Goal: Communication & Community: Share content

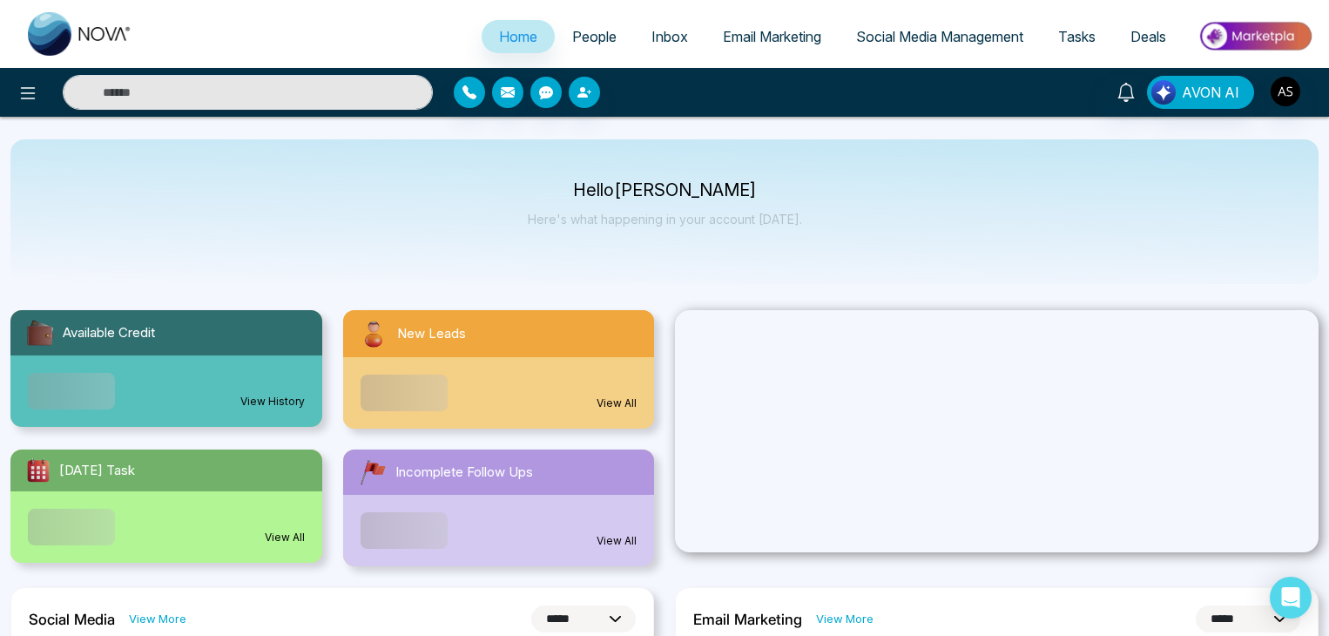
select select "*"
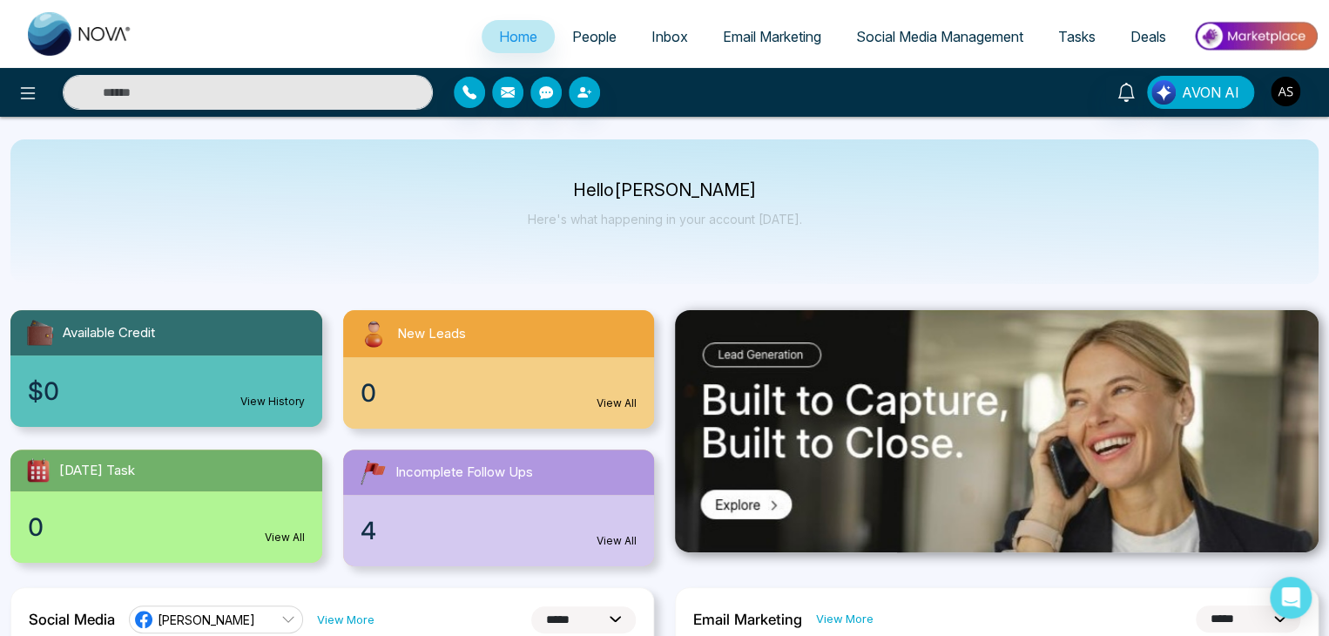
click at [934, 27] on link "Social Media Management" at bounding box center [939, 36] width 202 height 33
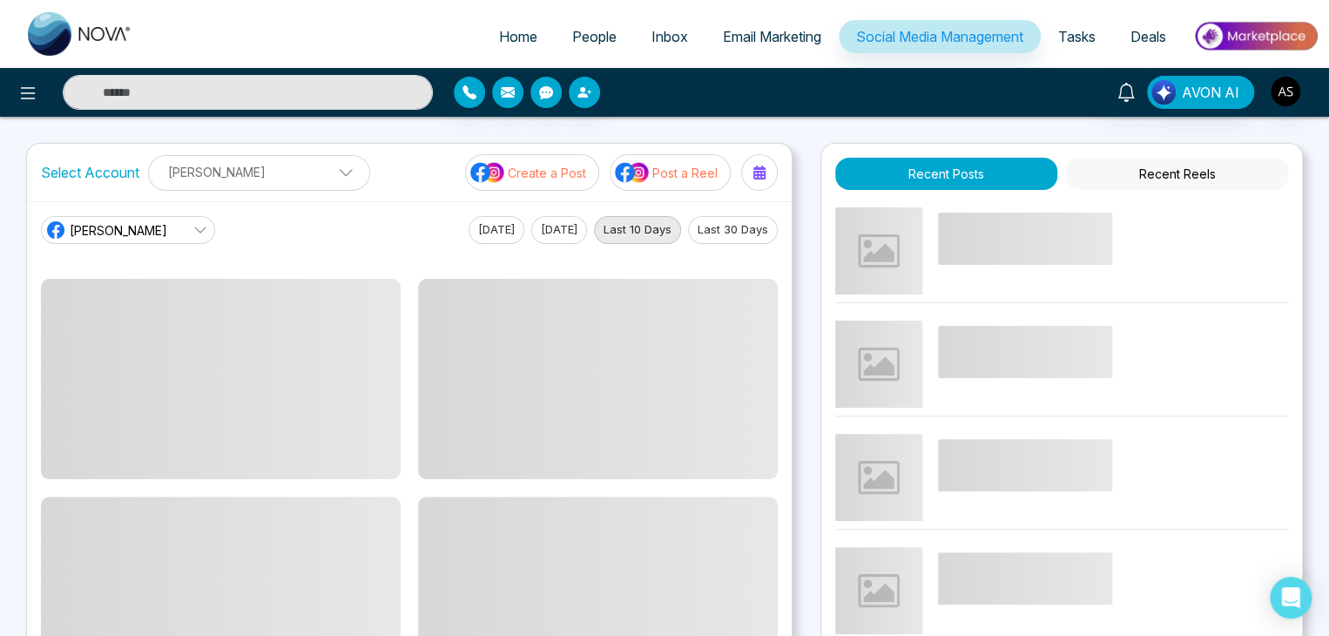
click at [768, 43] on span "Email Marketing" at bounding box center [772, 36] width 98 height 17
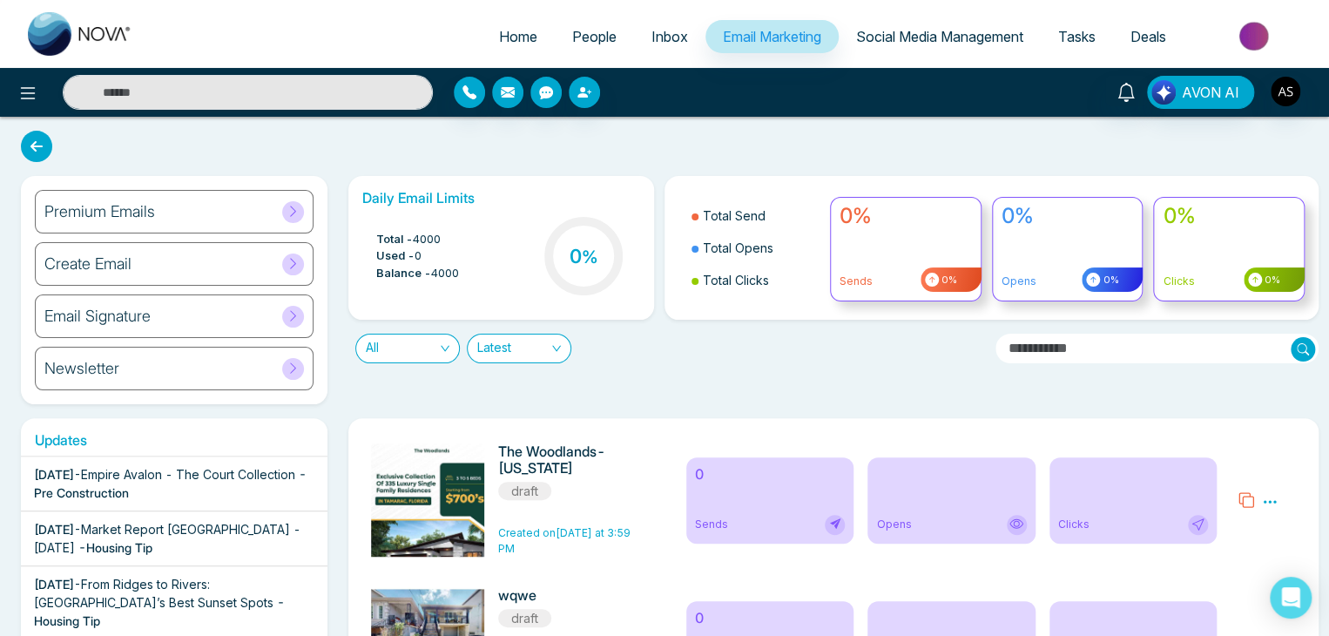
click at [928, 23] on link "Social Media Management" at bounding box center [939, 36] width 202 height 33
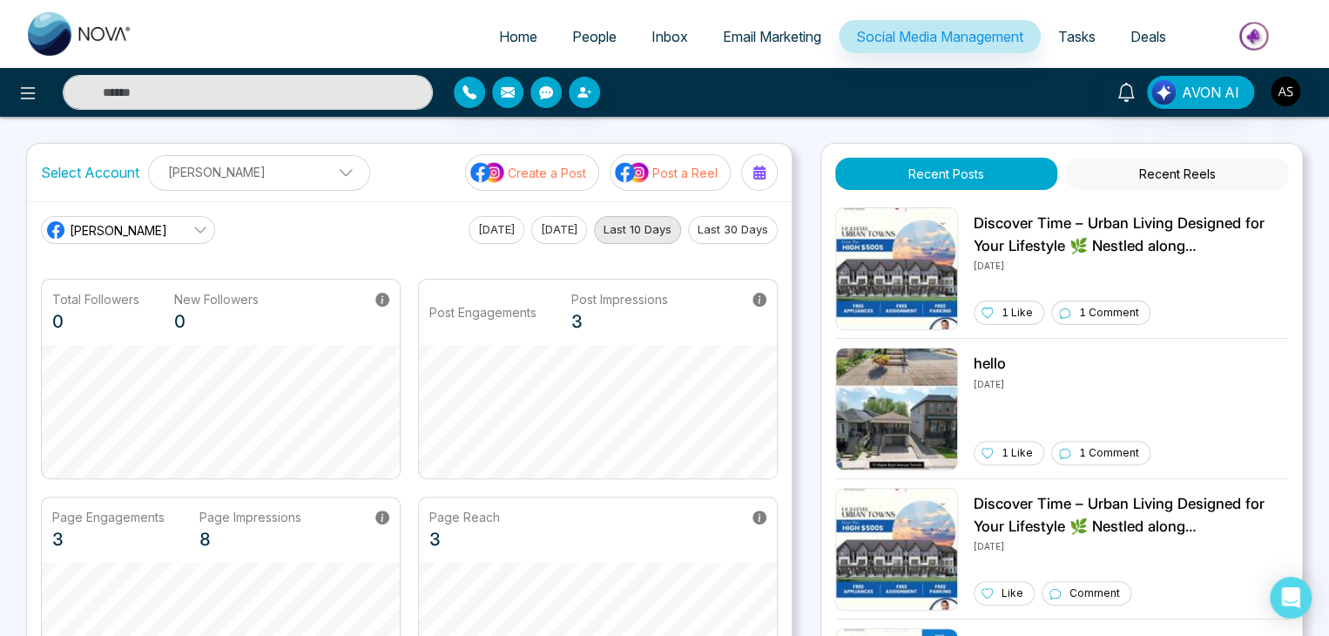
click at [658, 172] on p "Post a Reel" at bounding box center [684, 173] width 65 height 18
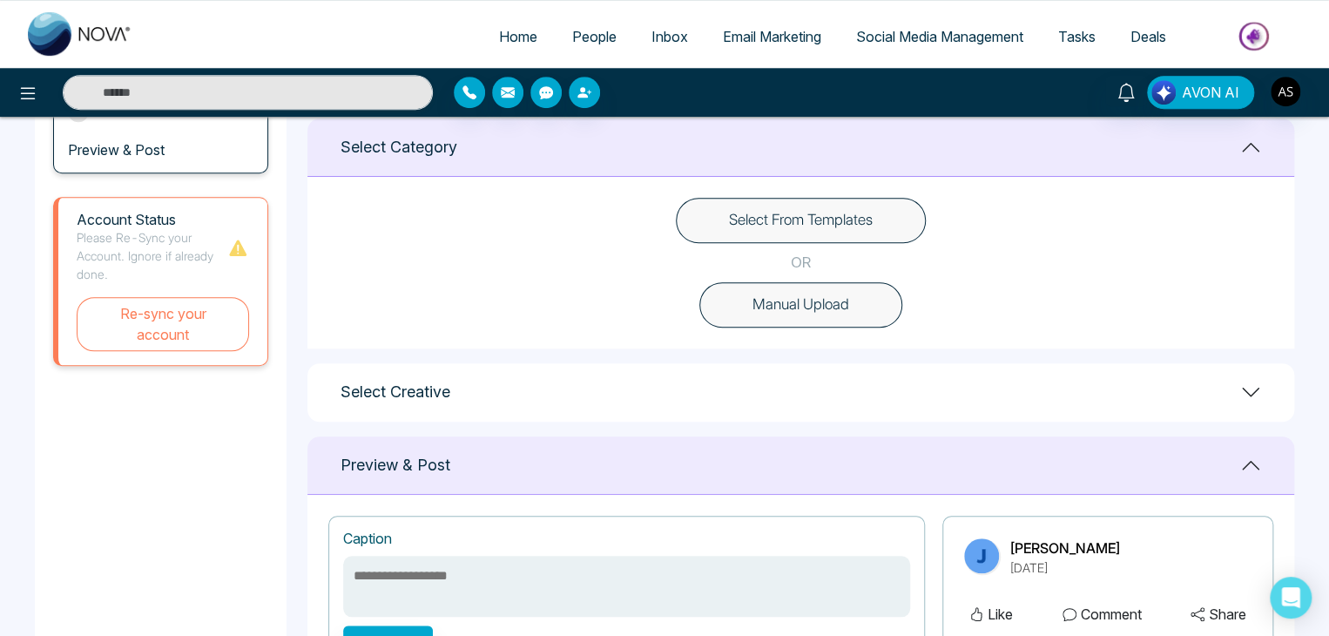
scroll to position [448, 0]
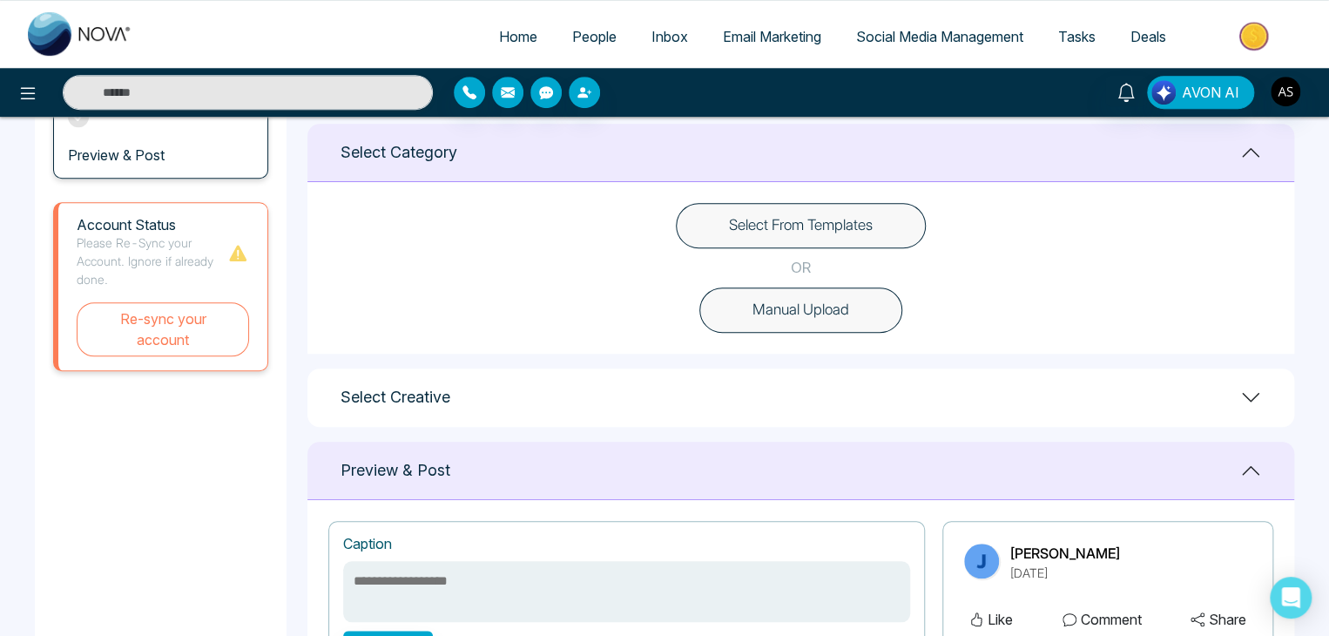
click at [846, 222] on button "Select From Templates" at bounding box center [801, 225] width 250 height 45
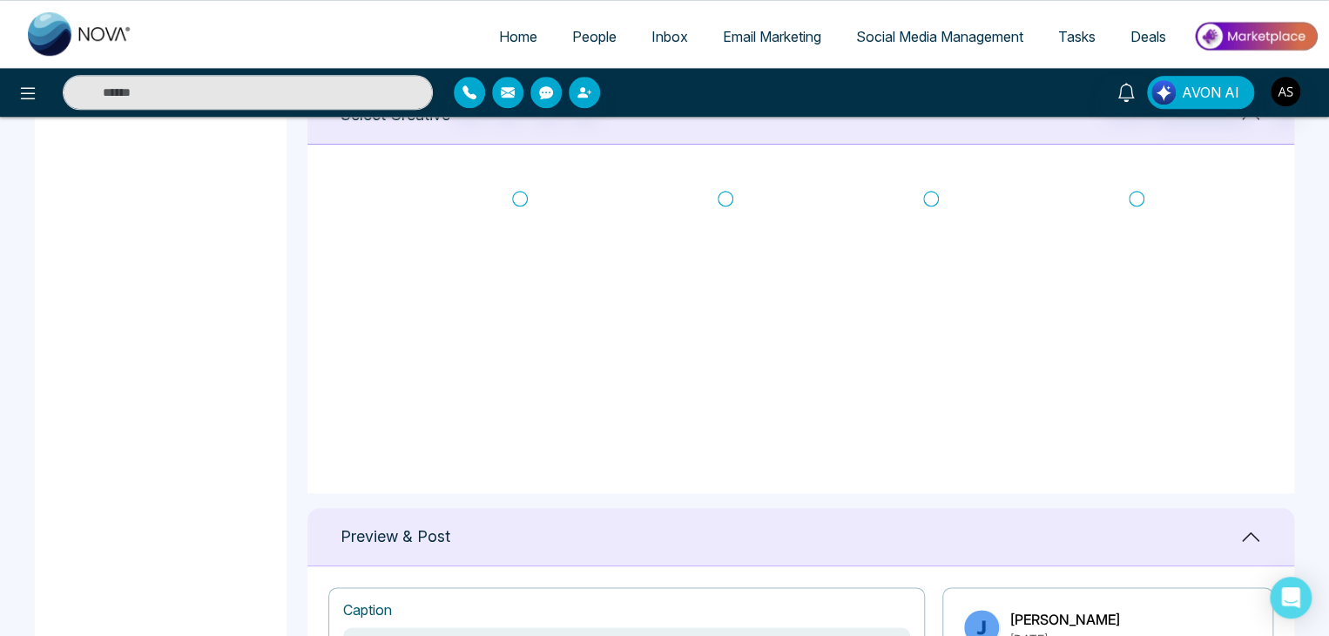
scroll to position [0, 0]
click at [519, 194] on icon at bounding box center [520, 200] width 16 height 17
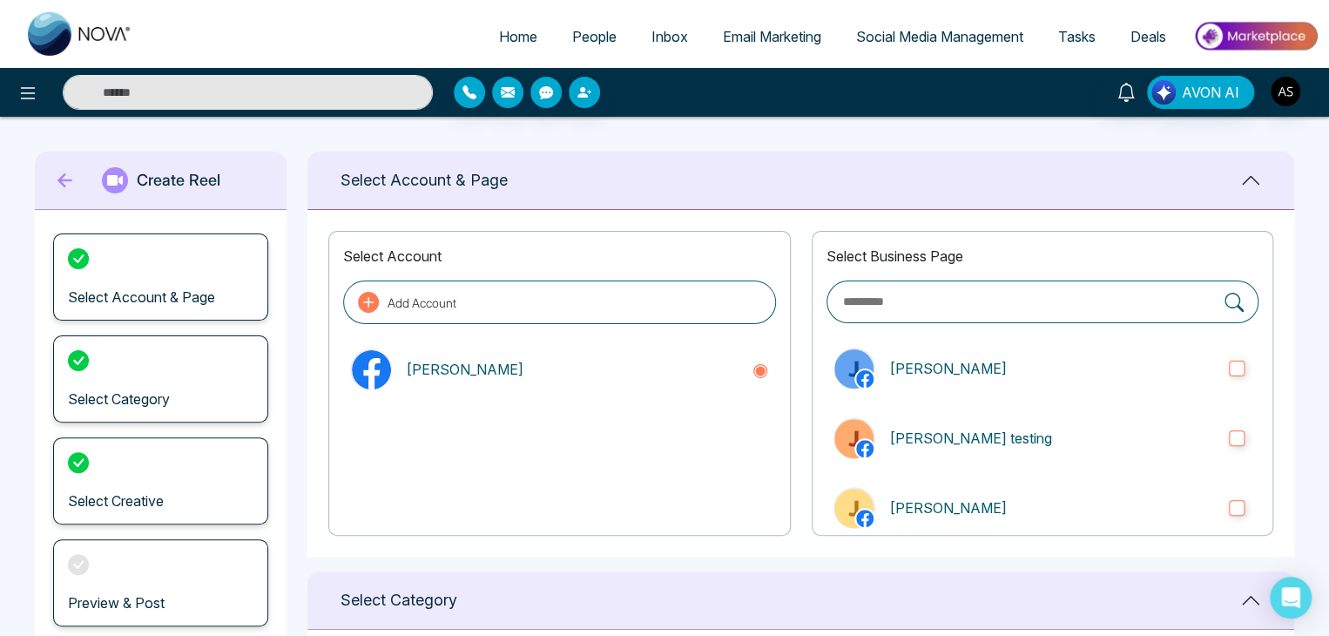
click at [52, 170] on icon at bounding box center [65, 180] width 26 height 35
type textarea "**********"
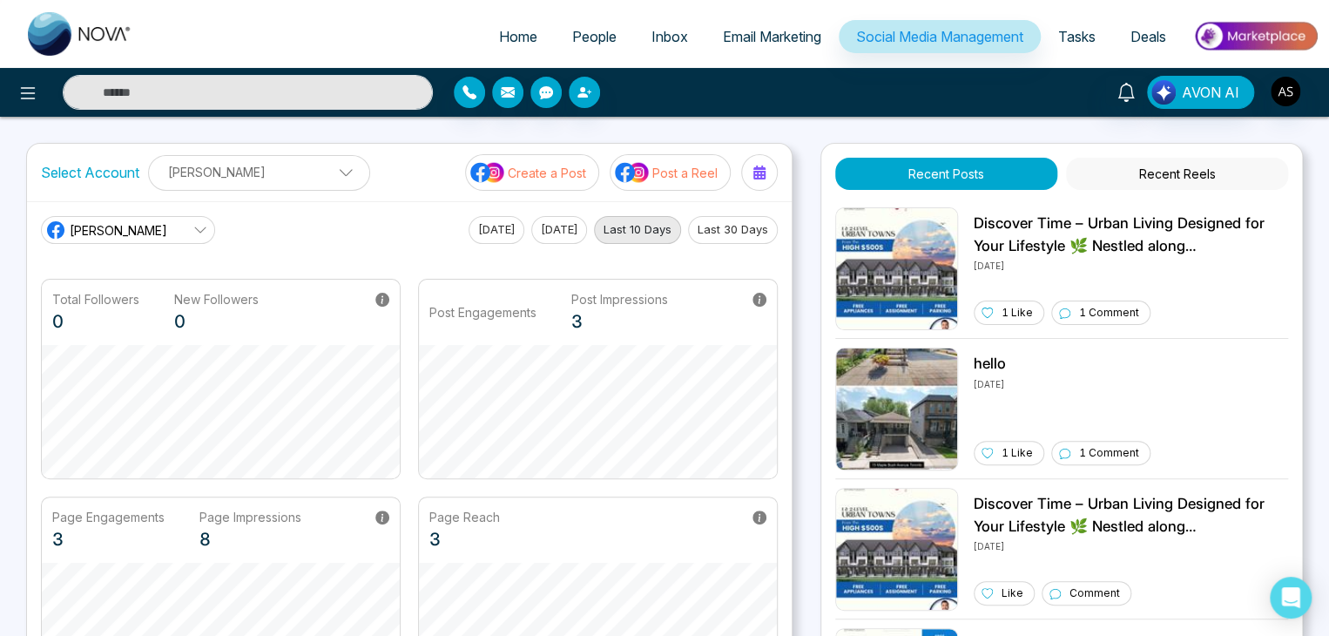
click at [571, 165] on p "Create a Post" at bounding box center [547, 173] width 78 height 18
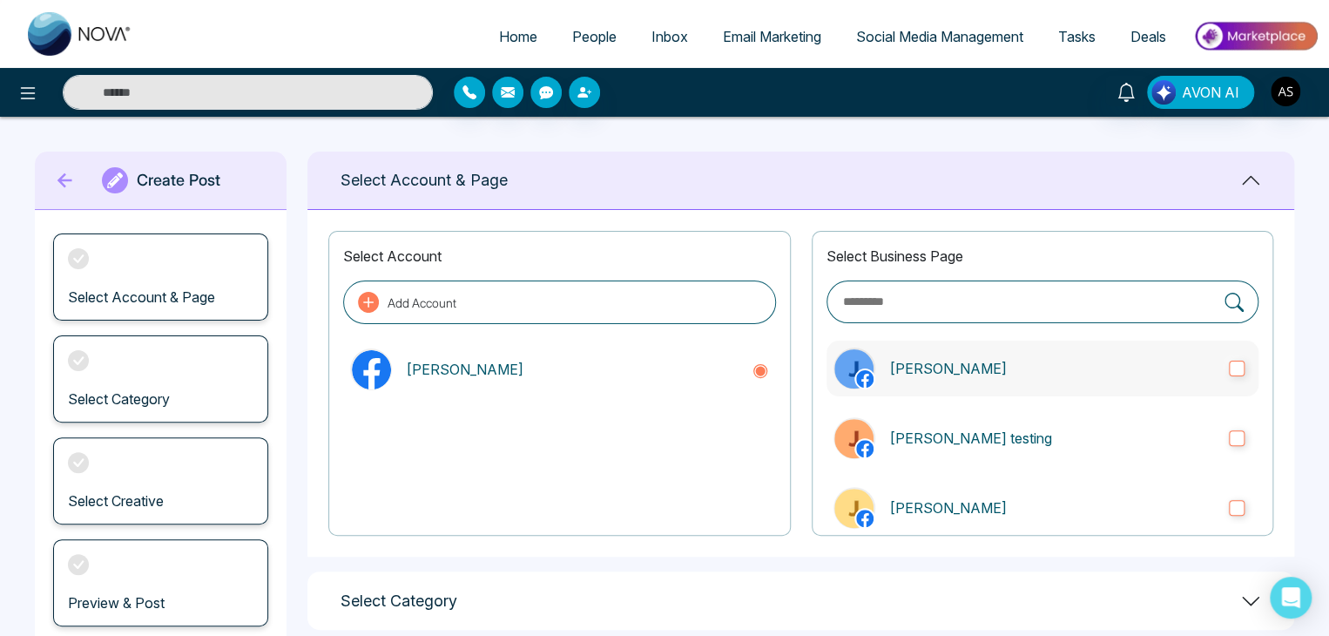
click at [1055, 387] on label "[PERSON_NAME]" at bounding box center [1042, 368] width 432 height 56
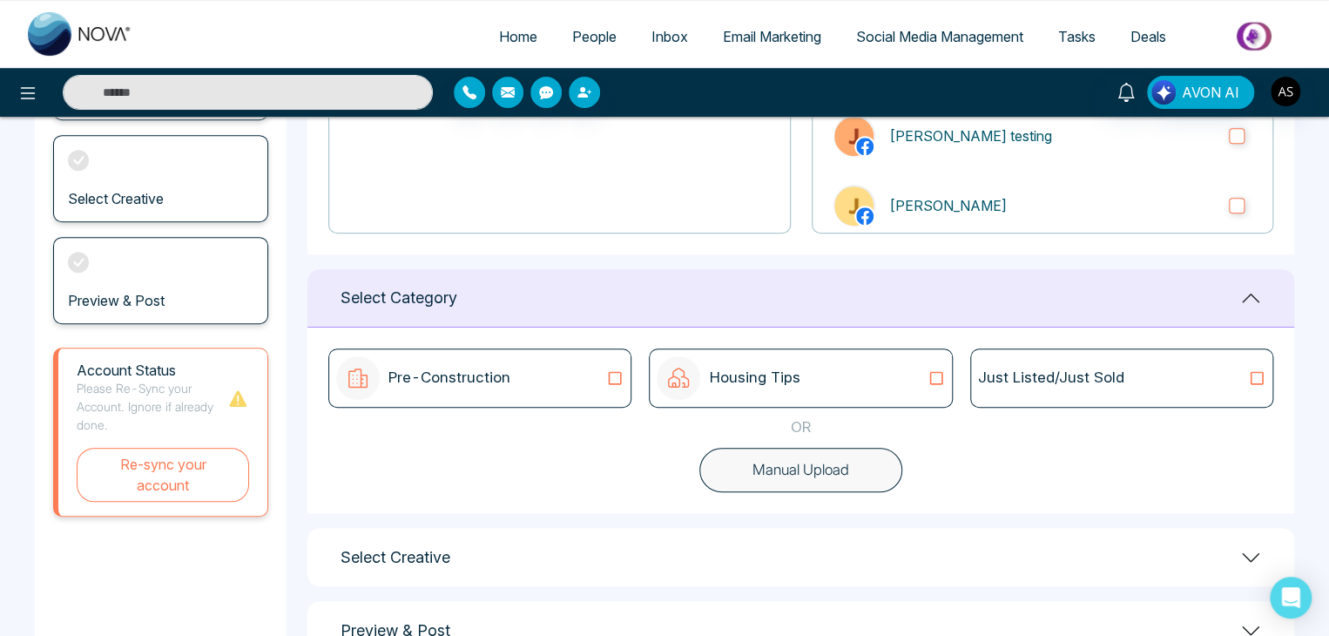
scroll to position [360, 0]
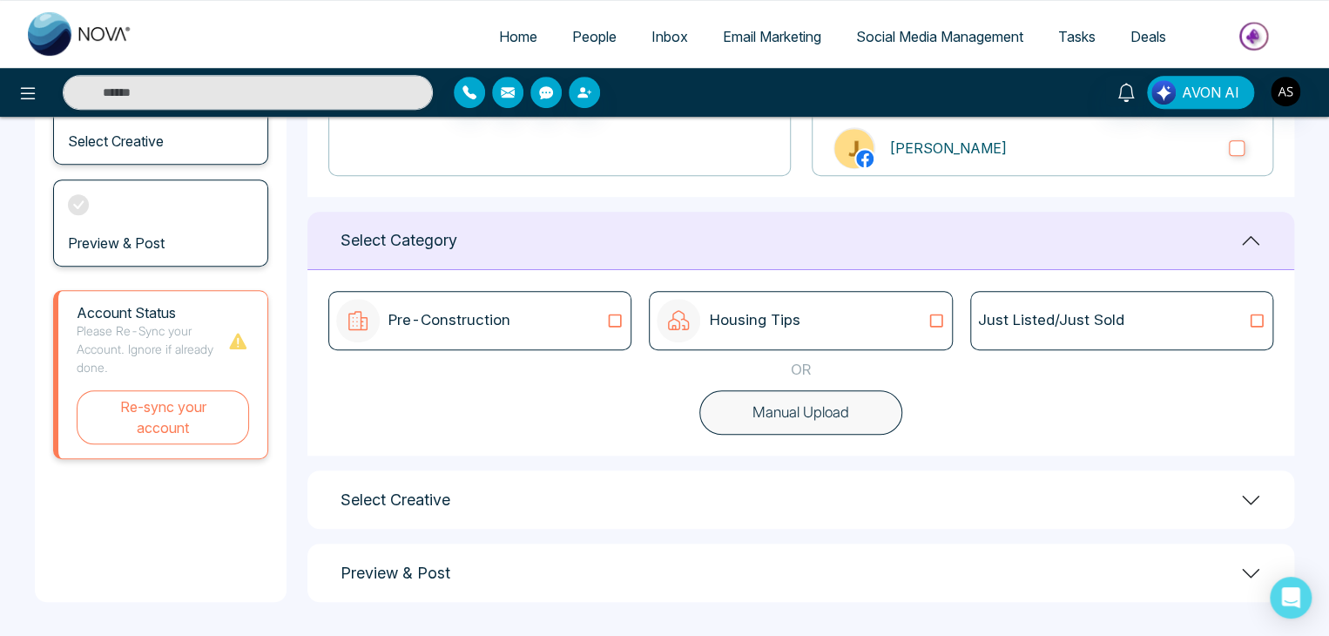
click at [575, 322] on div "Pre-Construction" at bounding box center [479, 321] width 287 height 44
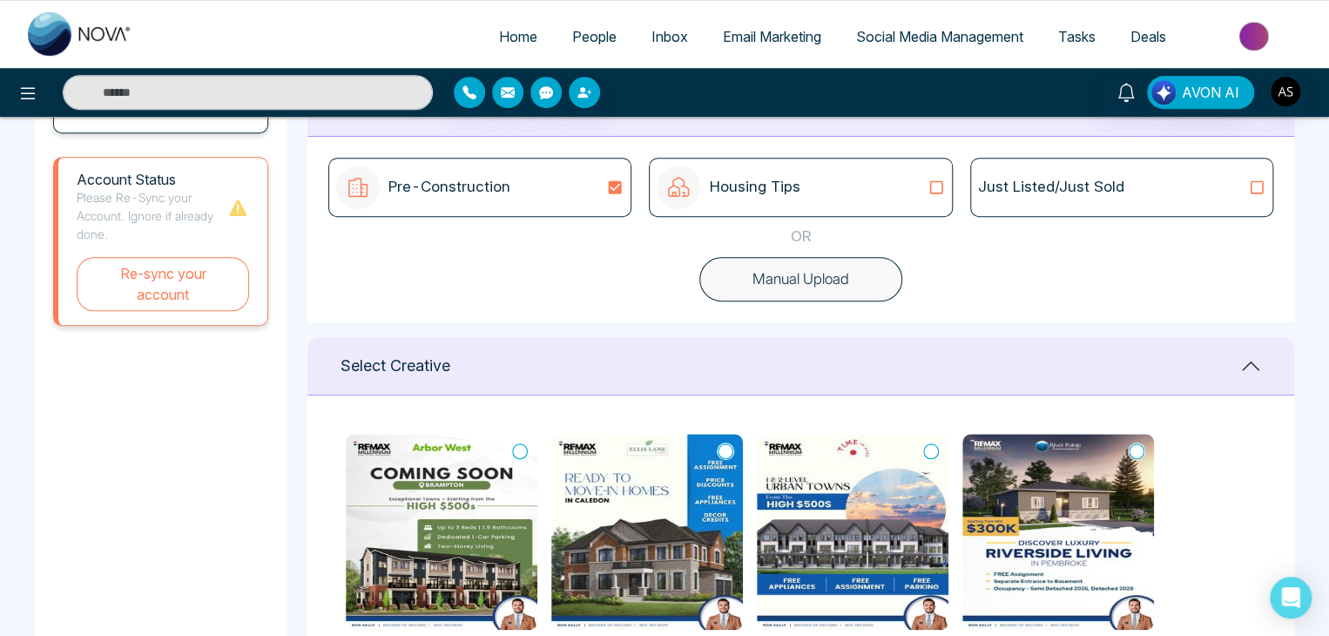
scroll to position [484, 0]
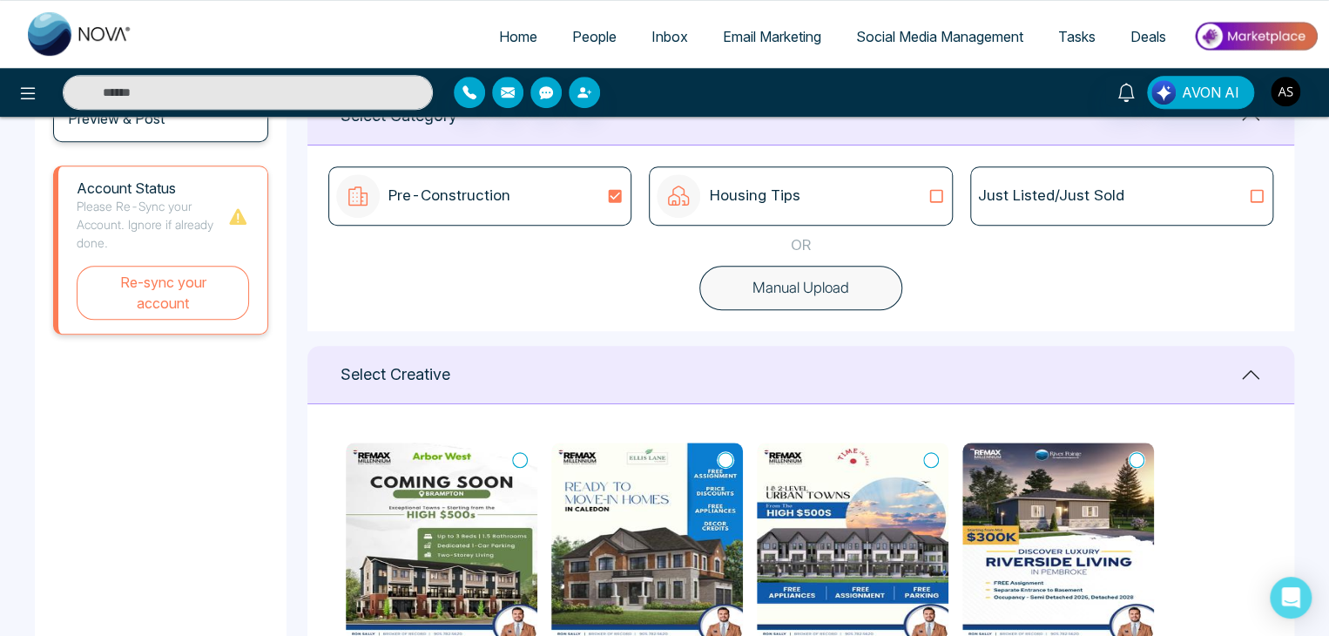
click at [825, 187] on div "Housing Tips" at bounding box center [800, 196] width 287 height 44
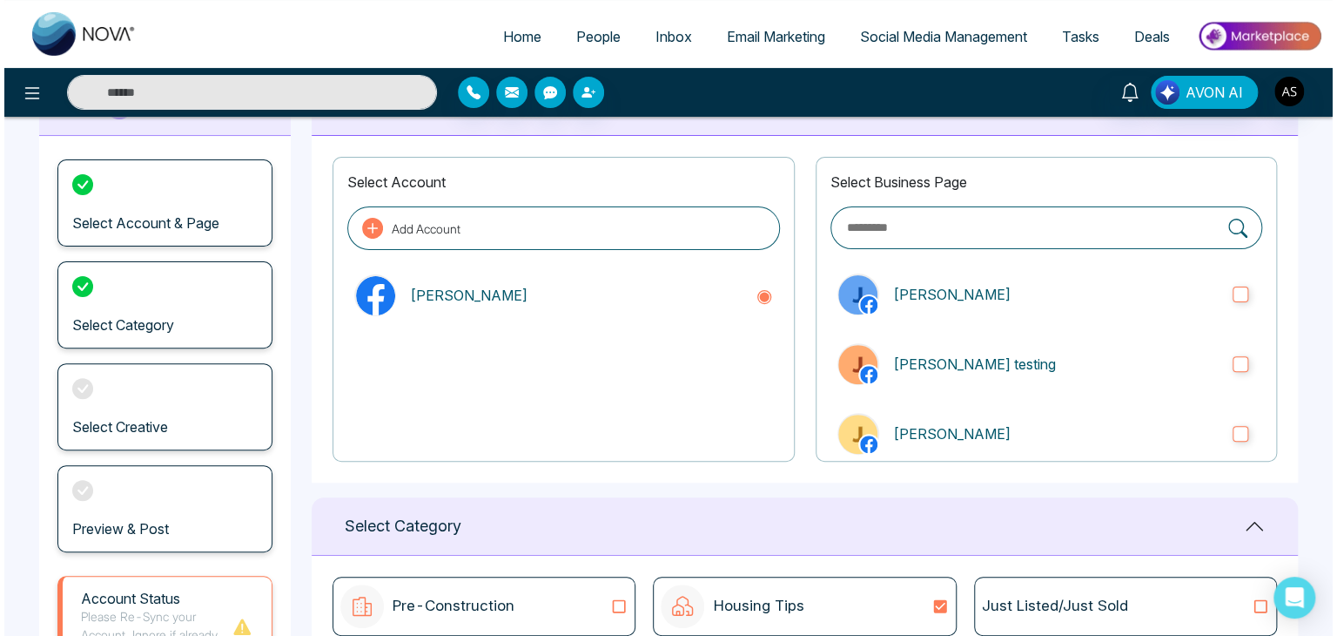
scroll to position [0, 0]
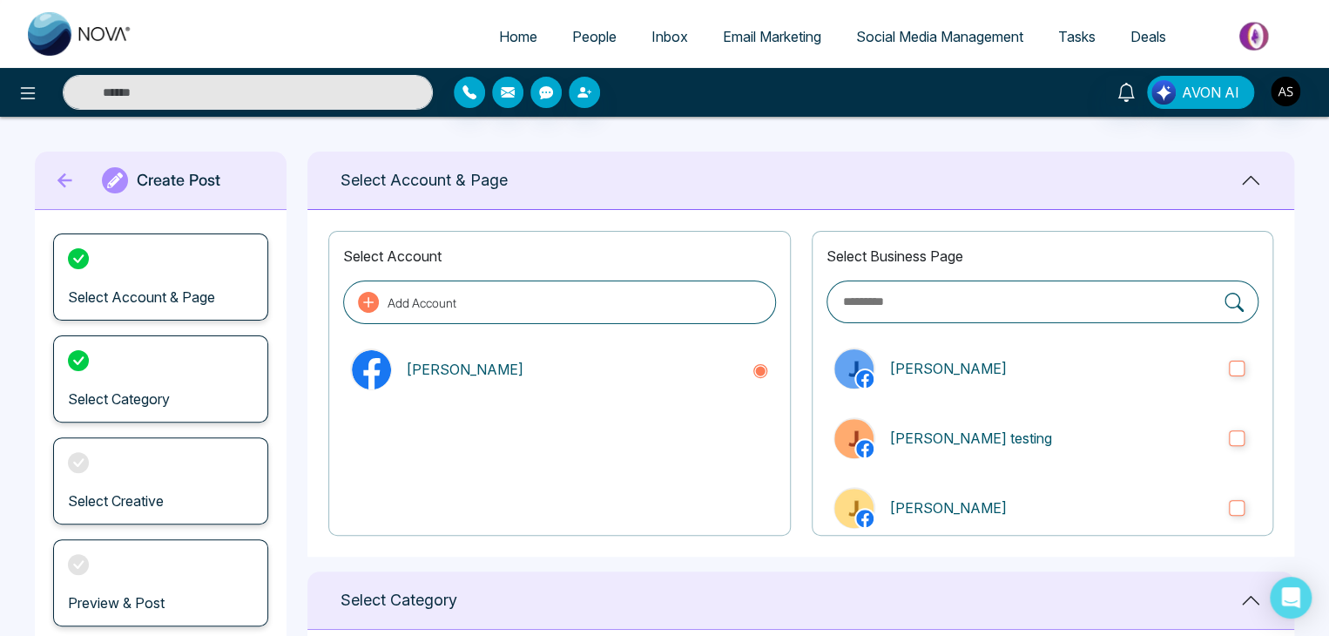
click at [506, 49] on link "Home" at bounding box center [518, 36] width 73 height 33
select select "*"
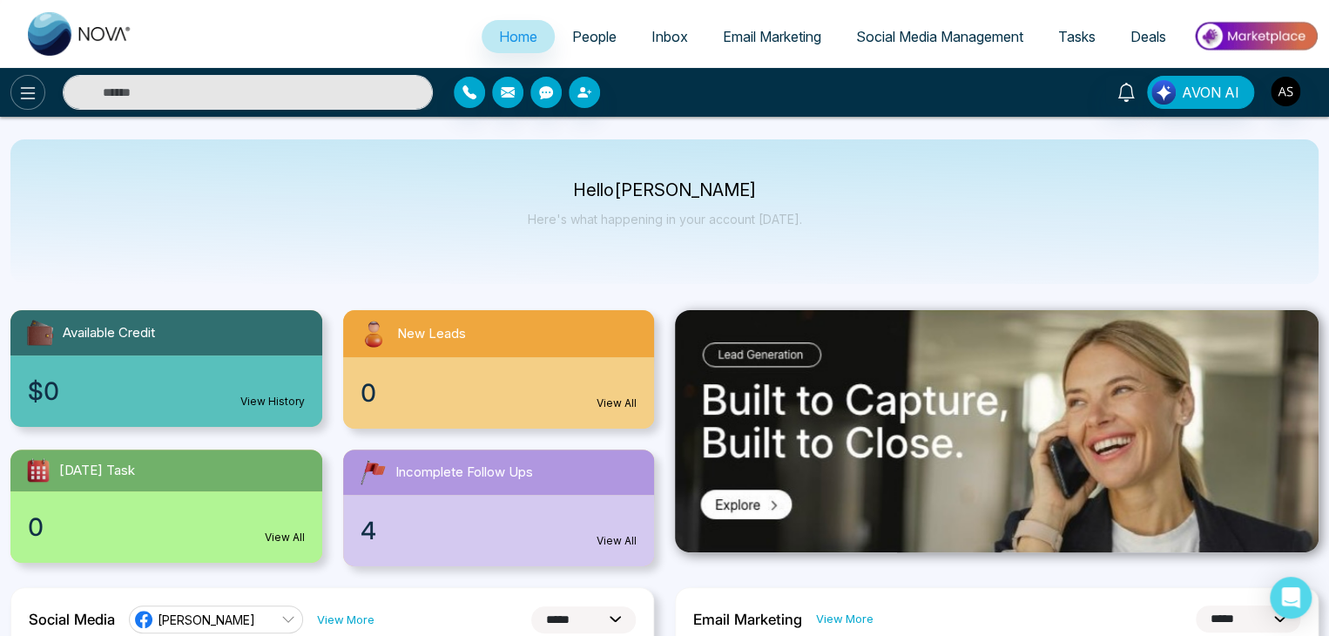
click at [13, 100] on button at bounding box center [27, 92] width 35 height 35
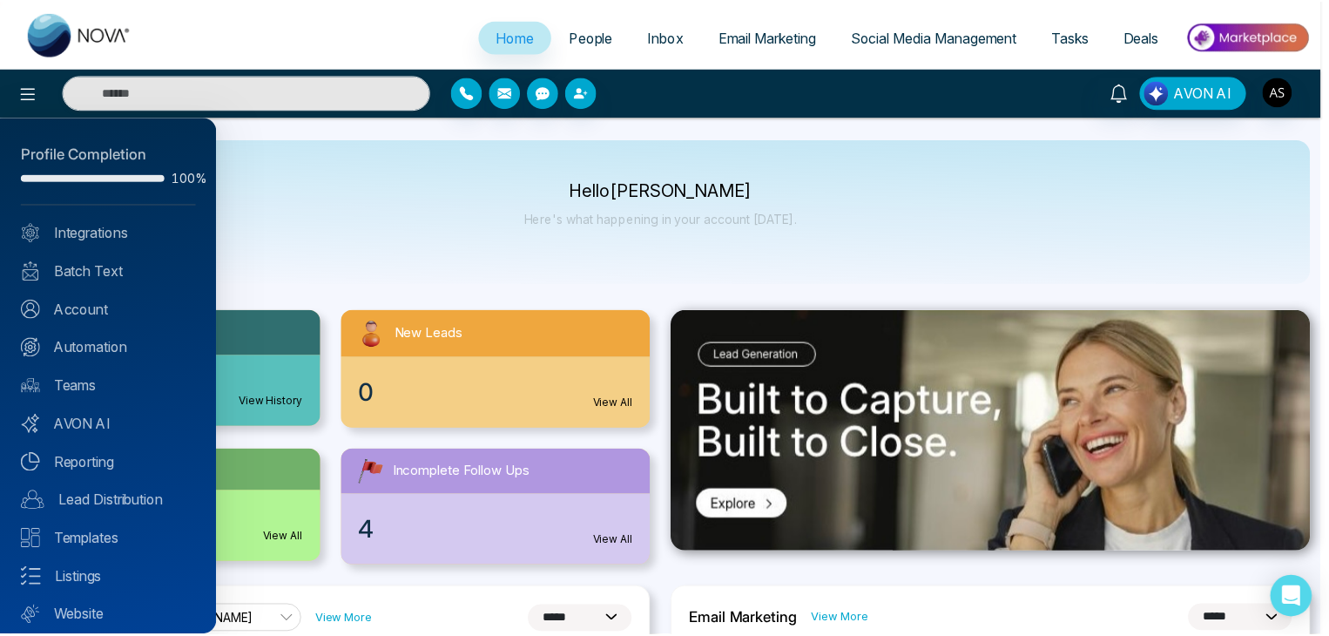
scroll to position [49, 0]
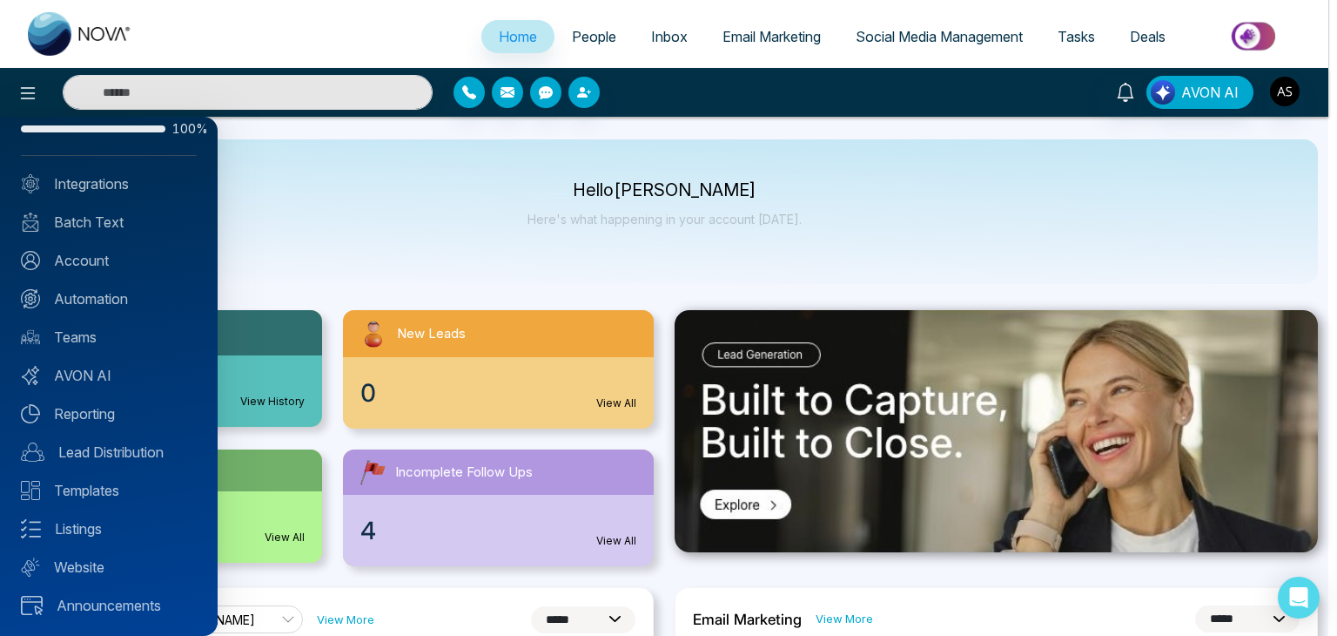
click at [394, 213] on div at bounding box center [668, 318] width 1337 height 636
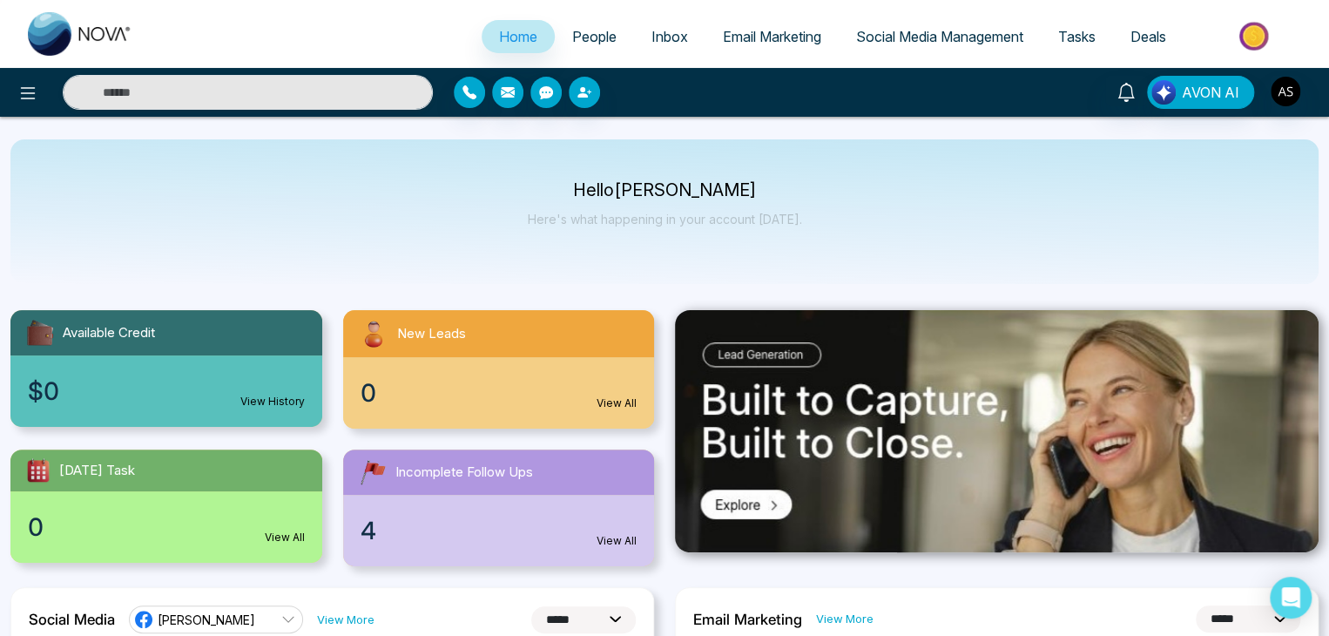
click at [934, 38] on span "Social Media Management" at bounding box center [939, 36] width 167 height 17
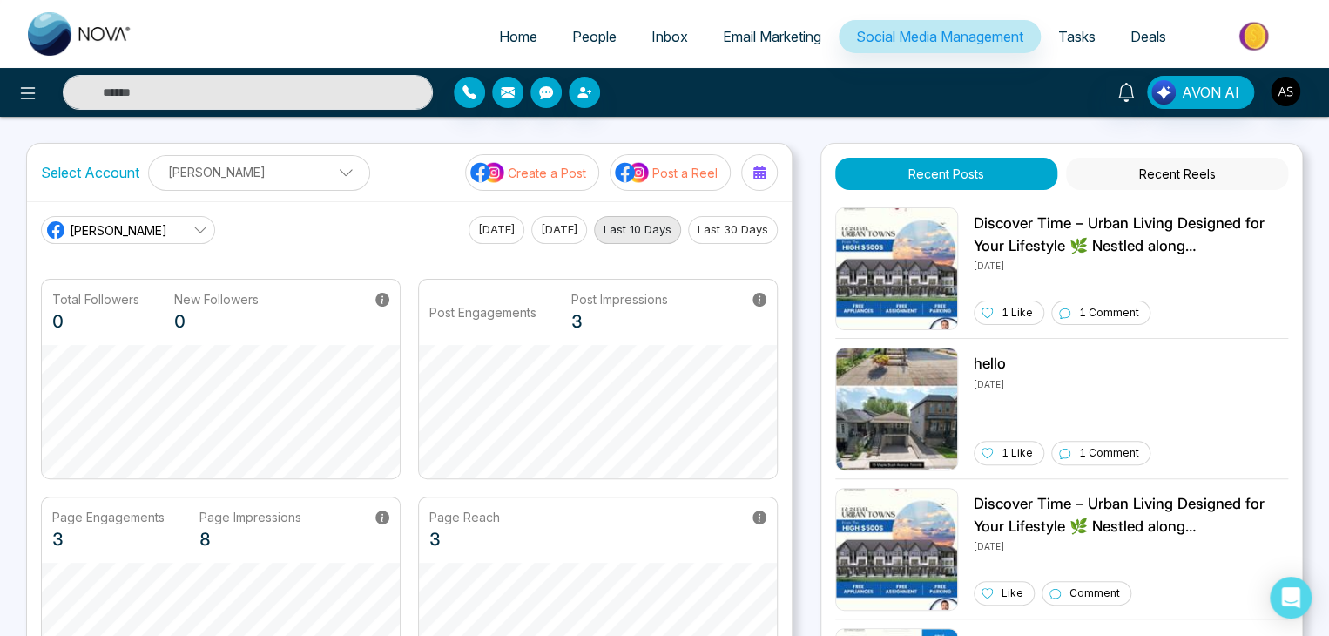
click at [519, 25] on link "Home" at bounding box center [518, 36] width 73 height 33
select select "*"
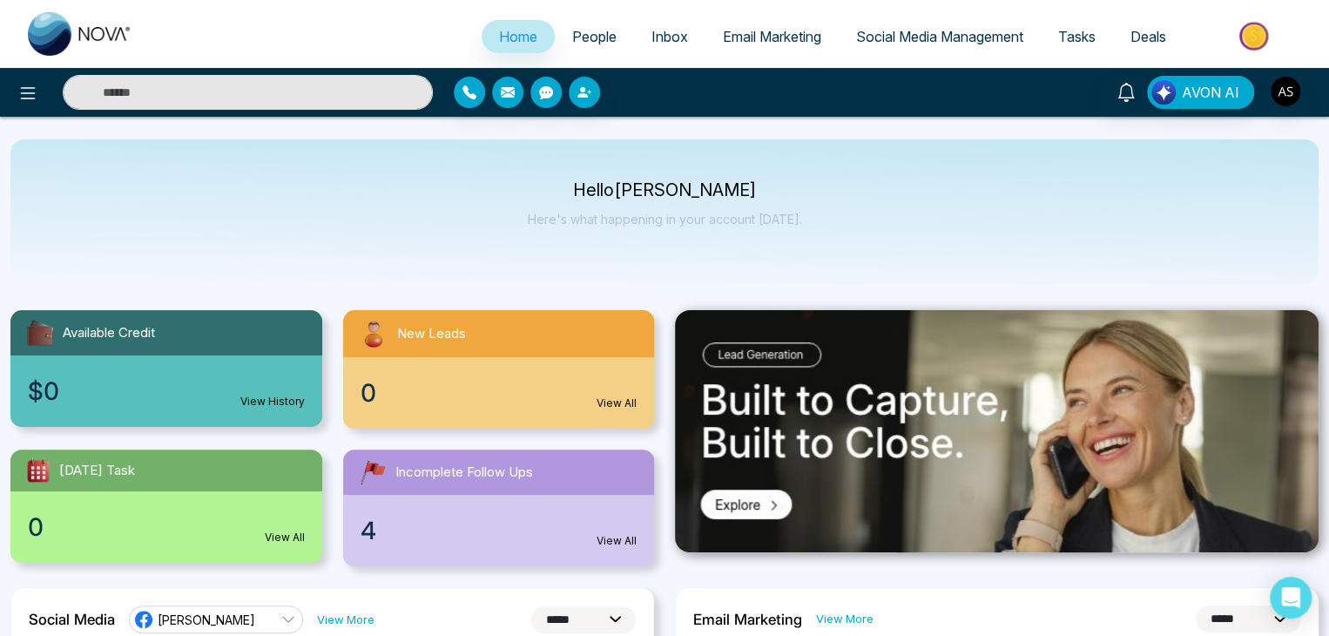
click at [863, 36] on span "Social Media Management" at bounding box center [939, 36] width 167 height 17
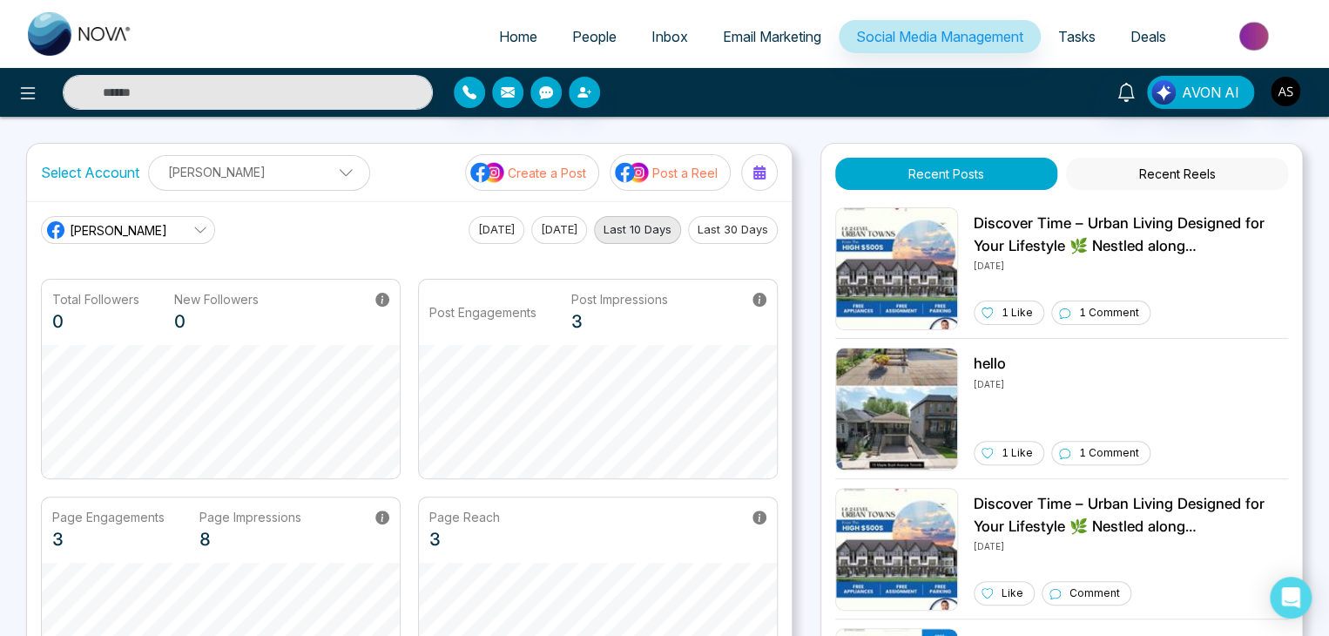
click at [508, 43] on span "Home" at bounding box center [518, 36] width 38 height 17
select select "*"
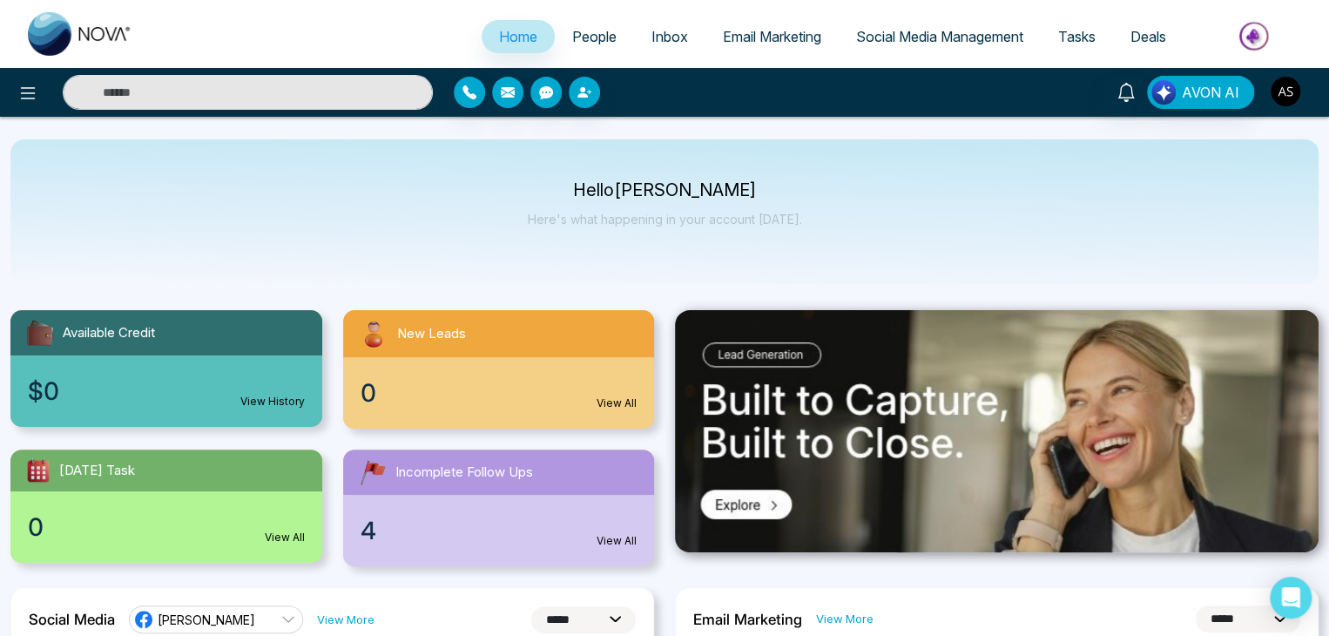
click at [1295, 98] on img "button" at bounding box center [1285, 92] width 30 height 30
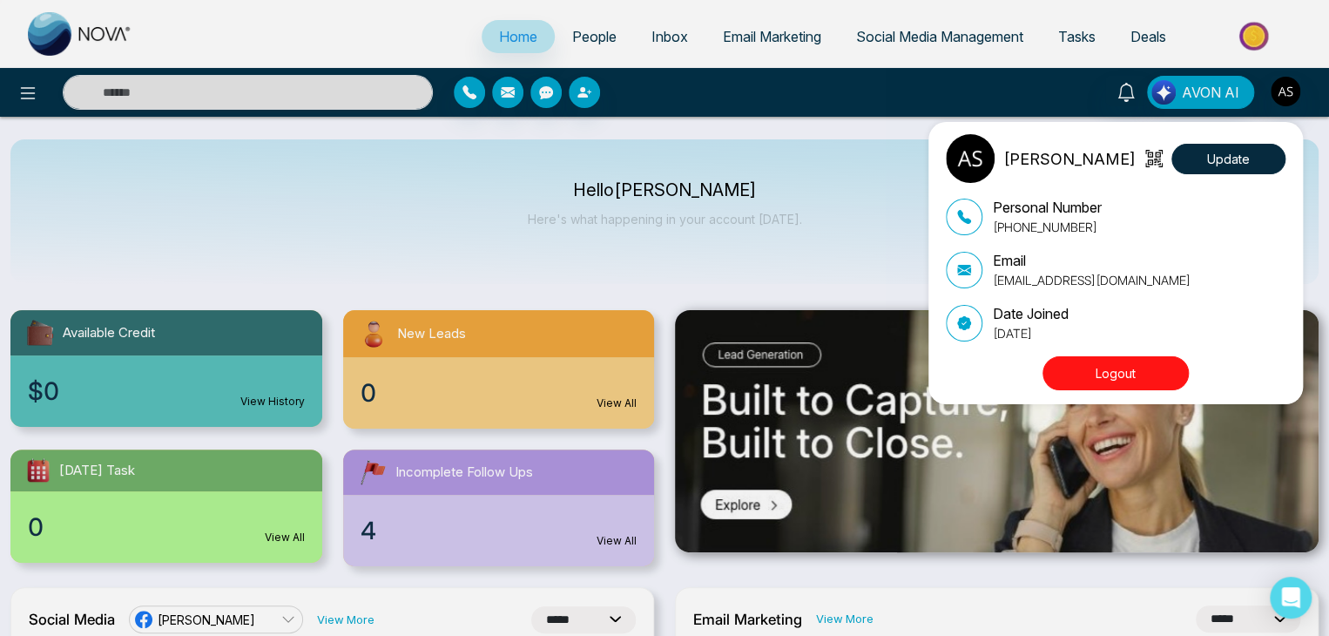
click at [1156, 366] on button "Logout" at bounding box center [1115, 373] width 146 height 34
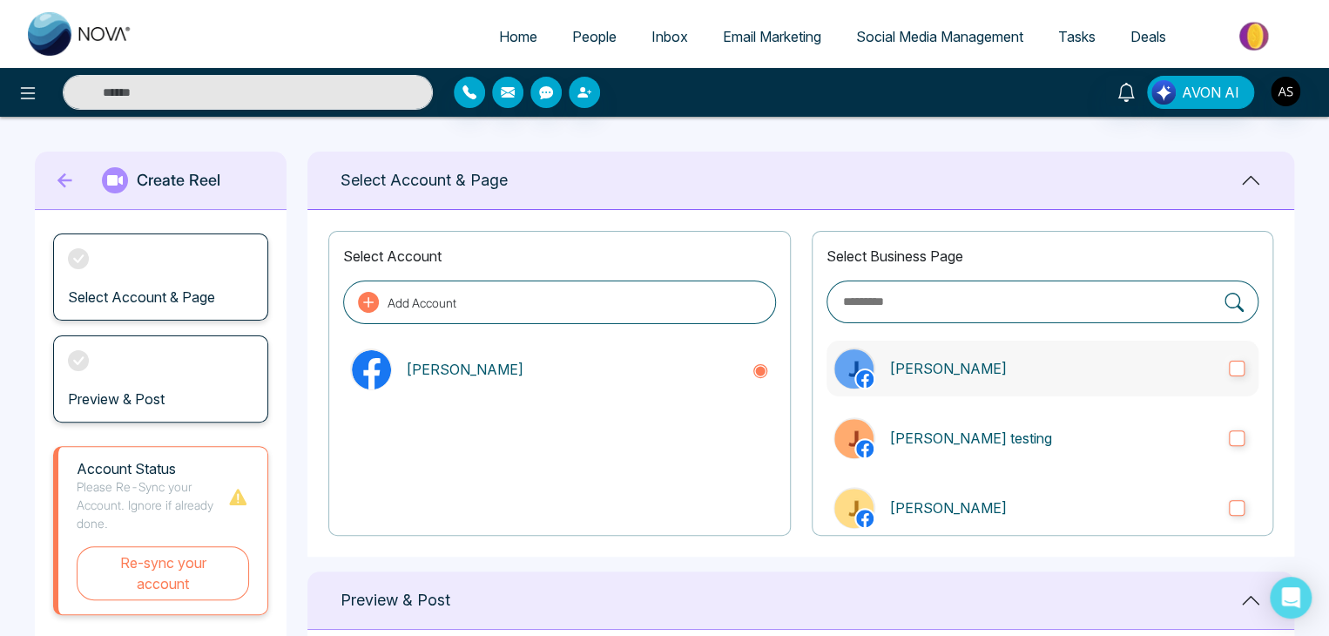
click at [1032, 383] on label "[PERSON_NAME]" at bounding box center [1042, 368] width 432 height 56
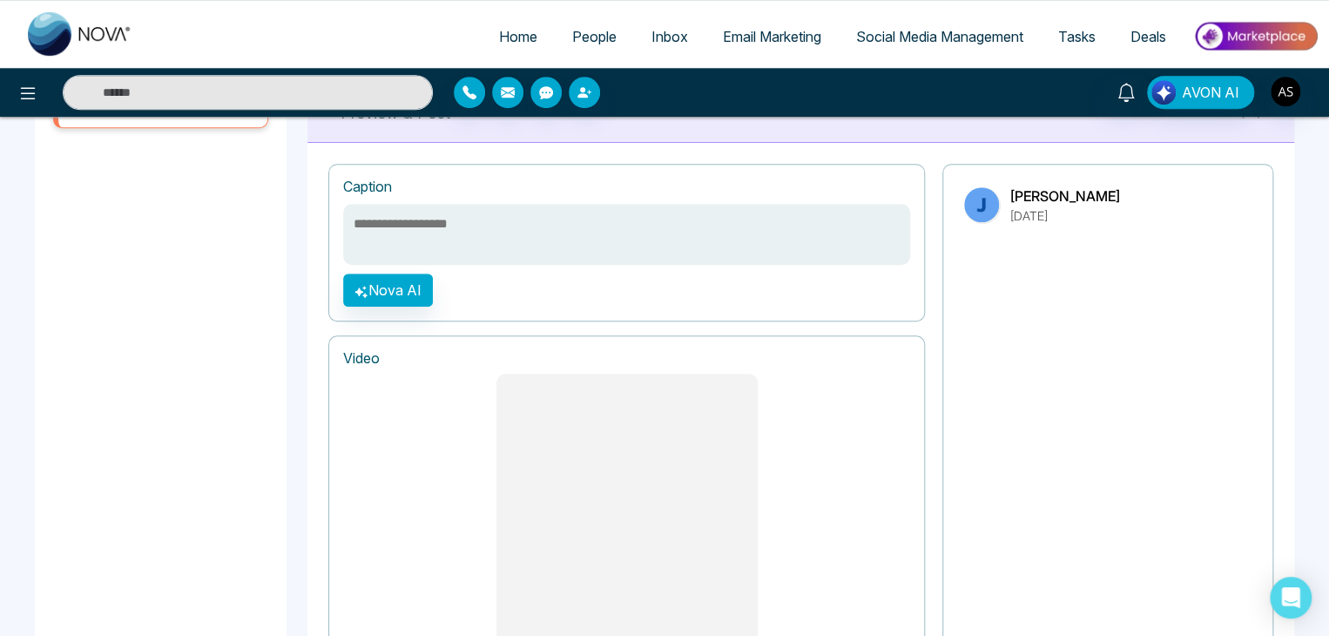
scroll to position [802, 0]
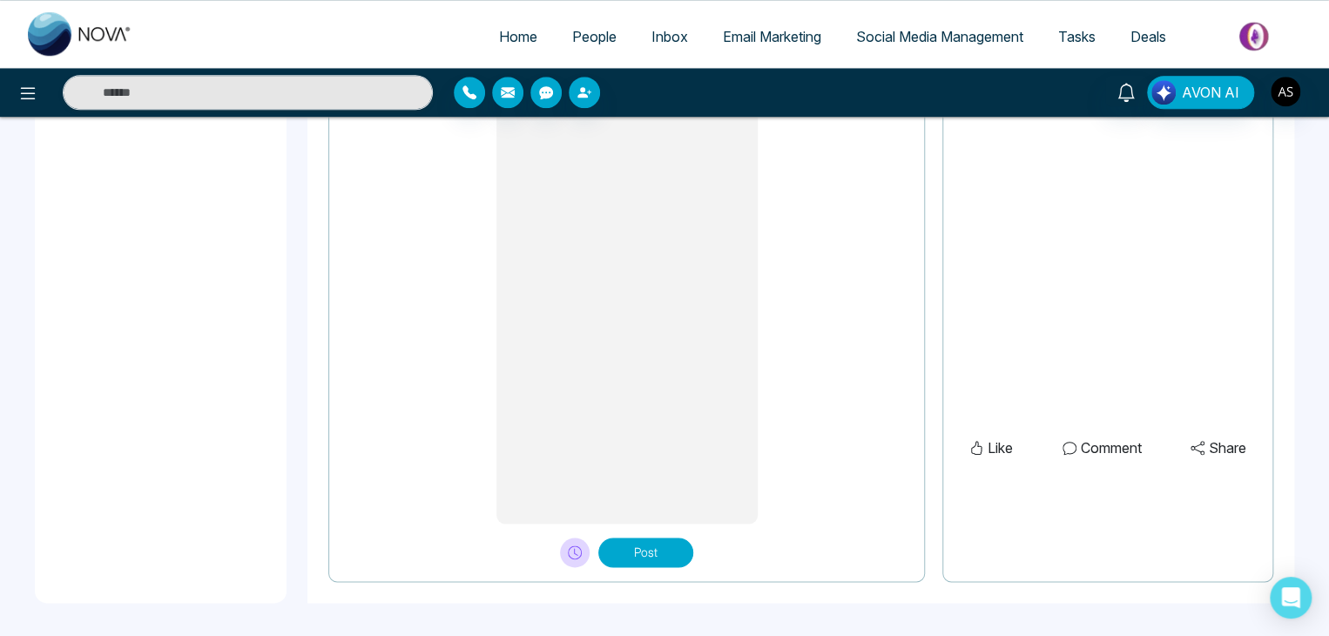
click at [606, 555] on button "Post" at bounding box center [645, 552] width 95 height 30
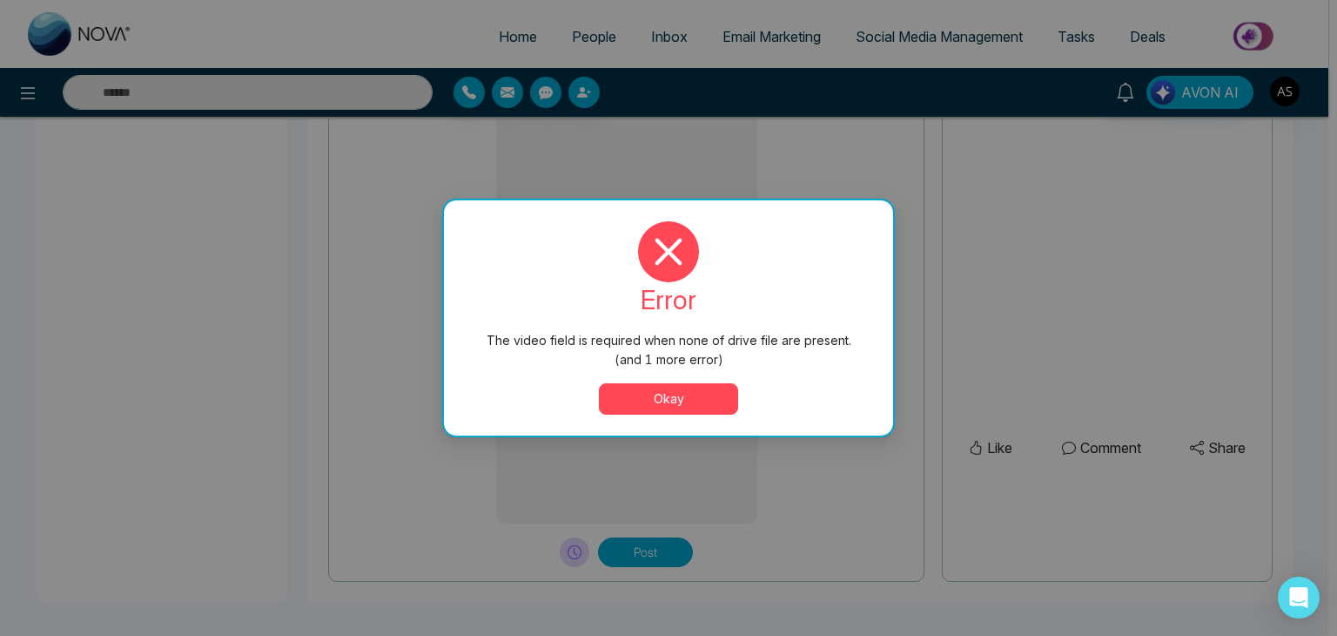
click at [662, 393] on button "Okay" at bounding box center [668, 398] width 139 height 31
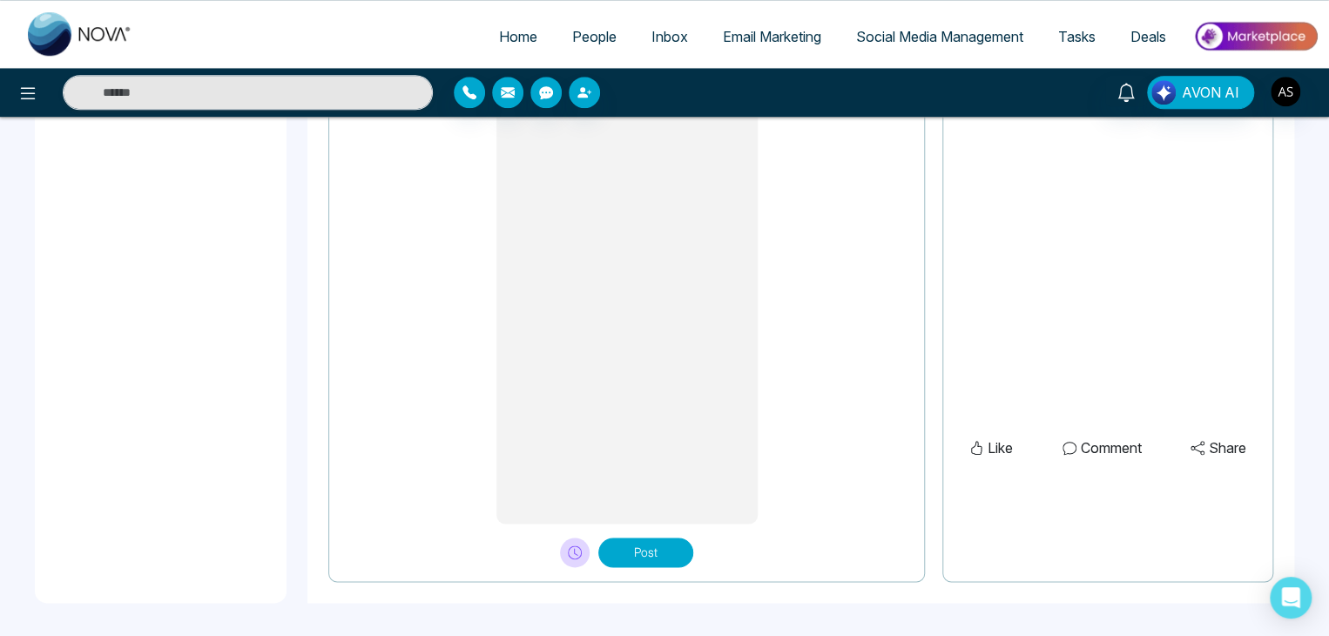
click at [655, 566] on div "Video Post" at bounding box center [626, 301] width 596 height 562
click at [659, 559] on button "Post" at bounding box center [645, 552] width 95 height 30
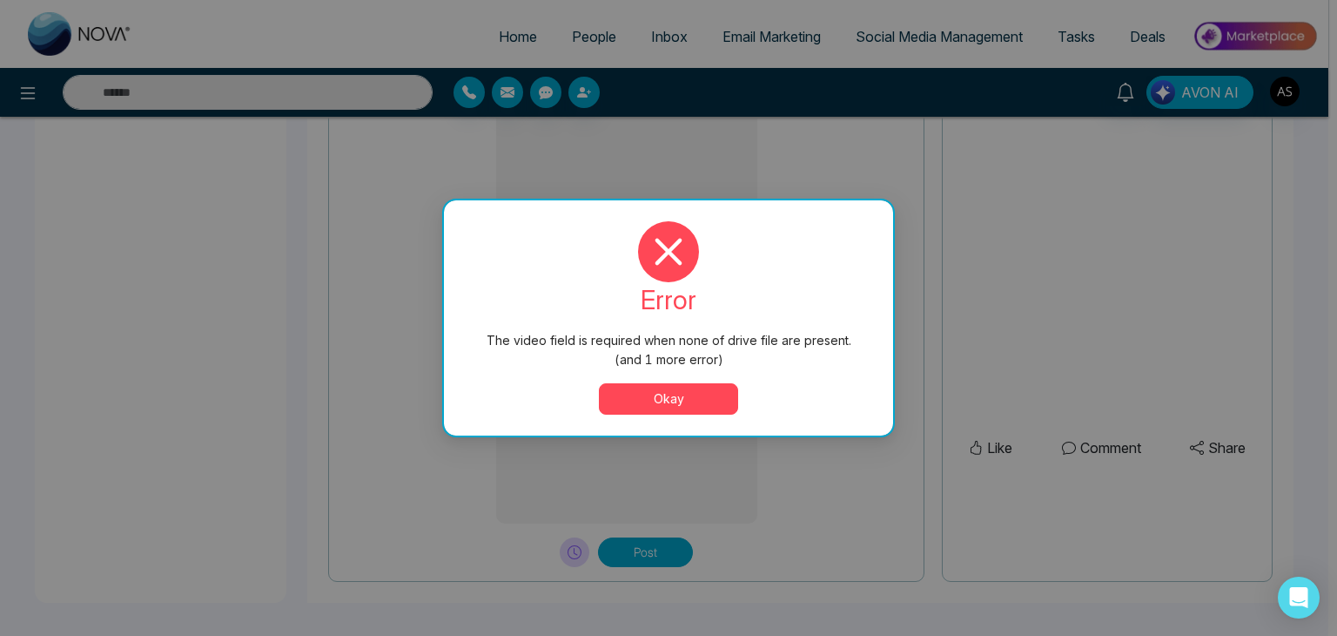
click at [693, 404] on button "Okay" at bounding box center [668, 398] width 139 height 31
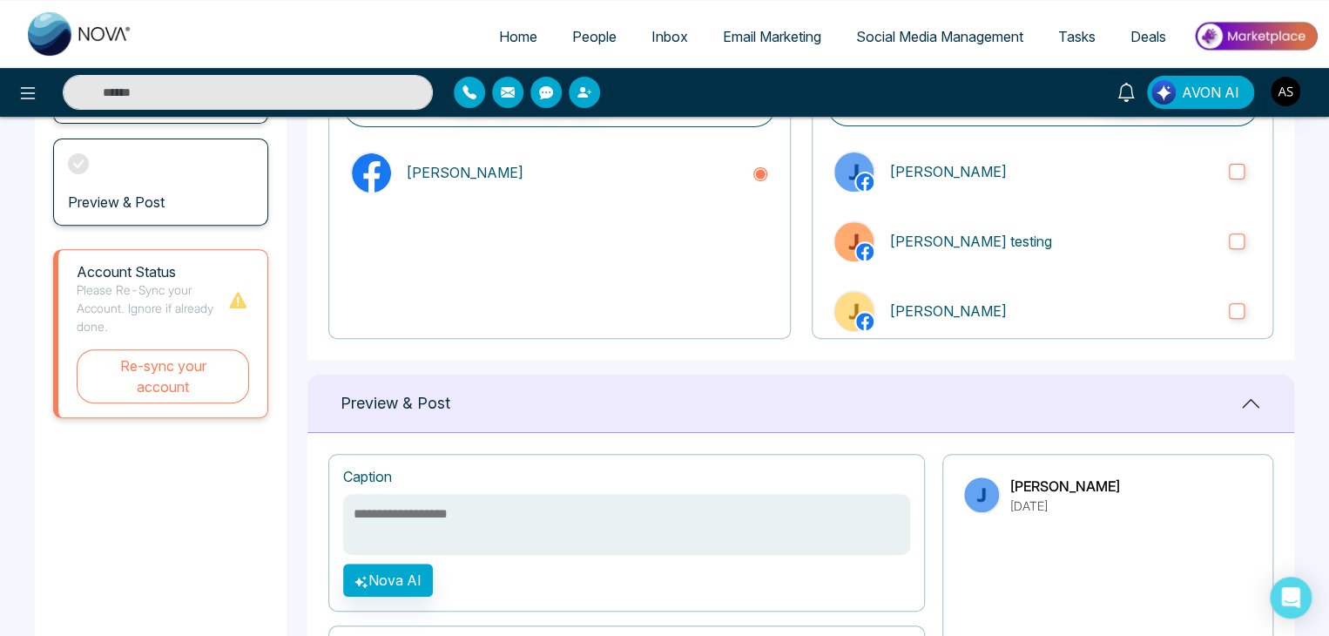
scroll to position [0, 0]
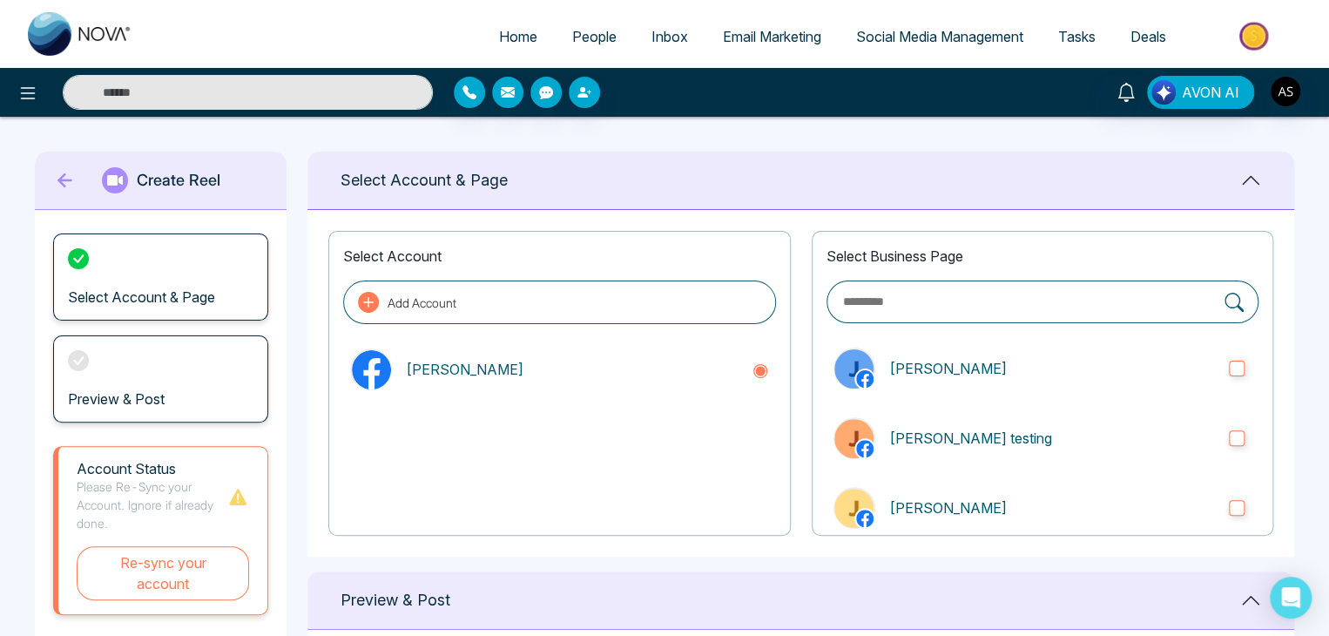
click at [913, 31] on span "Social Media Management" at bounding box center [939, 36] width 167 height 17
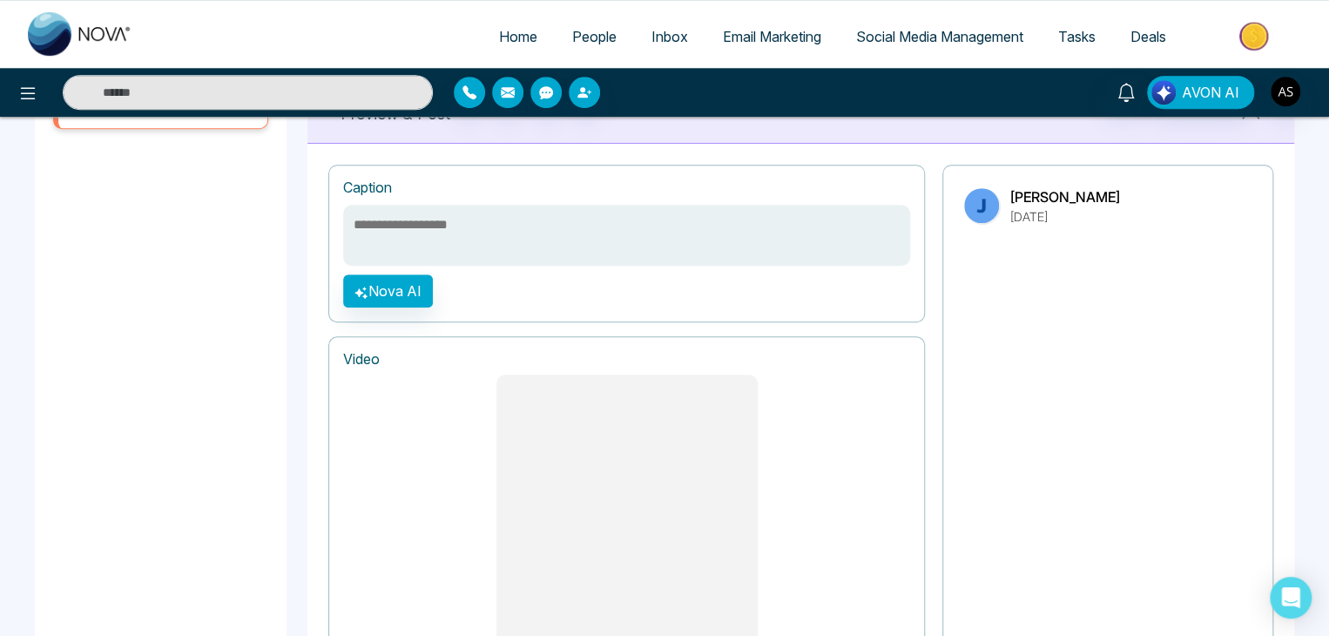
scroll to position [802, 0]
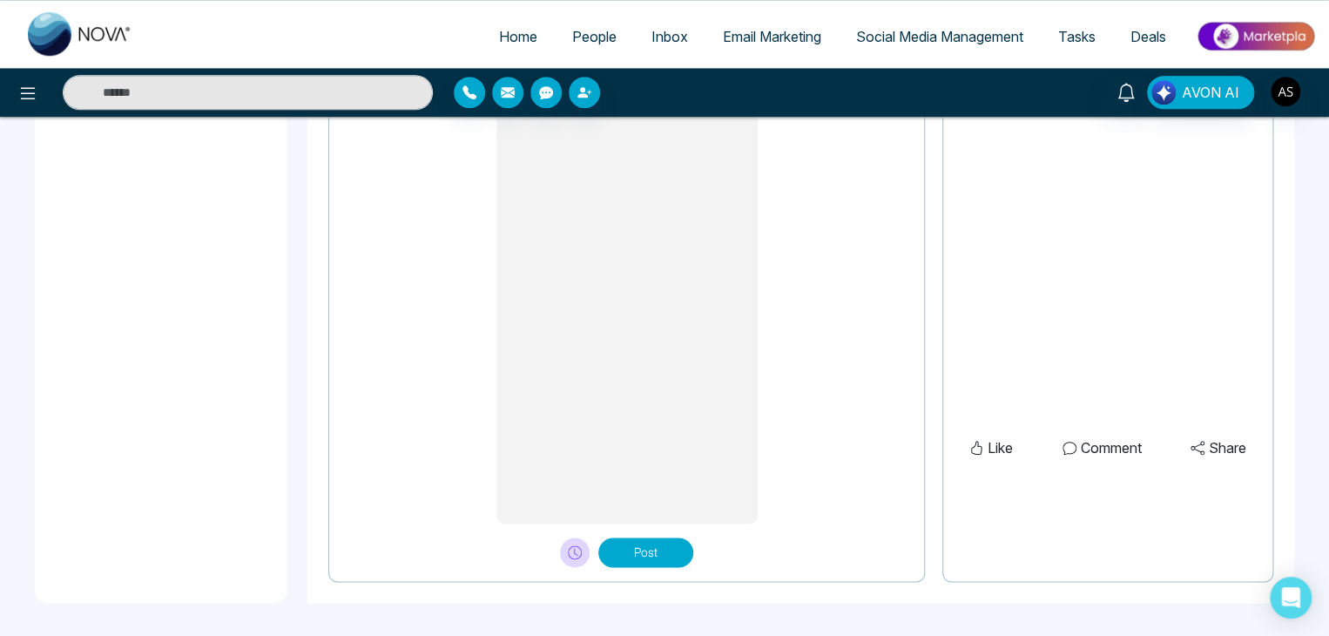
click at [665, 544] on button "Post" at bounding box center [645, 552] width 95 height 30
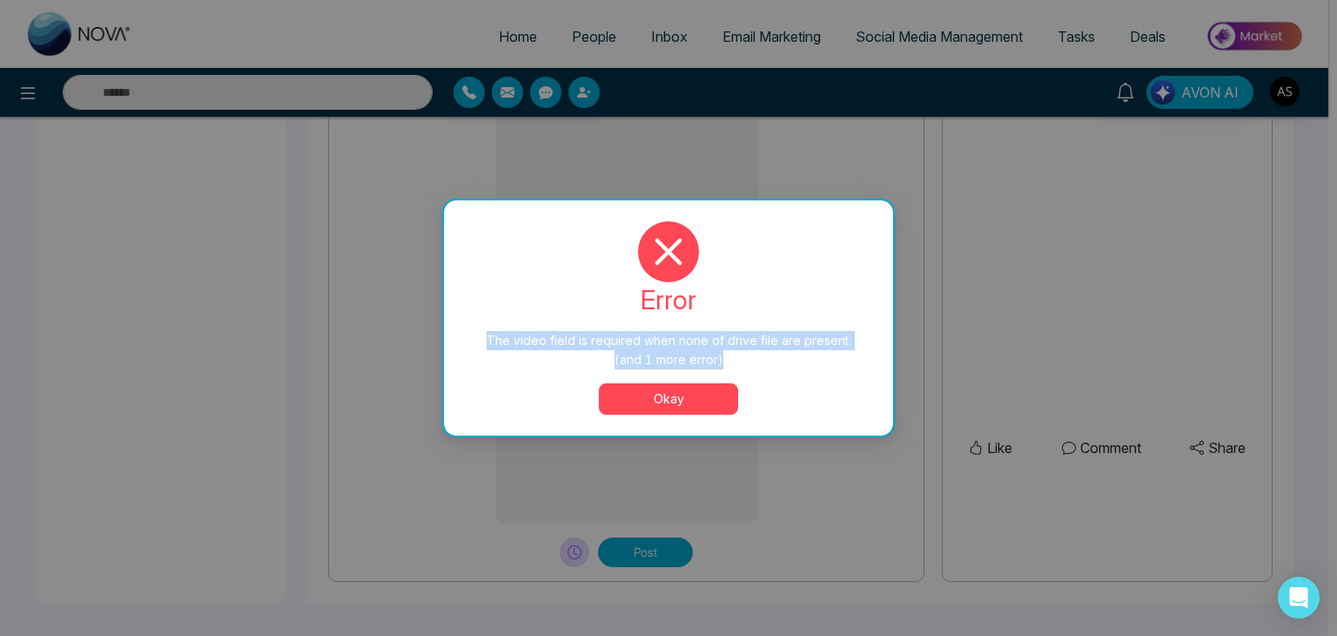
drag, startPoint x: 482, startPoint y: 339, endPoint x: 748, endPoint y: 353, distance: 265.9
click at [748, 353] on div "The video field is required when none of drive file are present. (and 1 more er…" at bounding box center [669, 350] width 380 height 38
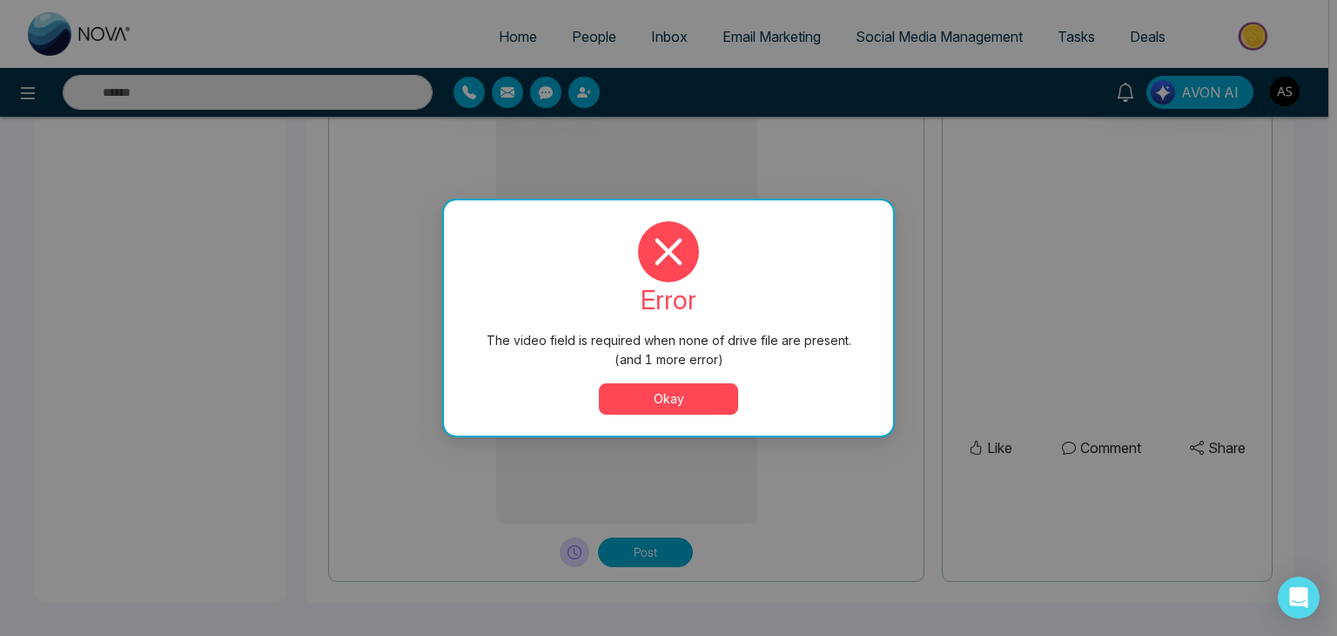
click at [826, 465] on div "The video field is required when none of drive file are present. (and 1 more er…" at bounding box center [668, 318] width 1337 height 636
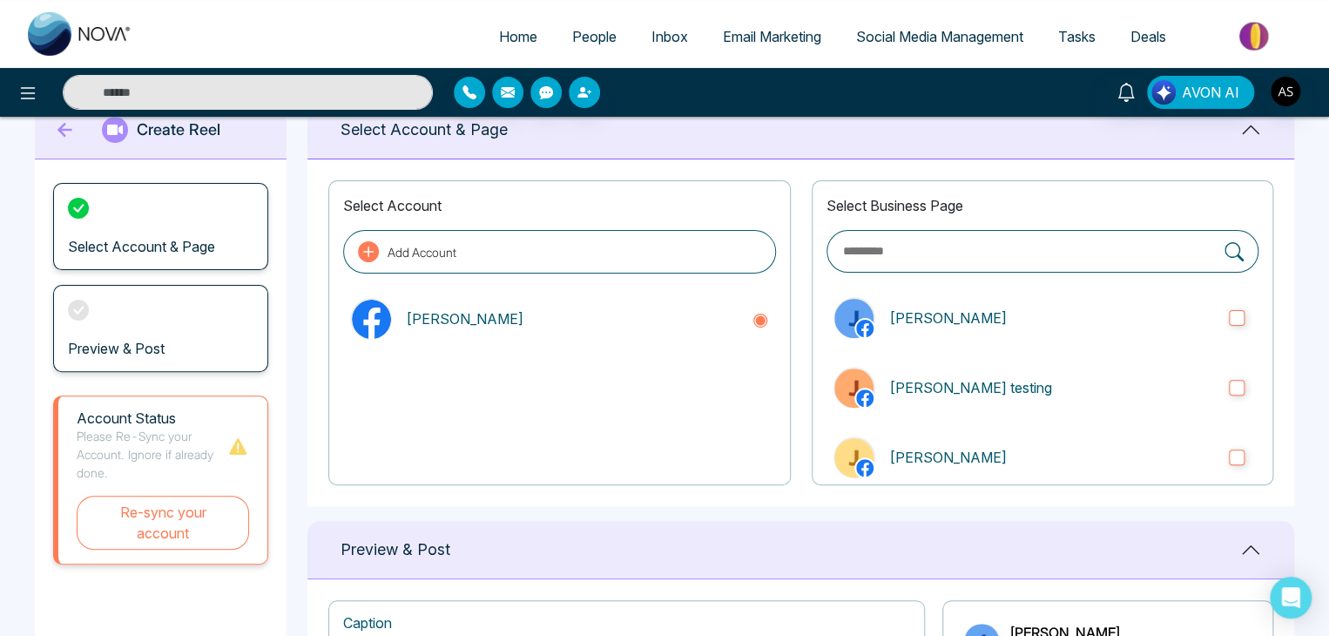
scroll to position [0, 0]
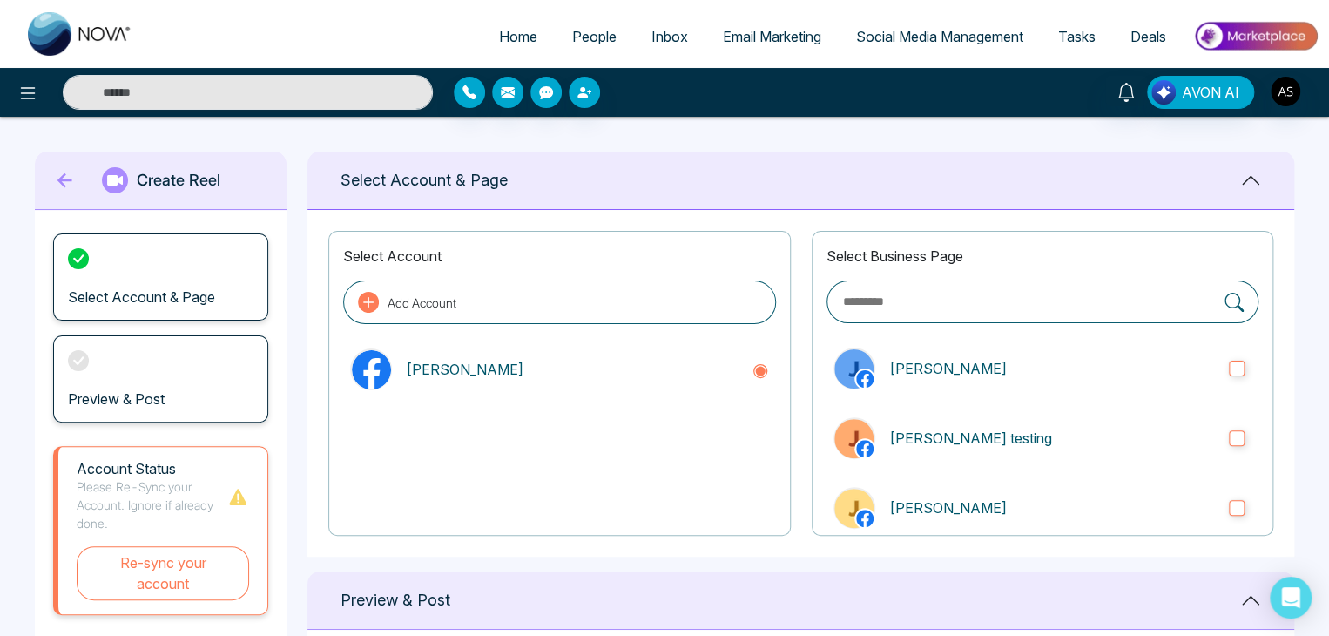
click at [873, 37] on span "Social Media Management" at bounding box center [939, 36] width 167 height 17
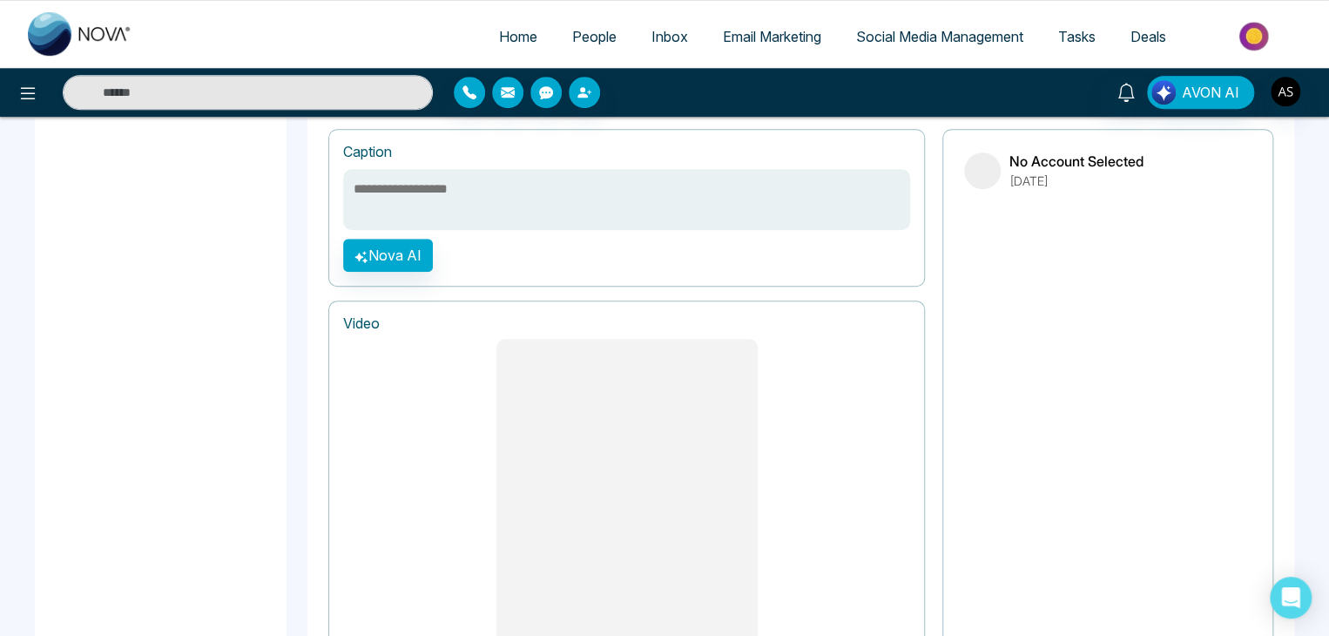
scroll to position [495, 0]
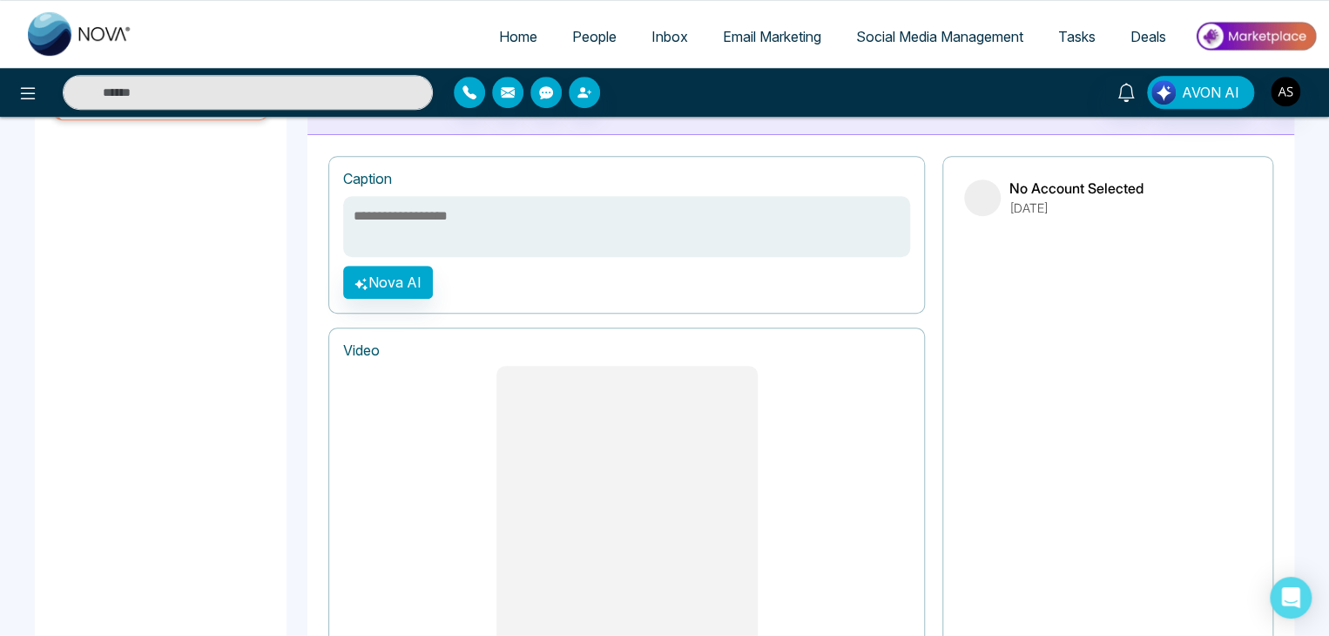
drag, startPoint x: 331, startPoint y: 175, endPoint x: 594, endPoint y: 296, distance: 289.5
click at [594, 296] on div "**********" at bounding box center [626, 235] width 596 height 158
click at [427, 206] on textarea at bounding box center [626, 226] width 567 height 61
click at [482, 279] on div "**********" at bounding box center [626, 235] width 596 height 158
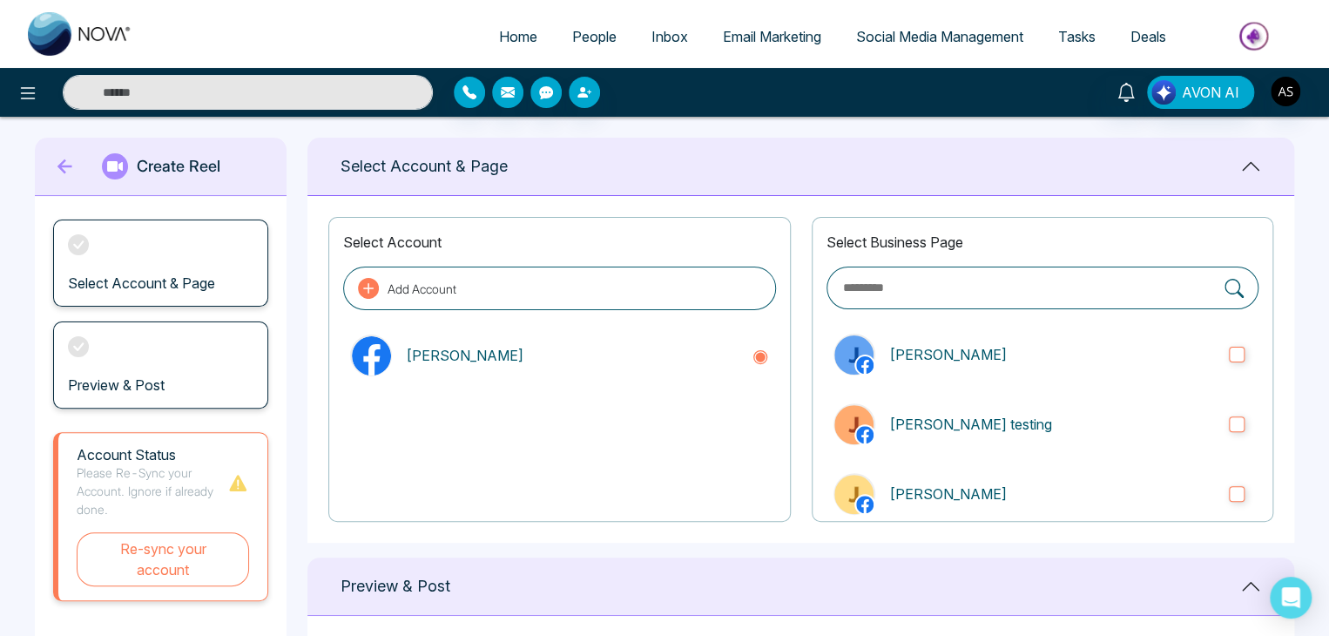
scroll to position [0, 0]
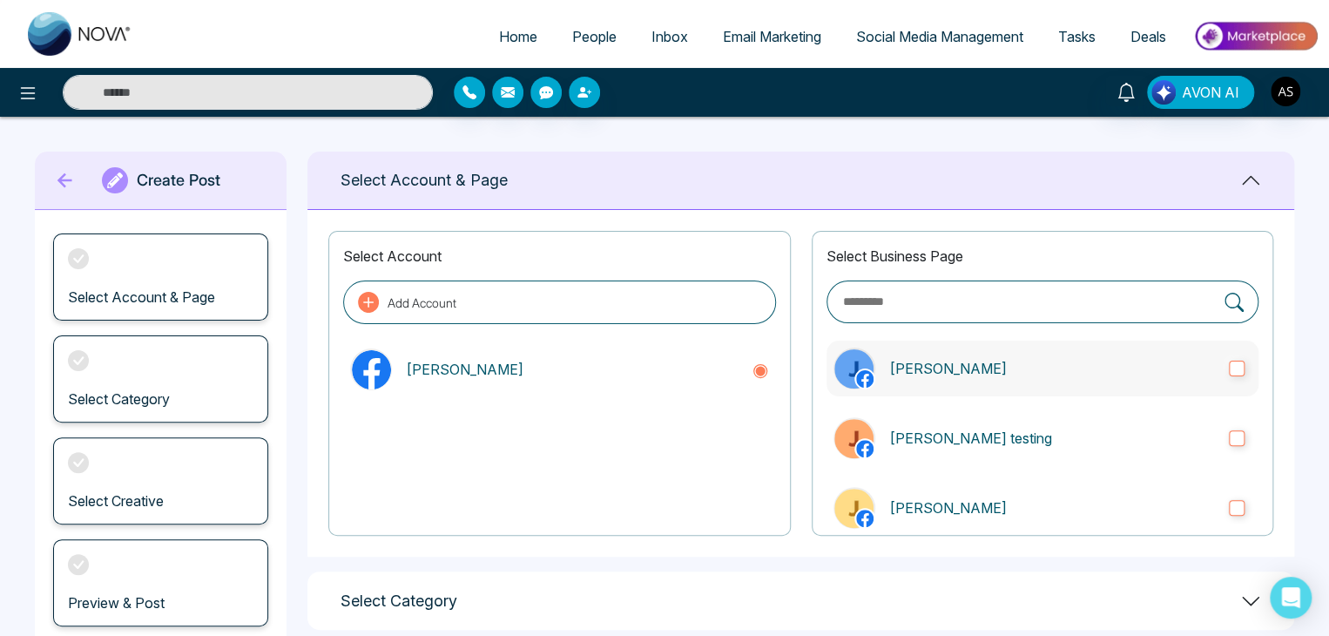
click at [1051, 363] on p "John real" at bounding box center [1052, 368] width 326 height 21
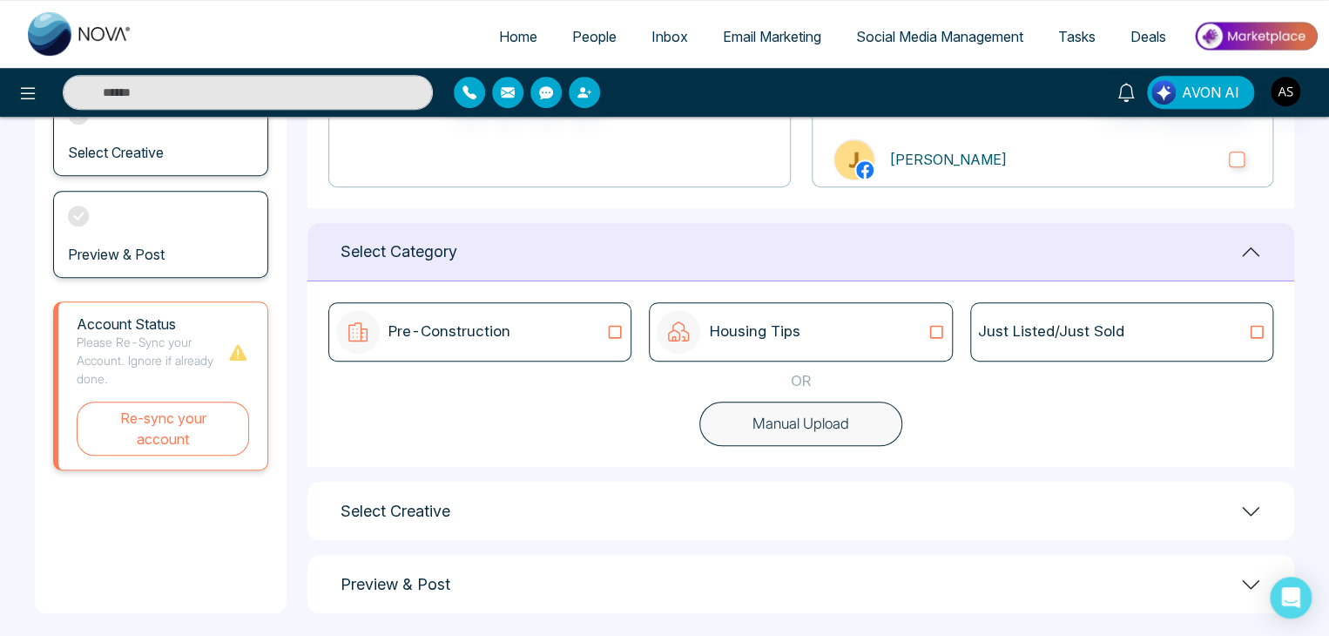
scroll to position [360, 0]
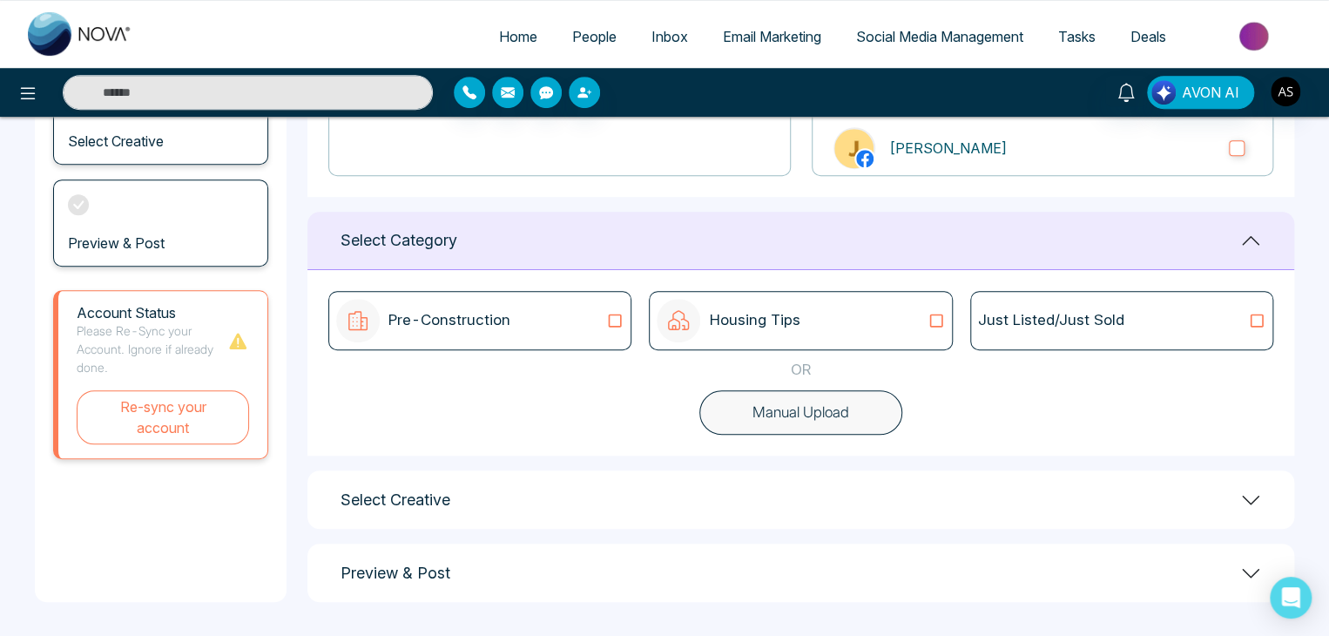
click at [561, 314] on div "Pre-Construction" at bounding box center [479, 321] width 287 height 44
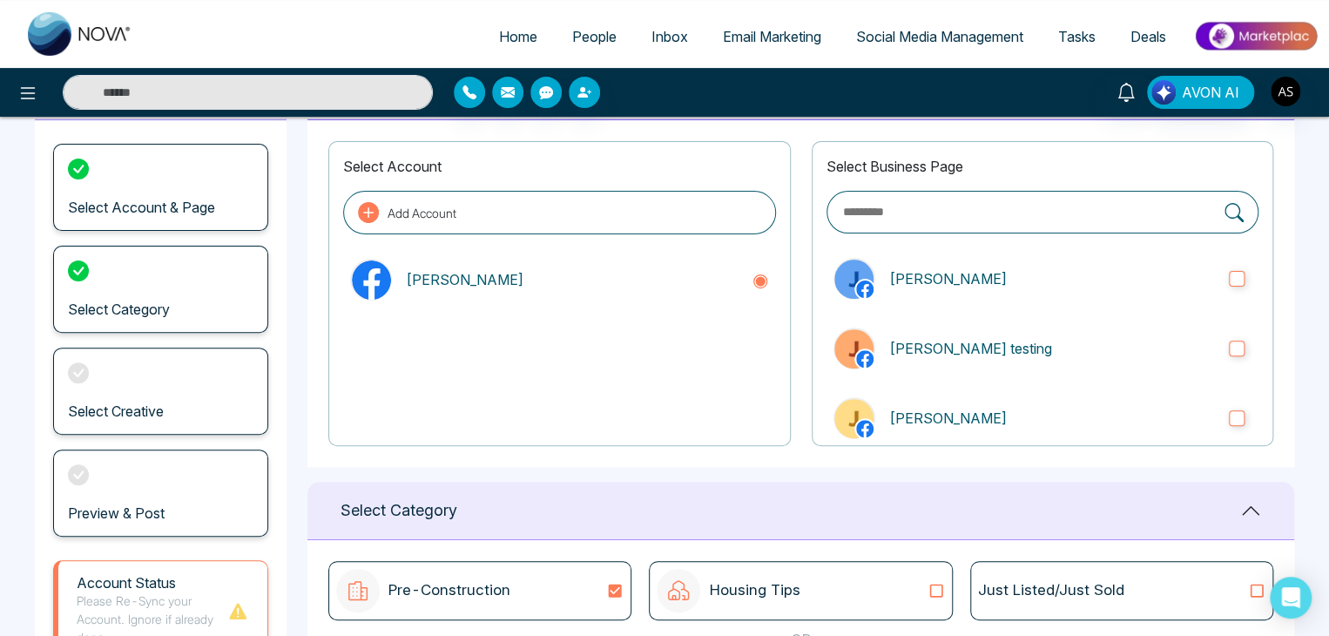
scroll to position [0, 0]
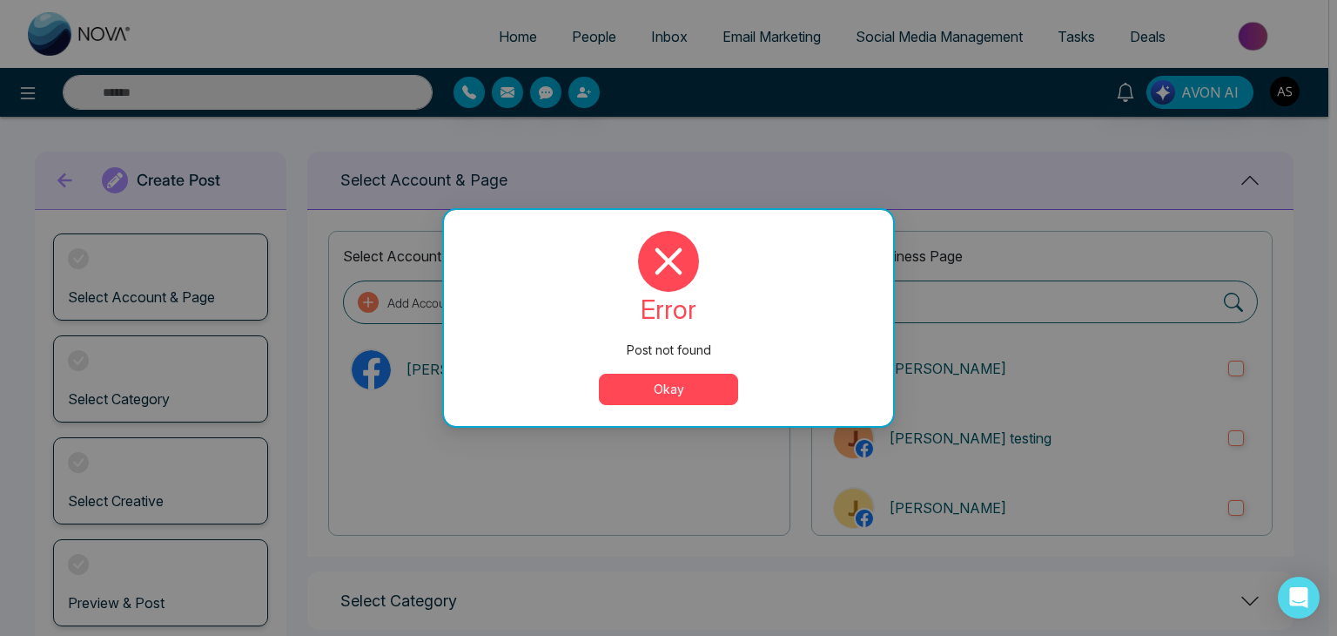
click at [695, 380] on button "Okay" at bounding box center [668, 389] width 139 height 31
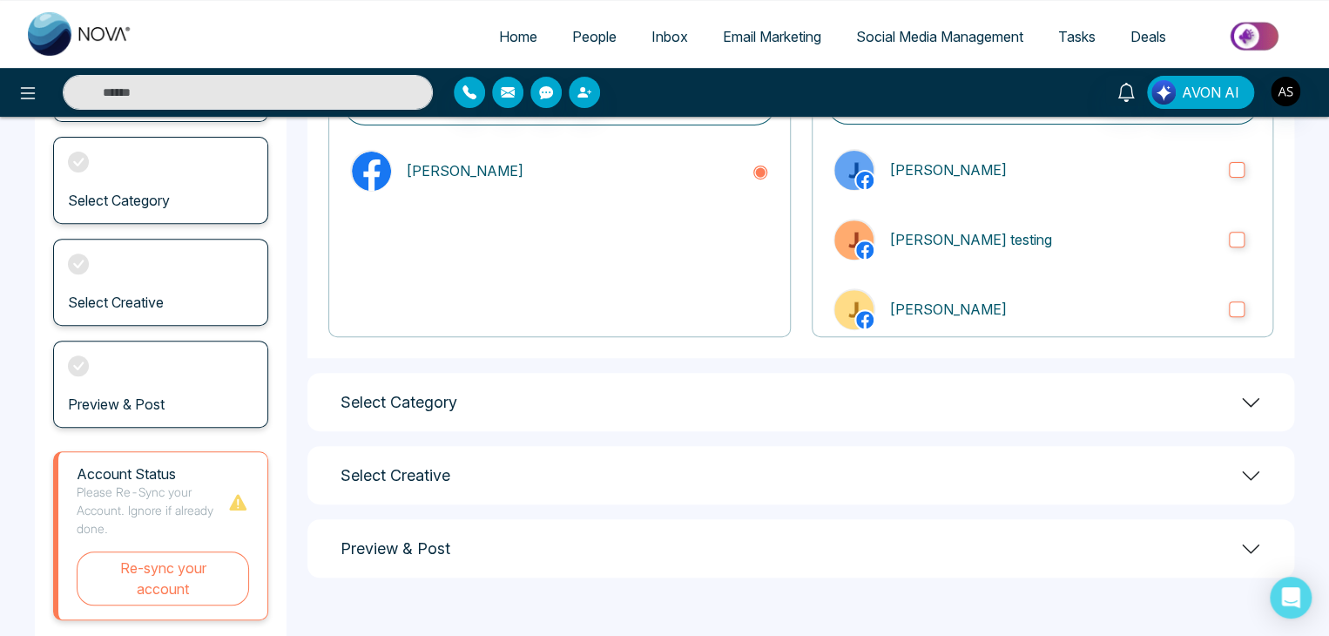
scroll to position [188, 0]
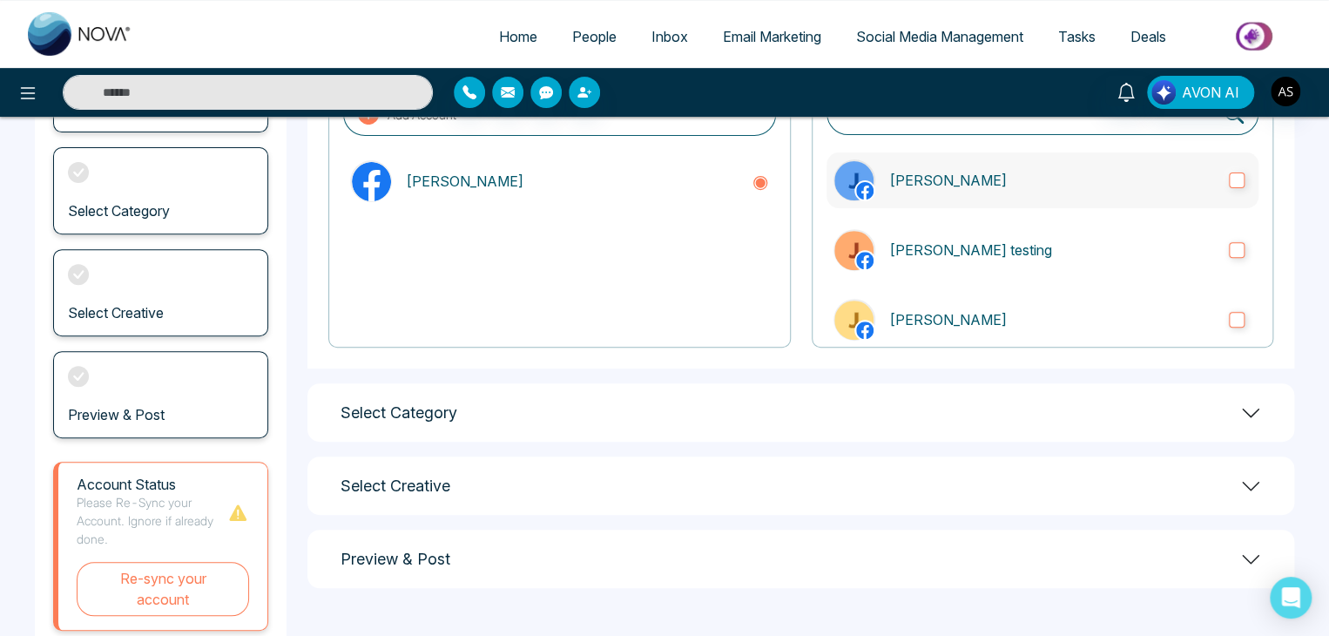
click at [1100, 173] on p "John real" at bounding box center [1052, 180] width 326 height 21
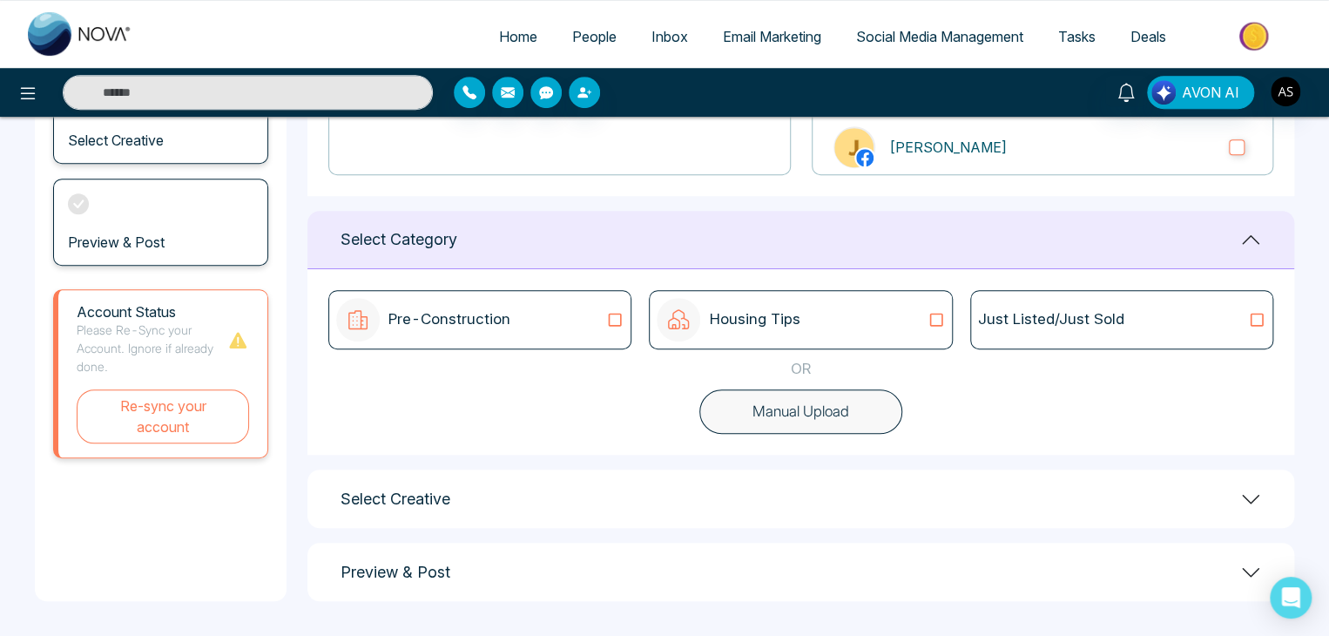
scroll to position [360, 0]
click at [838, 327] on div "Housing Tips" at bounding box center [800, 321] width 287 height 44
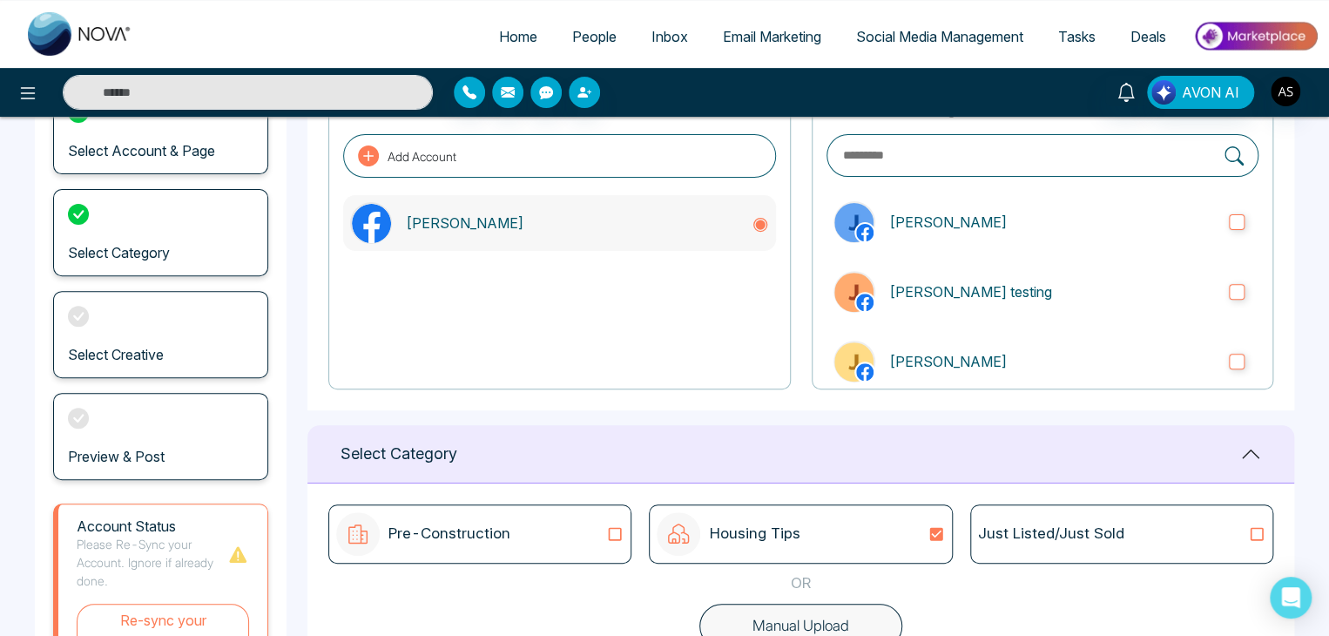
scroll to position [0, 0]
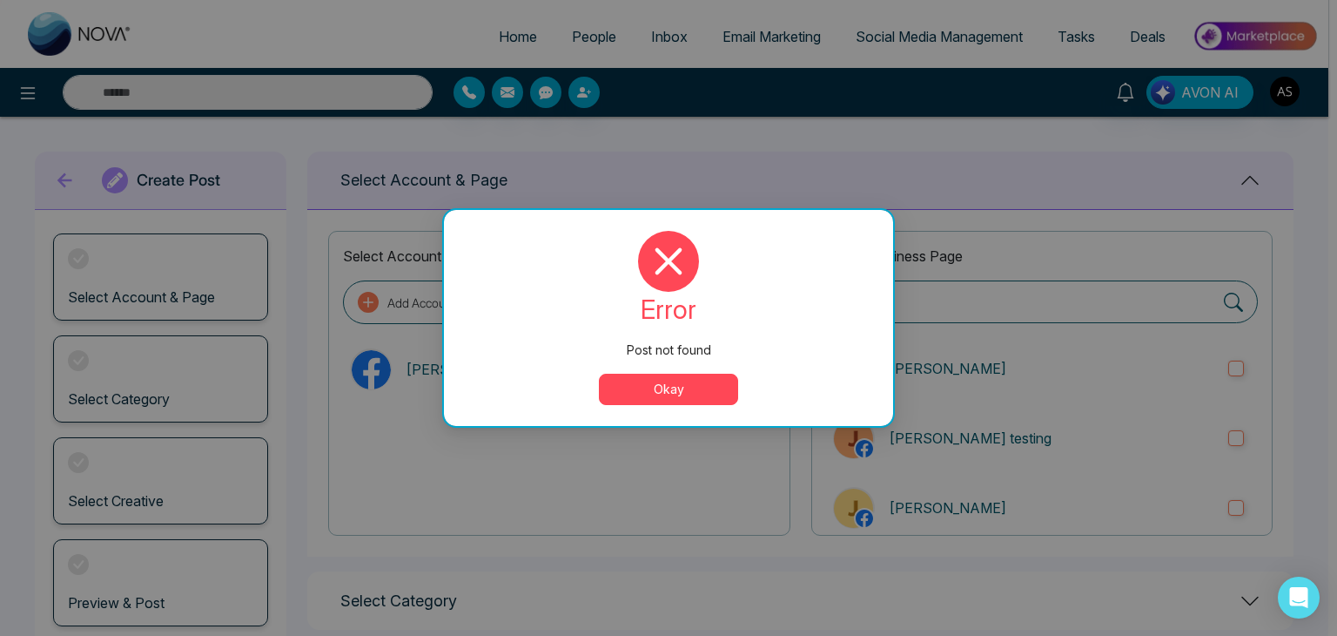
click at [702, 387] on button "Okay" at bounding box center [668, 389] width 139 height 31
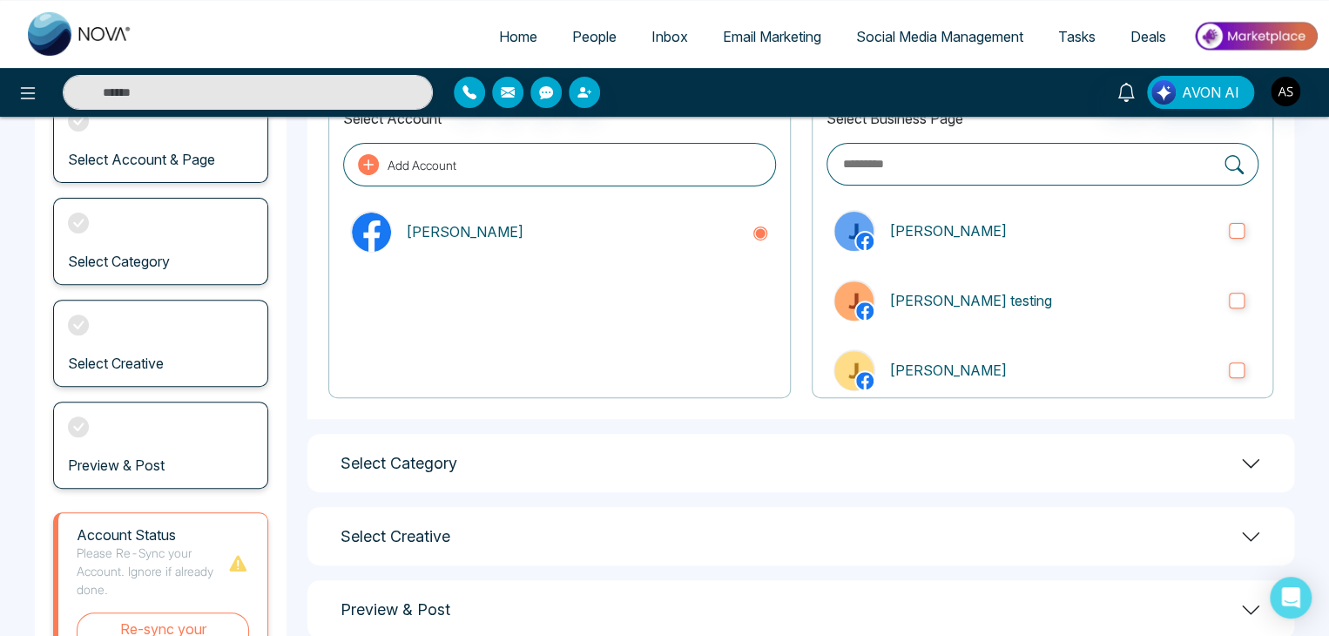
scroll to position [131, 0]
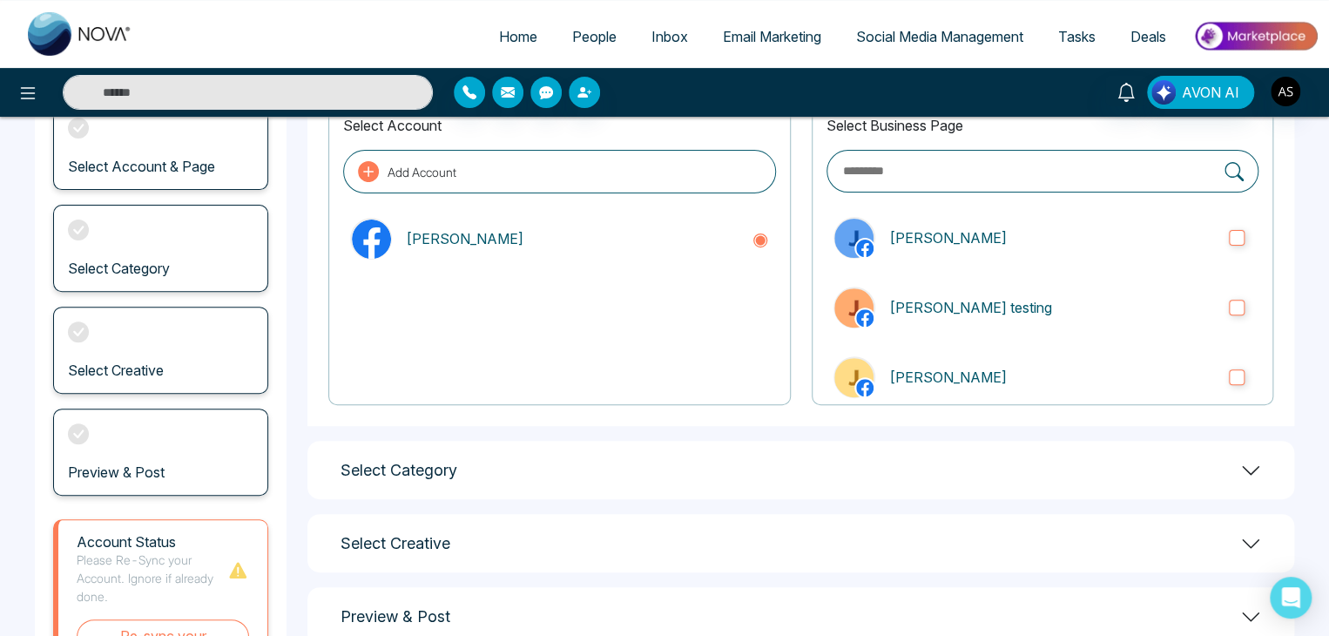
click at [989, 205] on div "Select Business Page John real John testing John Demo John Smith" at bounding box center [1041, 252] width 461 height 305
click at [998, 230] on p "[PERSON_NAME]" at bounding box center [1052, 237] width 326 height 21
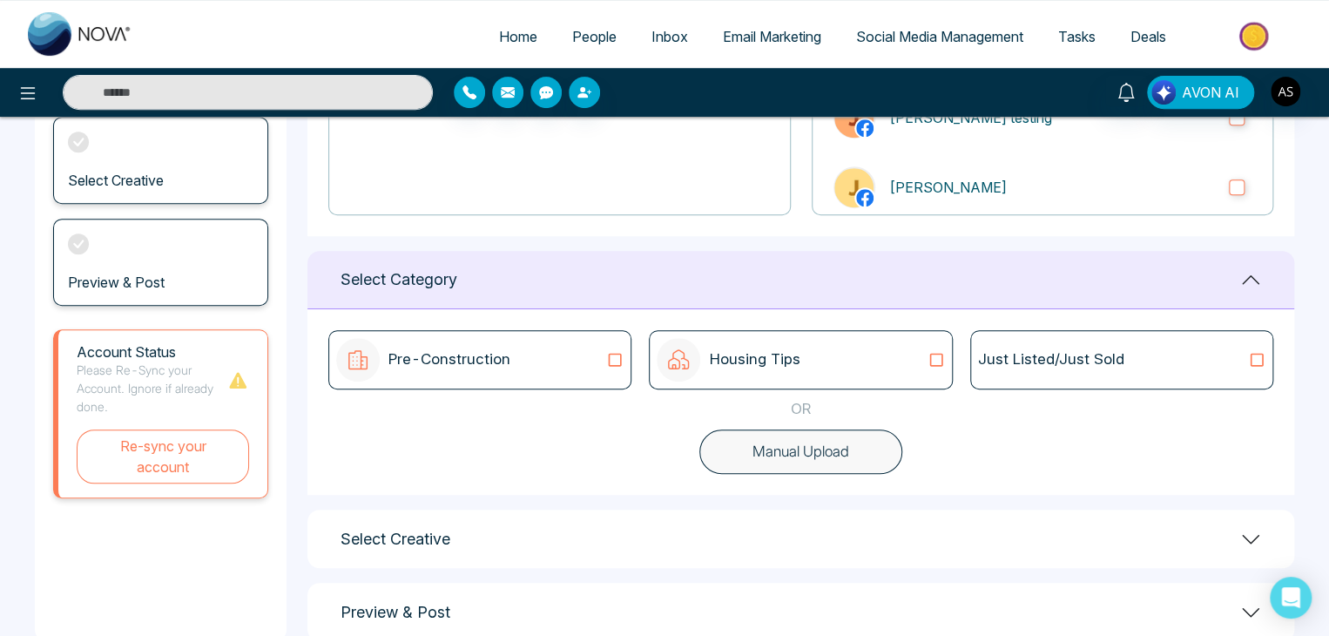
scroll to position [360, 0]
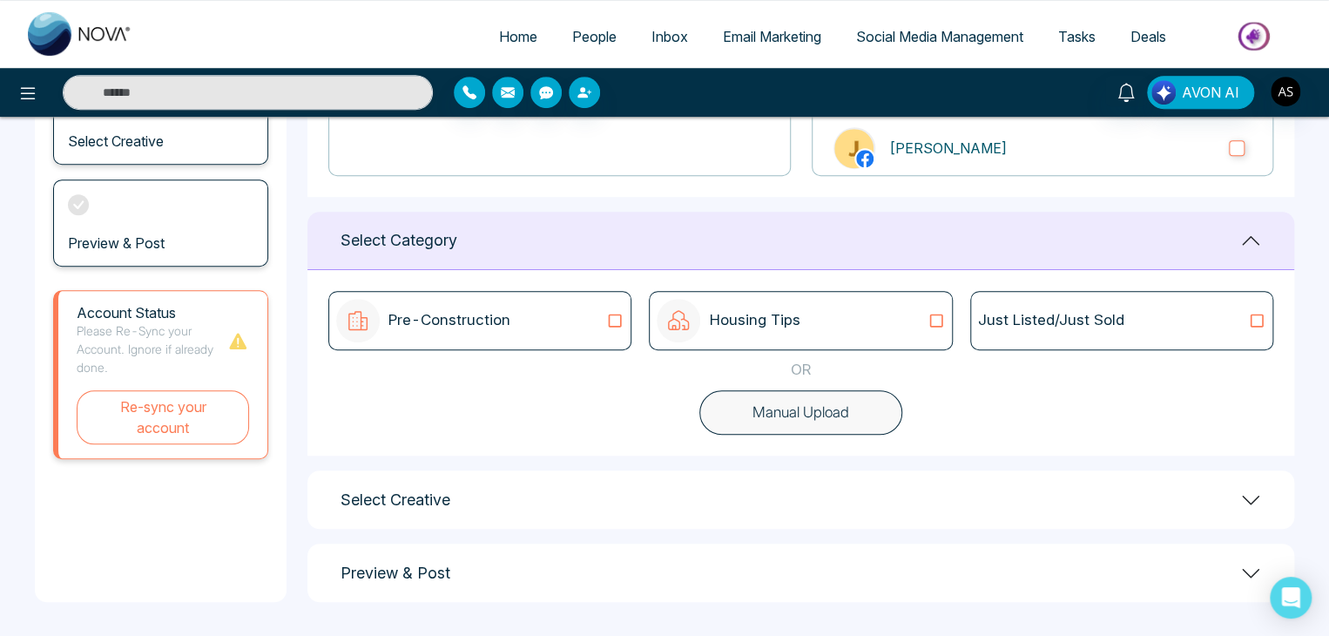
click at [589, 331] on div "Pre-Construction" at bounding box center [479, 321] width 287 height 44
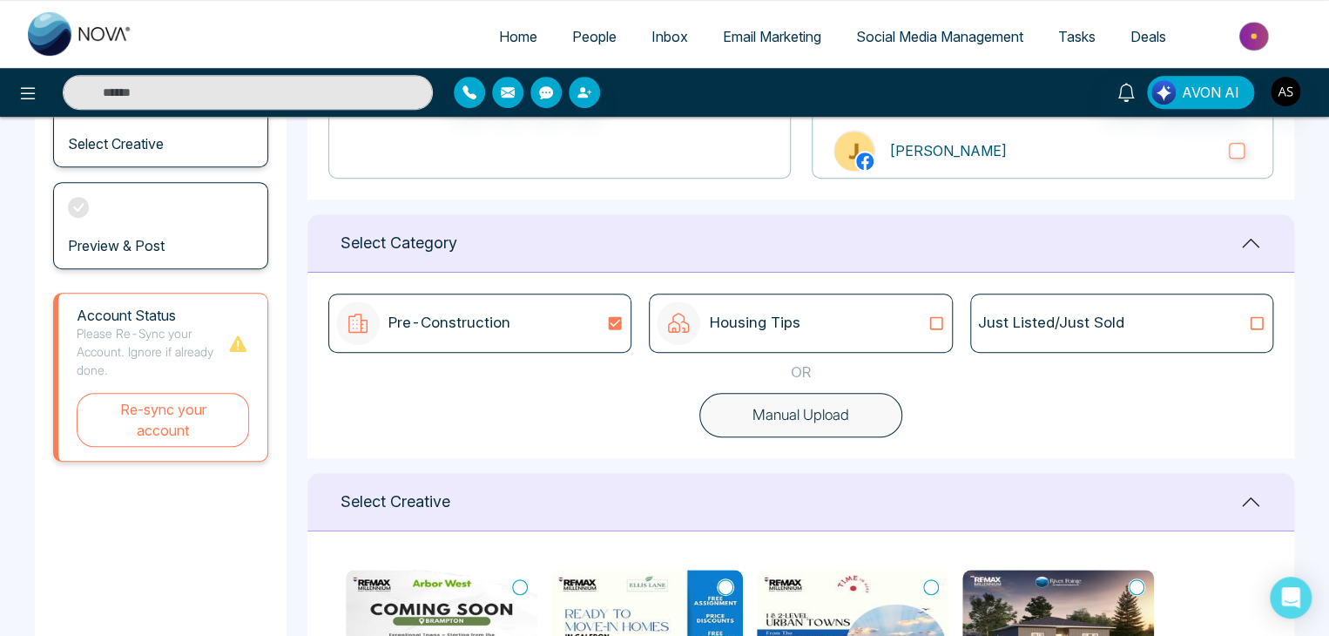
scroll to position [355, 0]
click at [613, 324] on icon at bounding box center [615, 325] width 13 height 13
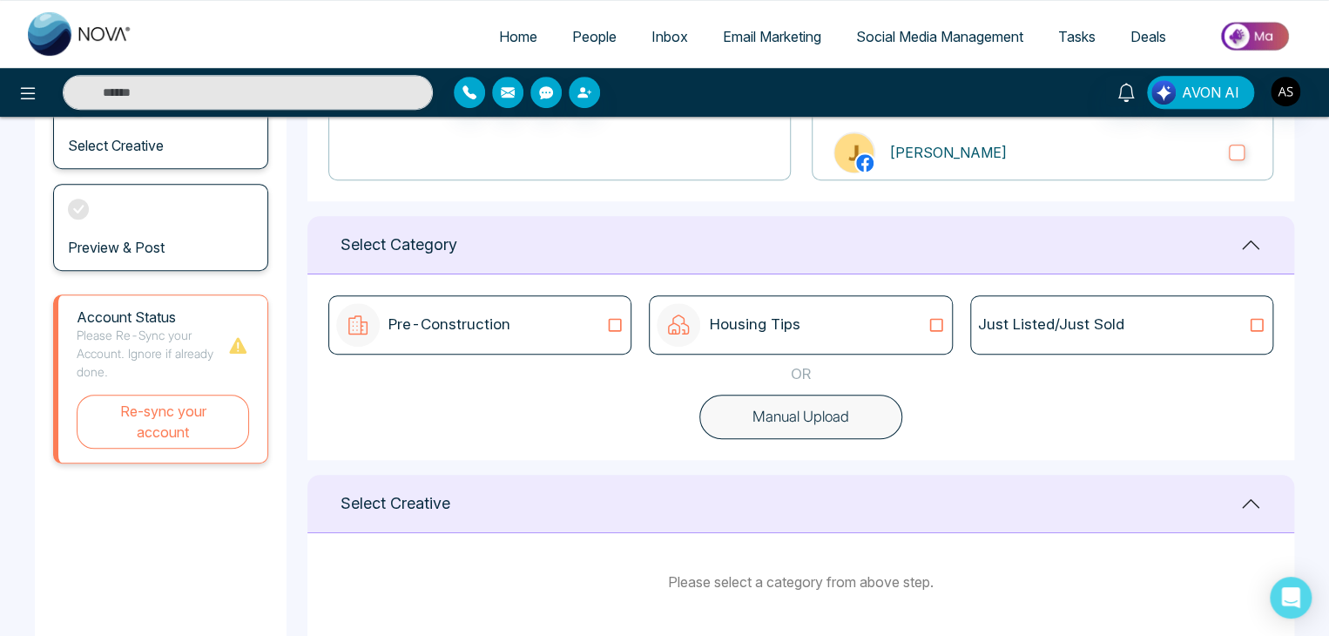
scroll to position [442, 0]
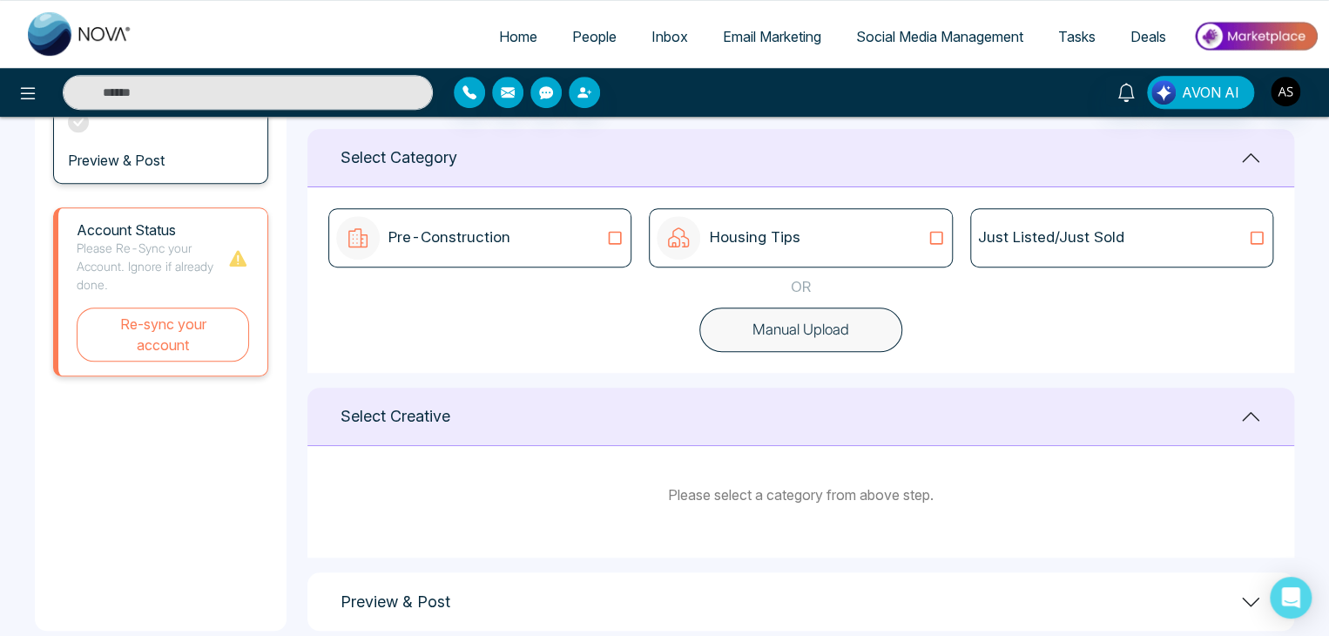
click at [612, 236] on icon at bounding box center [614, 237] width 23 height 17
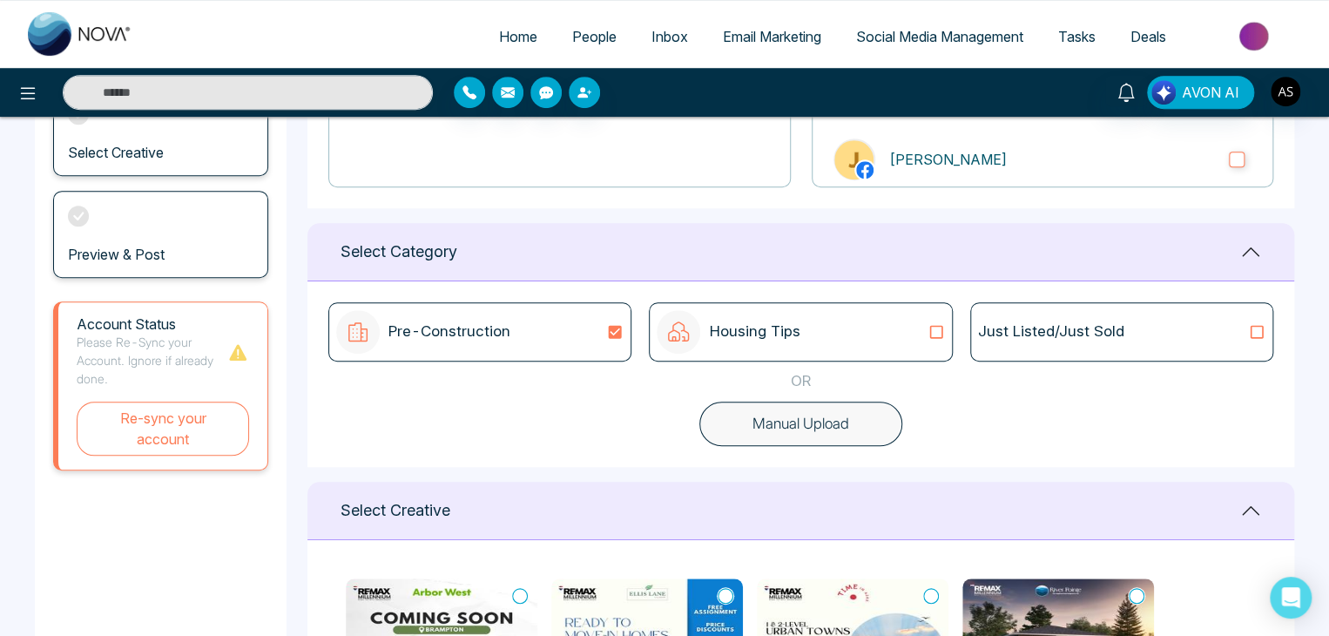
scroll to position [342, 0]
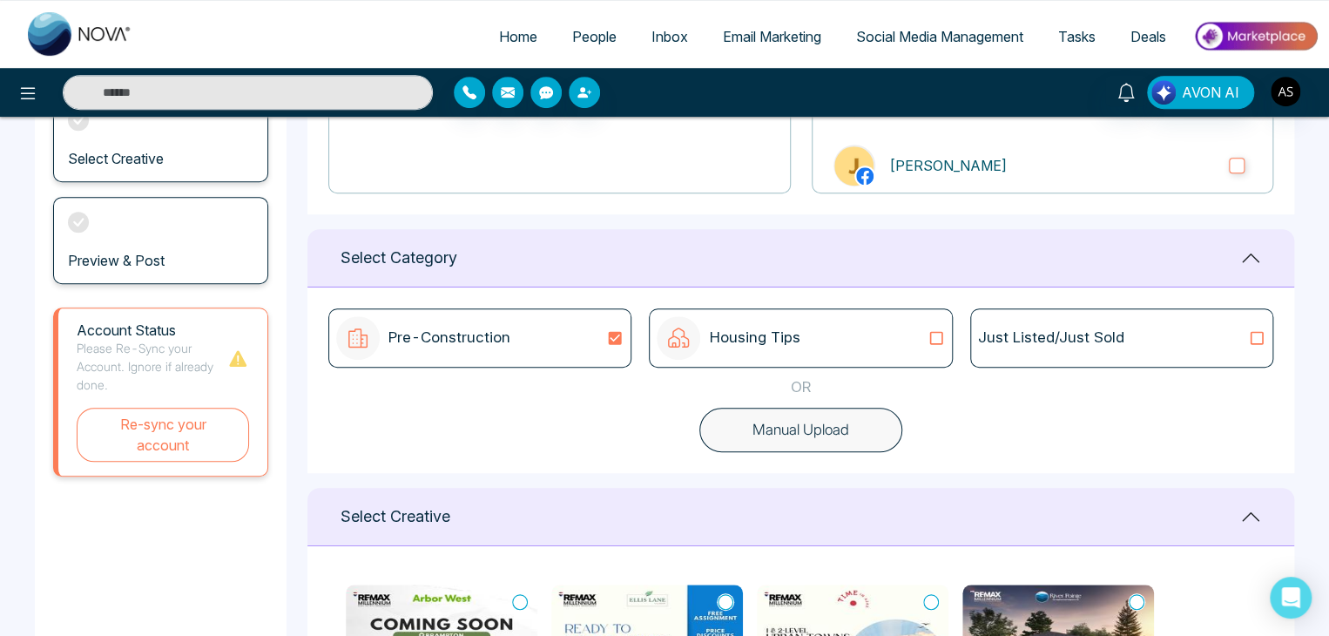
click at [615, 339] on icon at bounding box center [614, 337] width 23 height 17
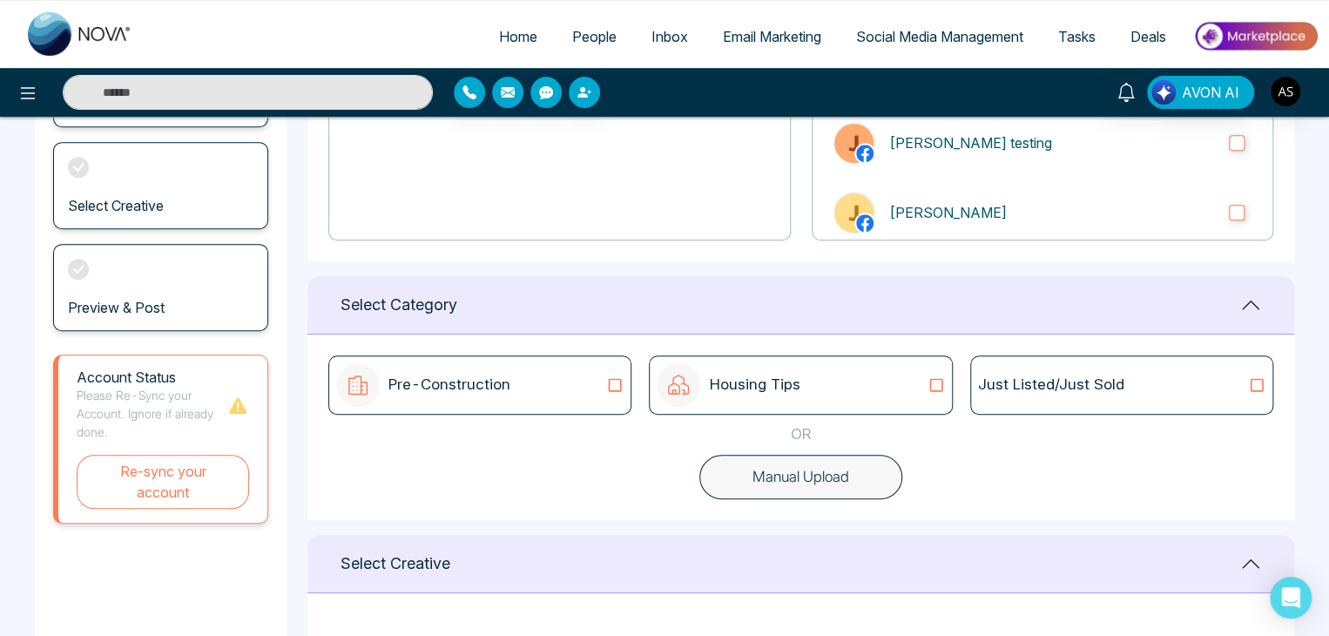
scroll to position [296, 0]
click at [611, 380] on icon at bounding box center [614, 383] width 23 height 17
click at [611, 380] on icon at bounding box center [615, 384] width 13 height 13
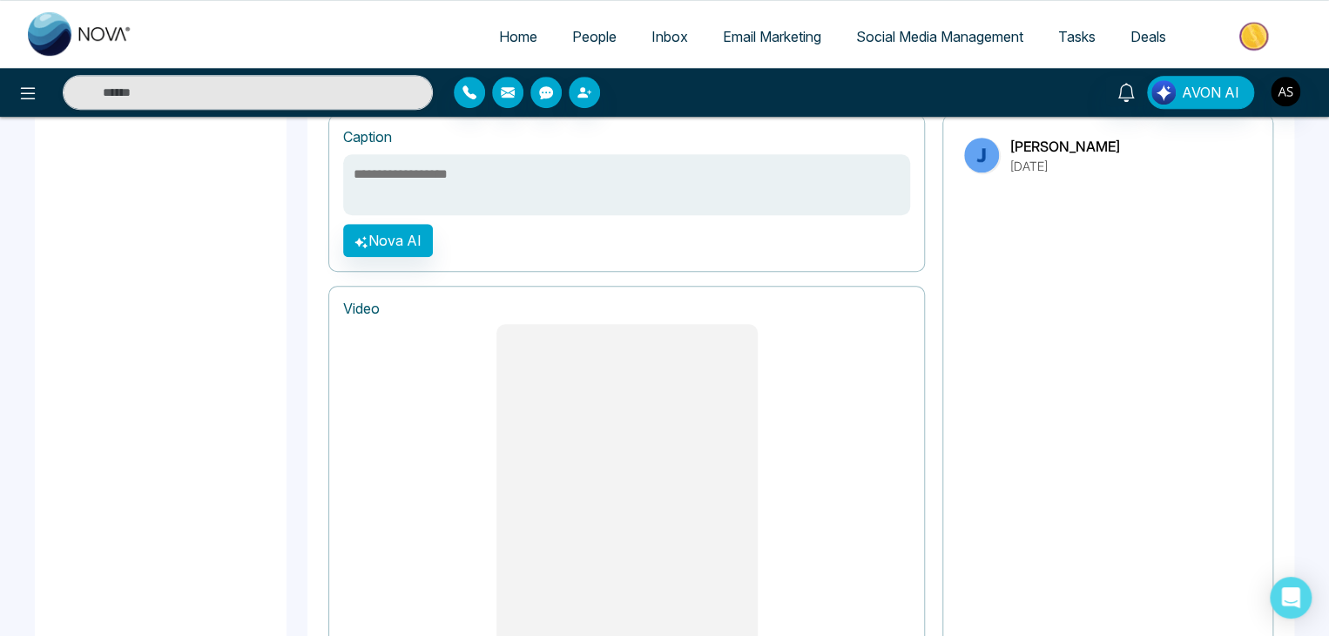
scroll to position [802, 0]
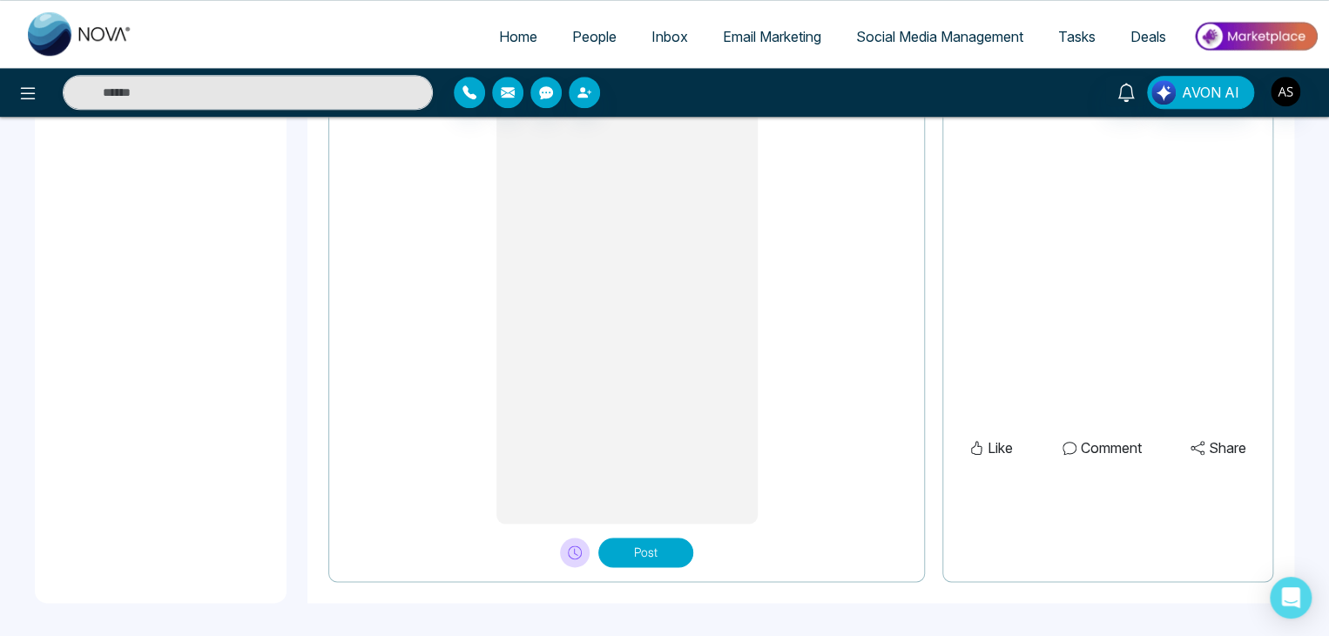
click at [679, 537] on button "Post" at bounding box center [645, 552] width 95 height 30
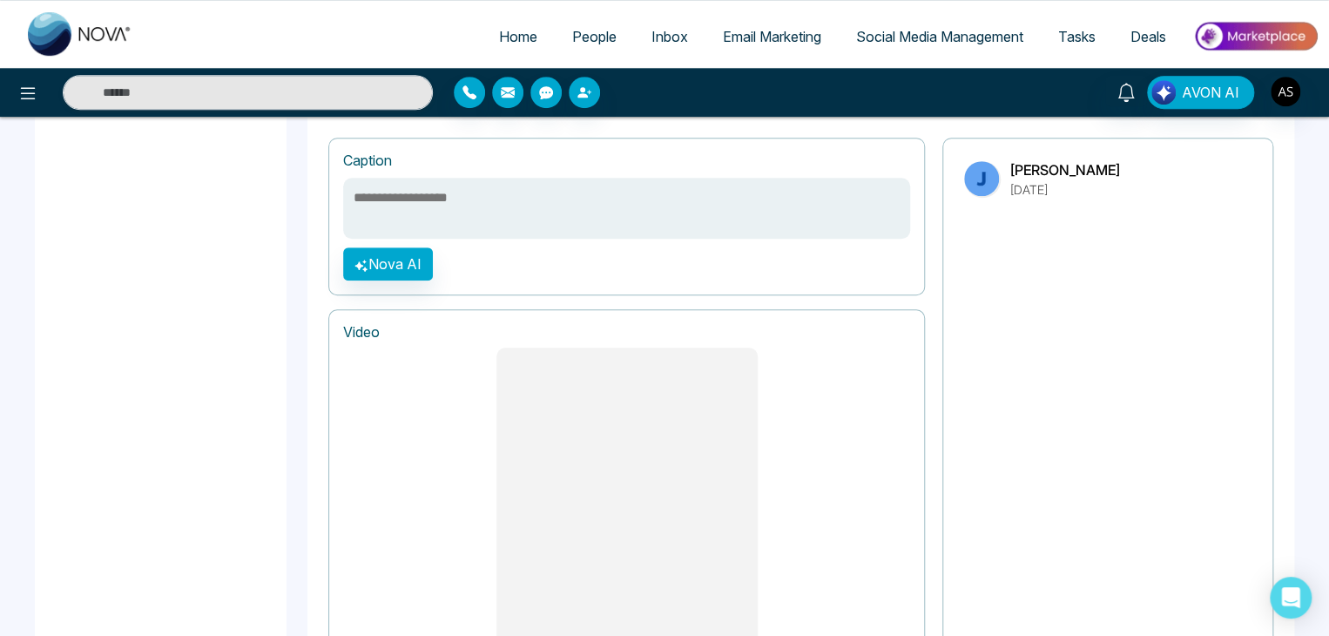
scroll to position [509, 0]
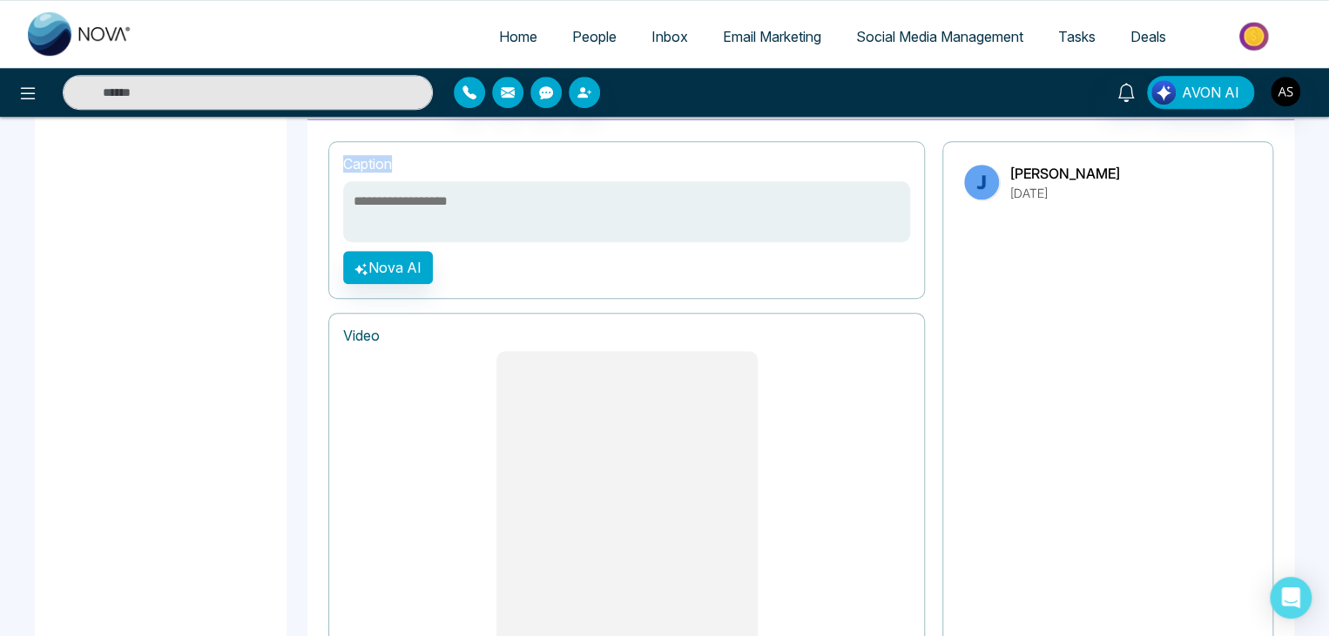
drag, startPoint x: 337, startPoint y: 164, endPoint x: 704, endPoint y: 254, distance: 377.6
click at [704, 254] on div "**********" at bounding box center [626, 220] width 596 height 158
click at [739, 263] on div "**********" at bounding box center [626, 220] width 596 height 158
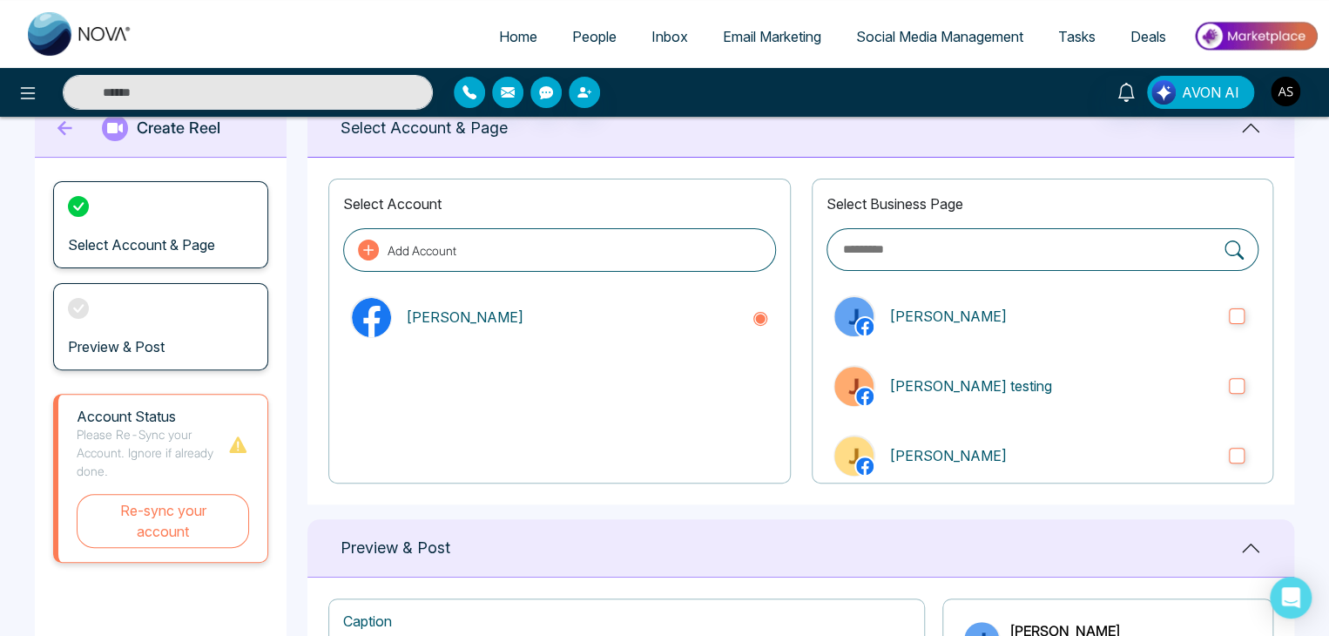
scroll to position [0, 0]
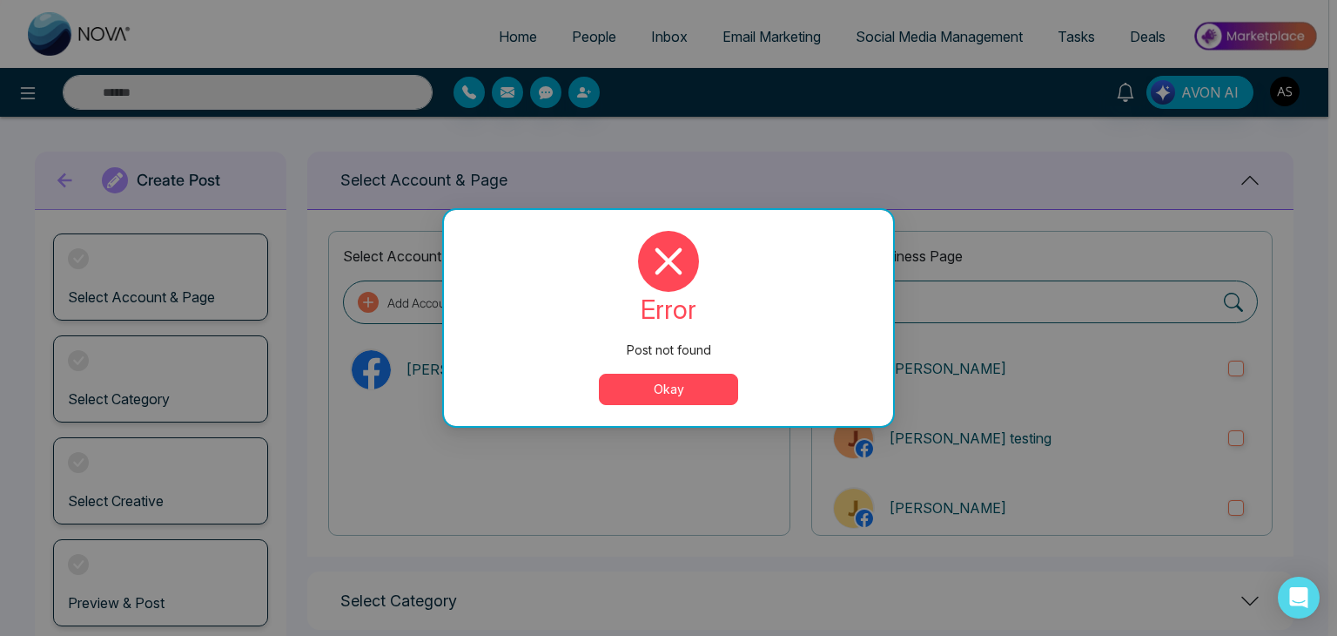
click at [692, 387] on button "Okay" at bounding box center [668, 389] width 139 height 31
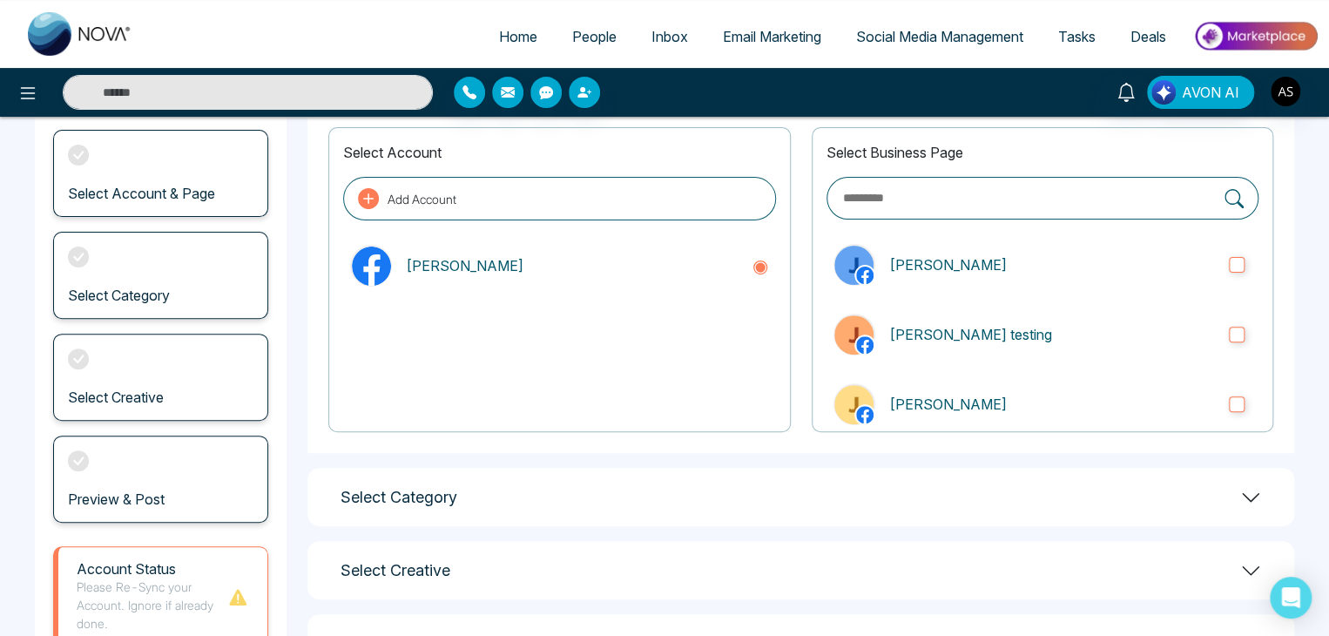
scroll to position [101, 0]
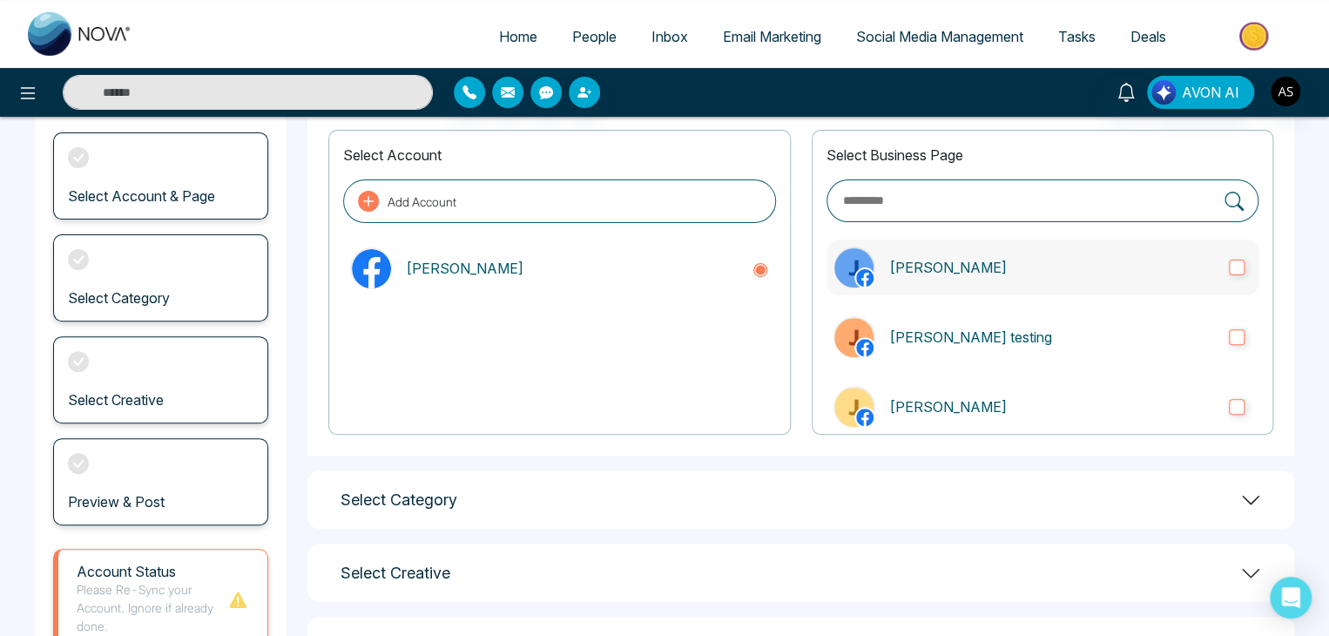
click at [1017, 258] on p "[PERSON_NAME]" at bounding box center [1052, 267] width 326 height 21
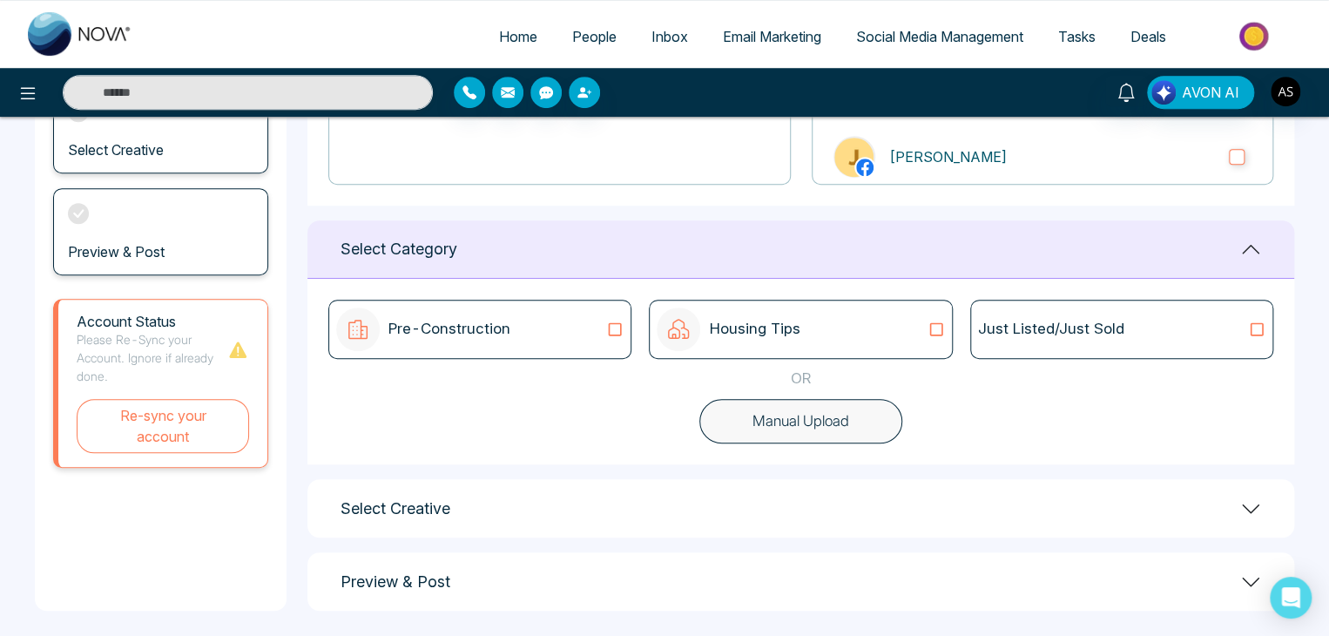
scroll to position [360, 0]
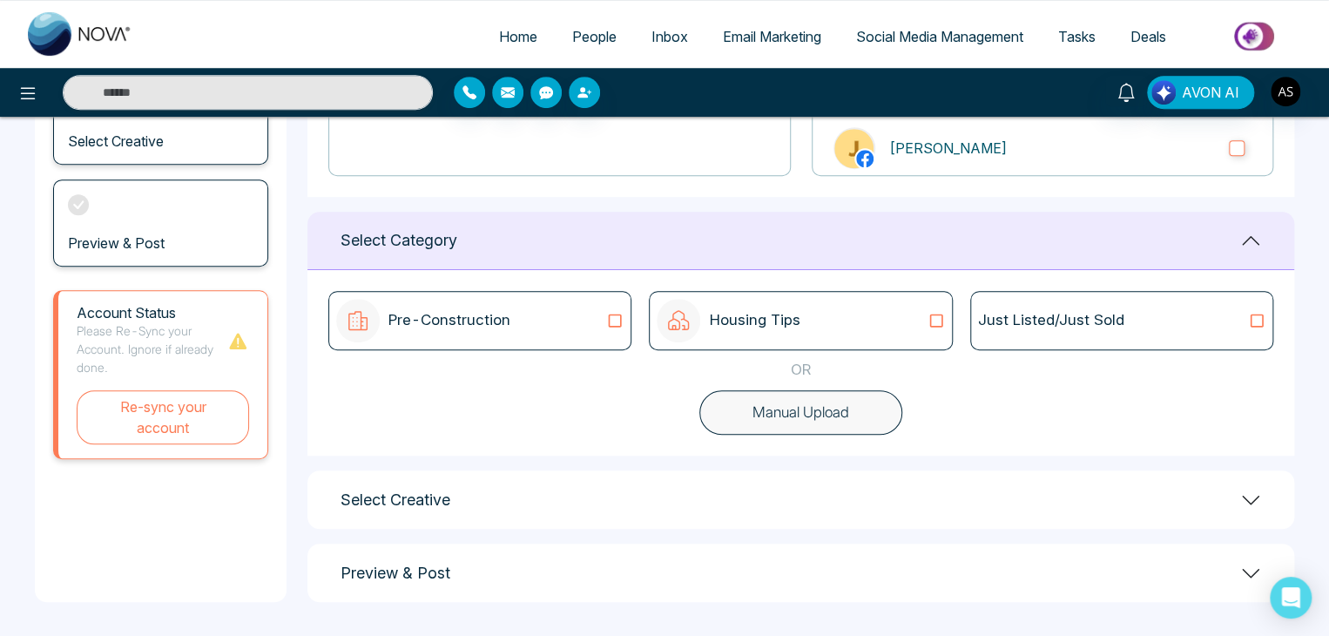
click at [496, 321] on p "Pre-Construction" at bounding box center [449, 320] width 122 height 23
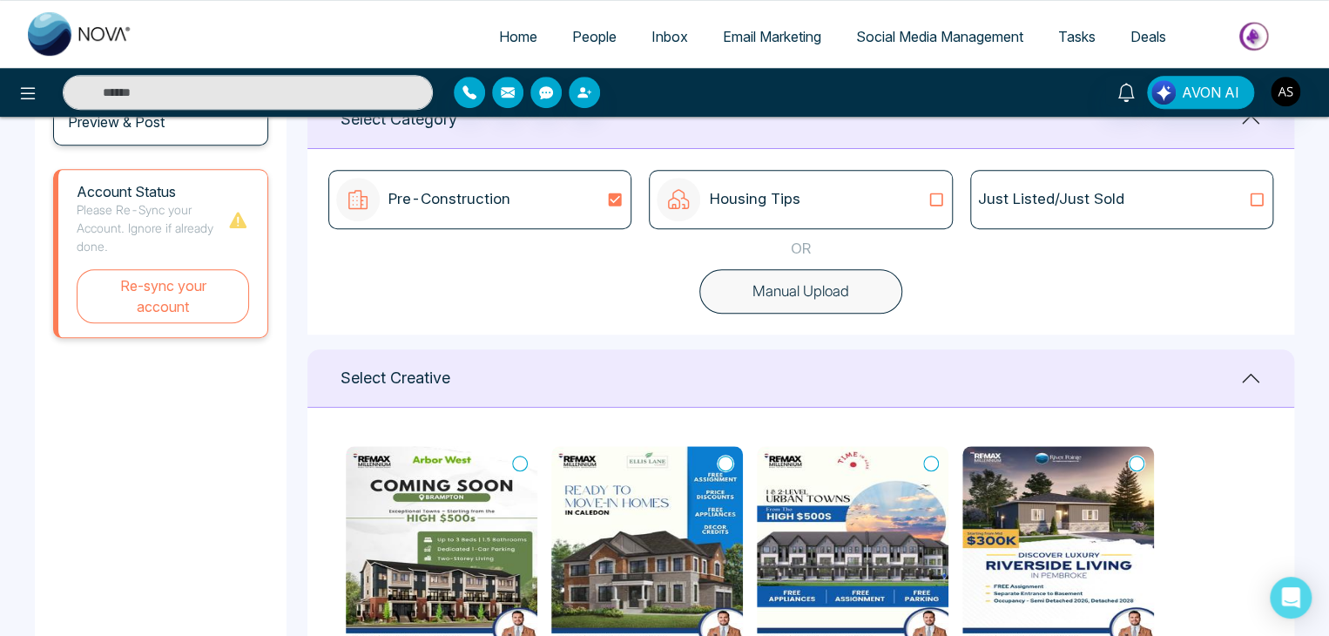
scroll to position [477, 0]
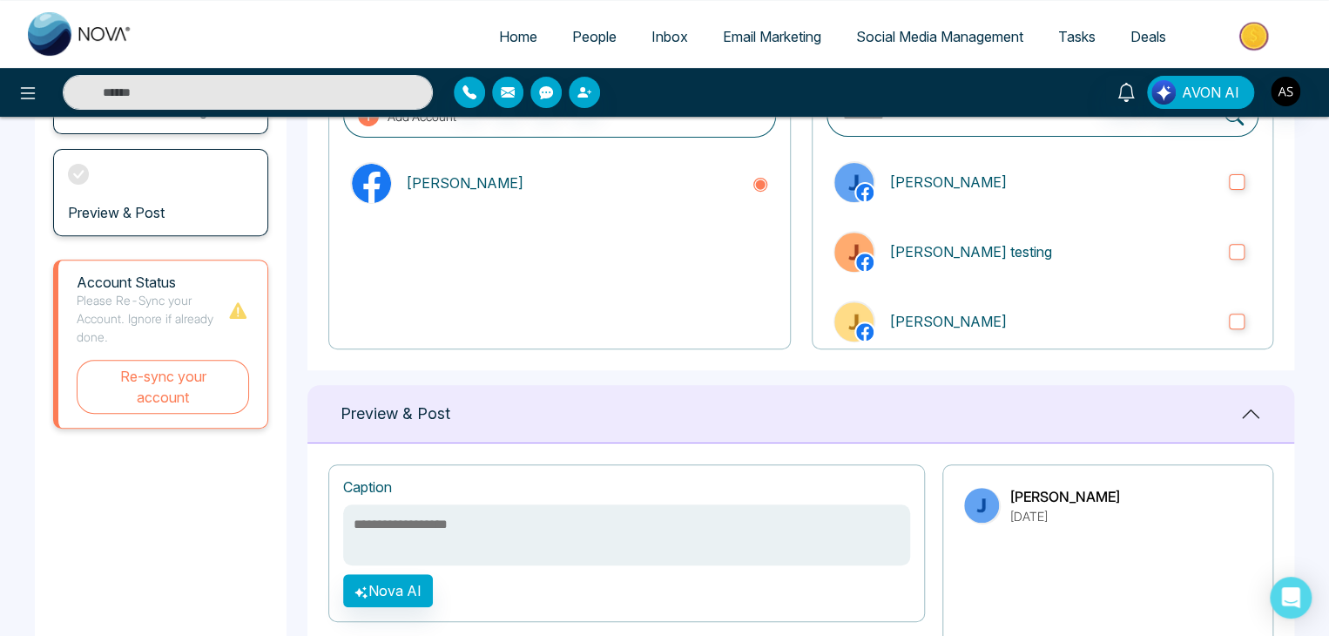
scroll to position [176, 0]
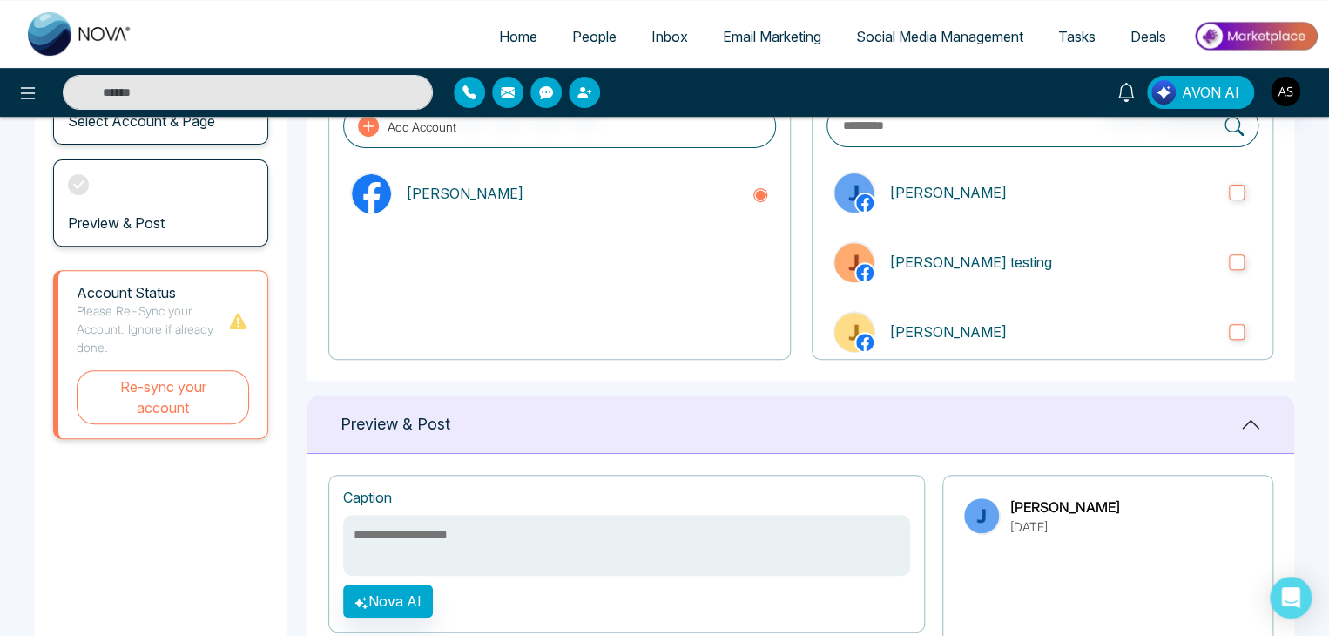
click at [649, 506] on div "**********" at bounding box center [626, 554] width 596 height 158
click at [650, 533] on textarea at bounding box center [626, 545] width 567 height 61
type textarea "*****"
click at [404, 592] on button "Nova AI" at bounding box center [388, 600] width 90 height 33
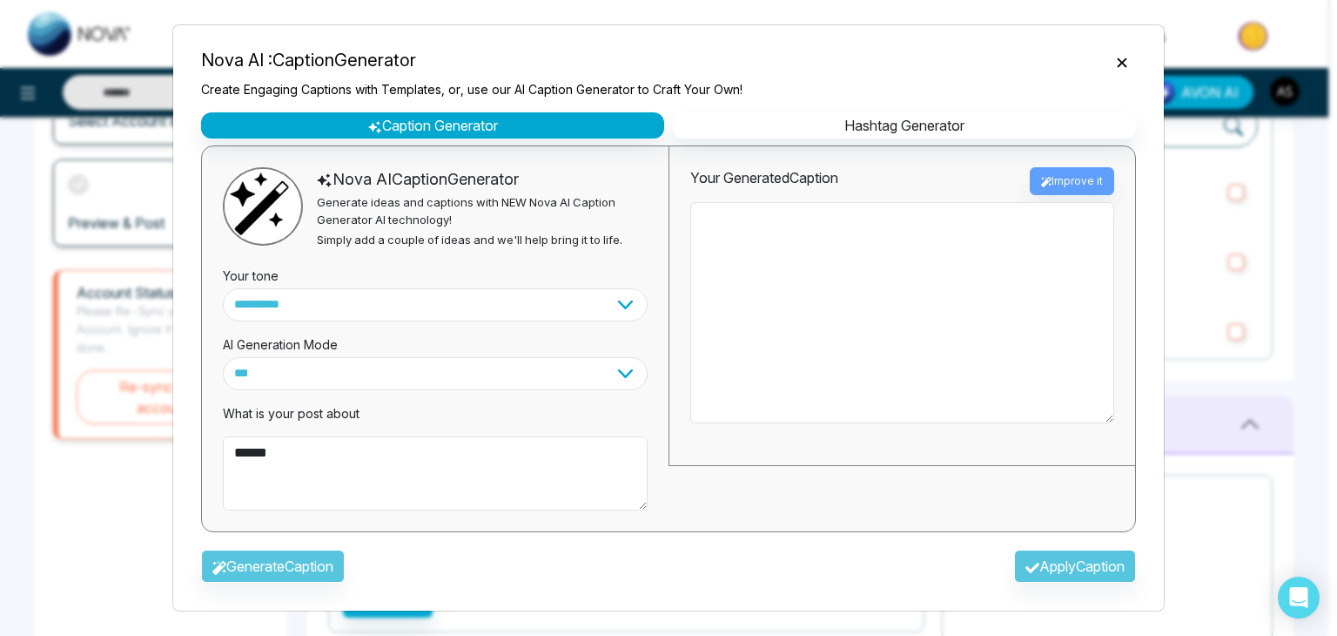
click at [330, 559] on div "Generate Caption Apply Caption" at bounding box center [668, 571] width 963 height 51
click at [401, 436] on textarea "*****" at bounding box center [435, 473] width 425 height 75
type textarea "**********"
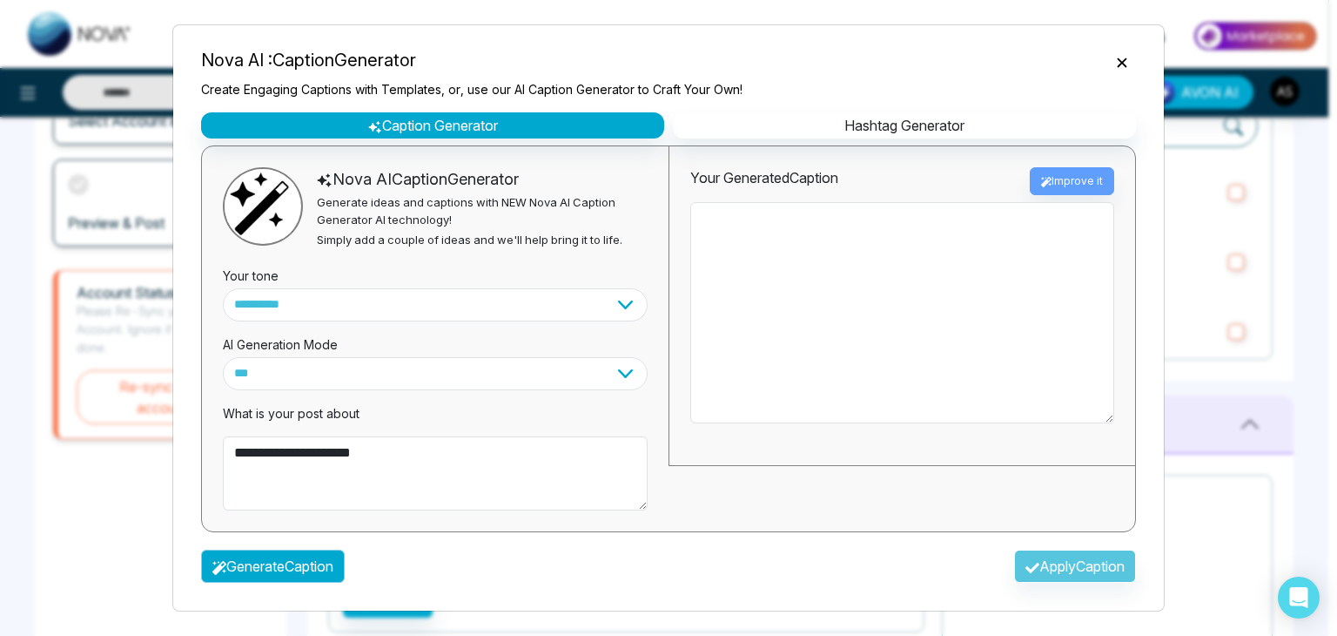
click at [334, 565] on button "Generate Caption" at bounding box center [273, 565] width 144 height 33
type textarea "**********"
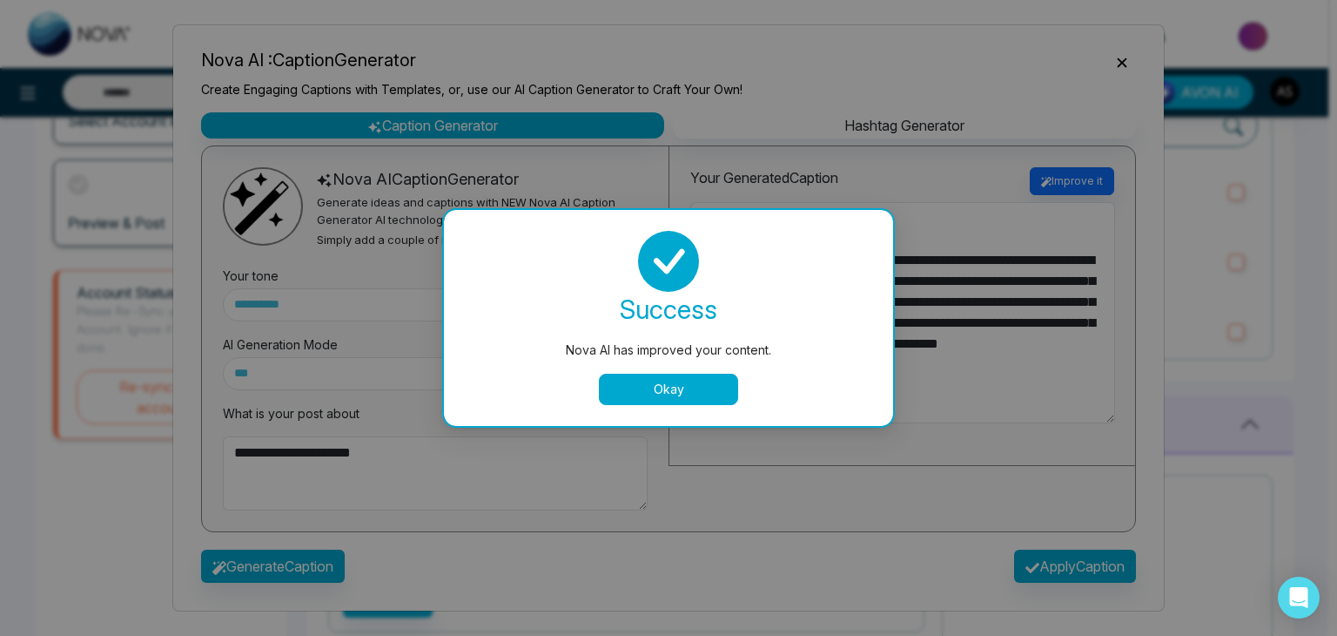
click at [683, 386] on button "Okay" at bounding box center [668, 389] width 139 height 31
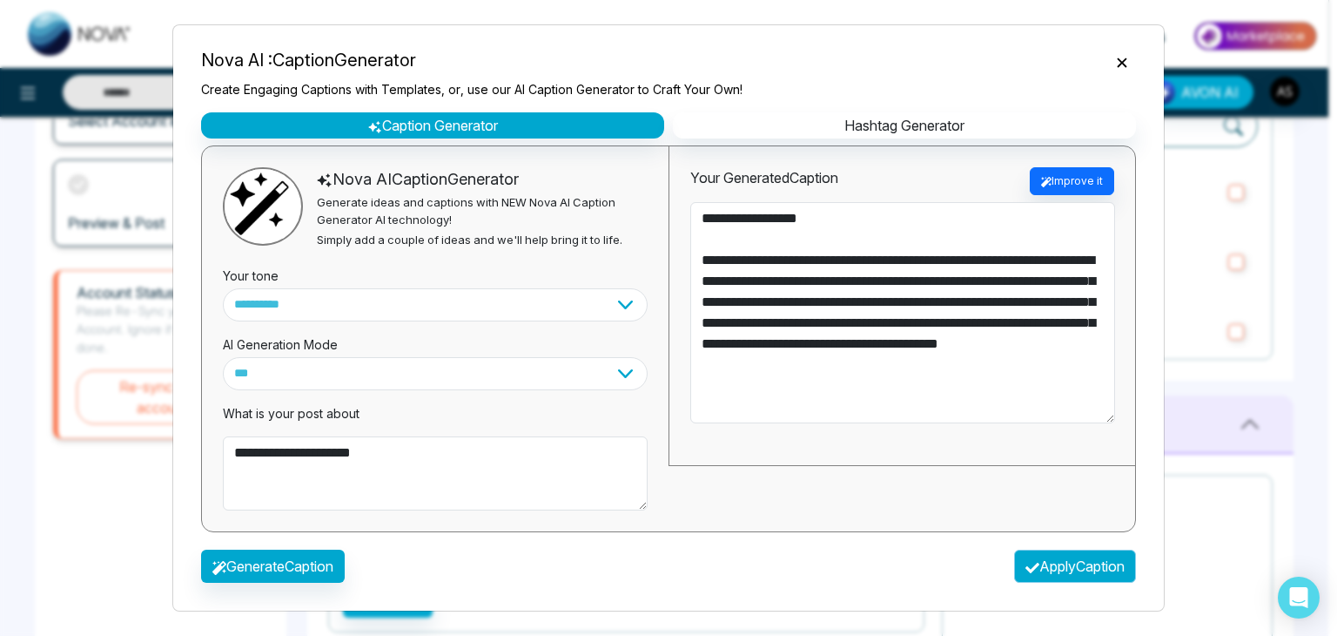
click at [1069, 562] on button "Apply Caption" at bounding box center [1075, 565] width 122 height 33
type textarea "**********"
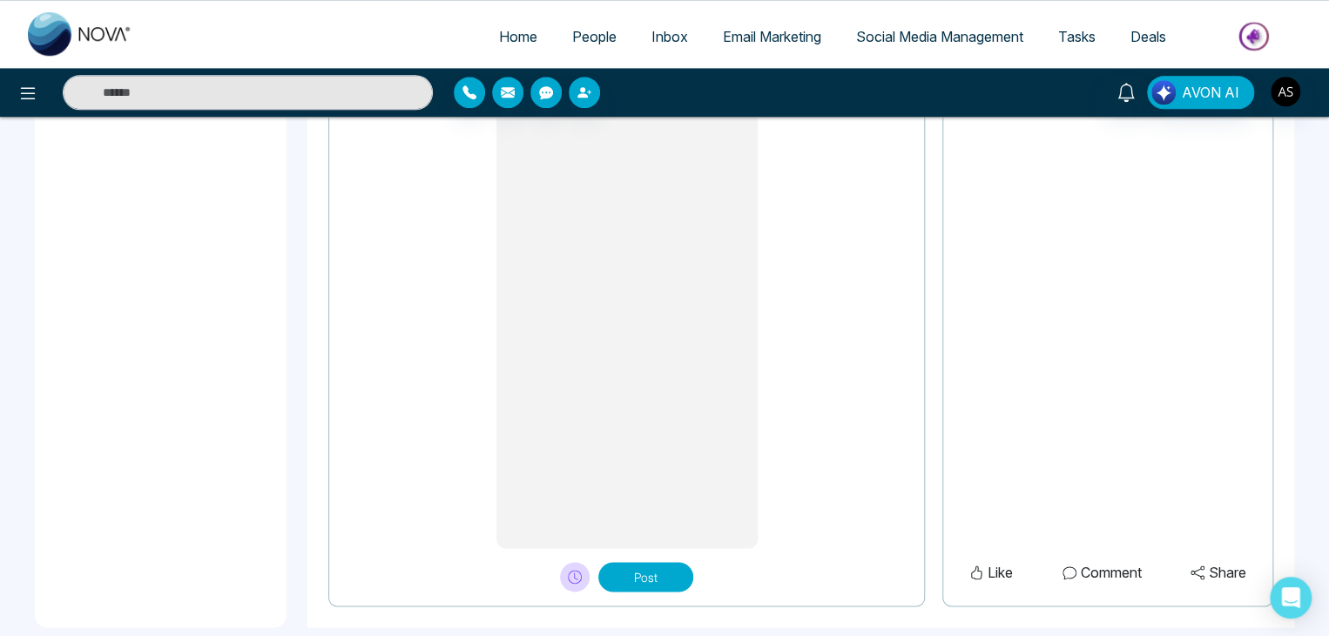
scroll to position [807, 0]
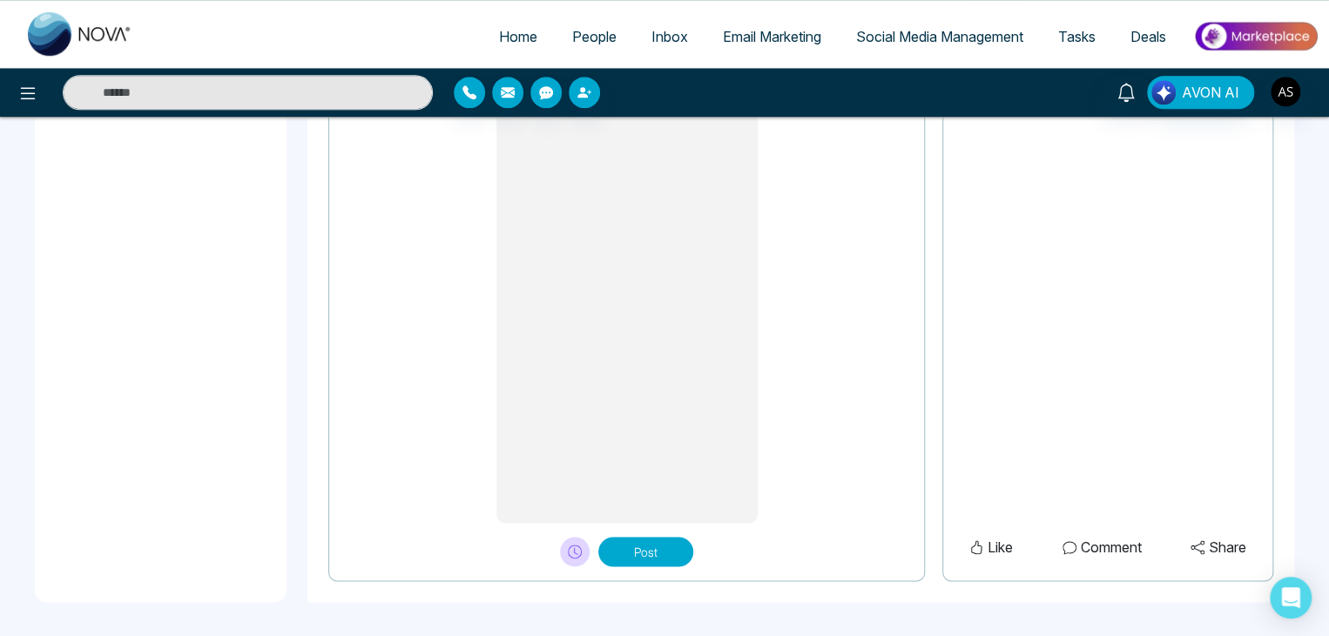
click at [636, 555] on button "Post" at bounding box center [645, 551] width 95 height 30
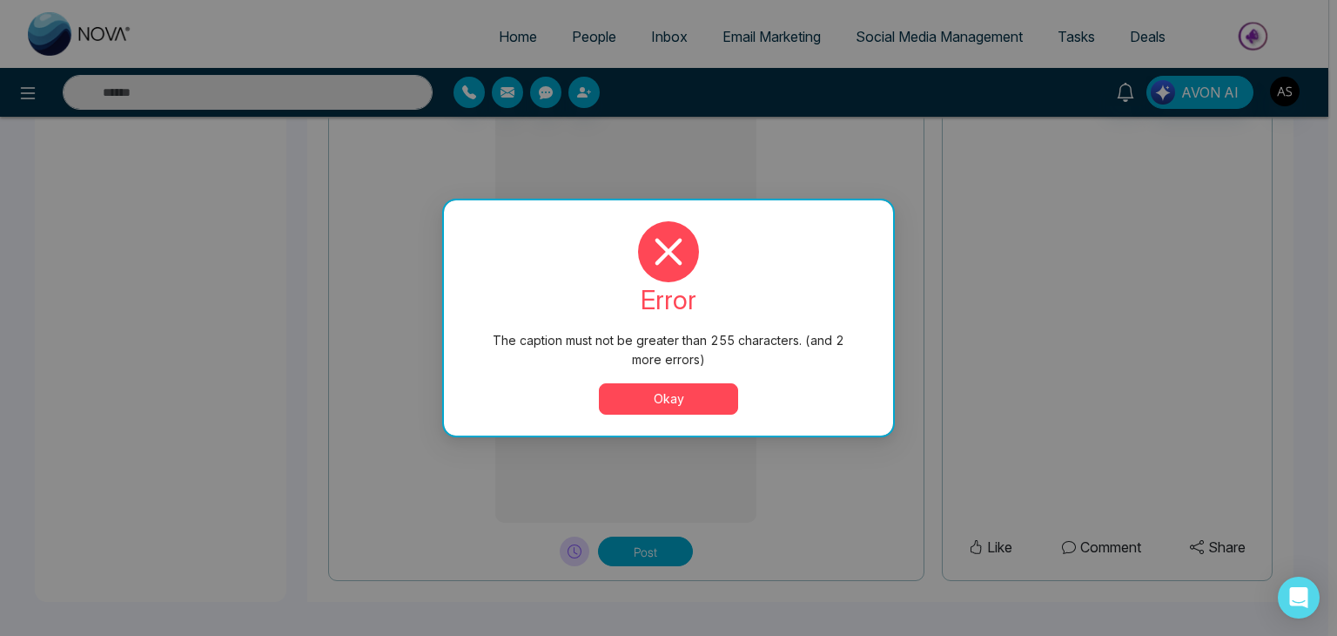
click at [661, 389] on button "Okay" at bounding box center [668, 398] width 139 height 31
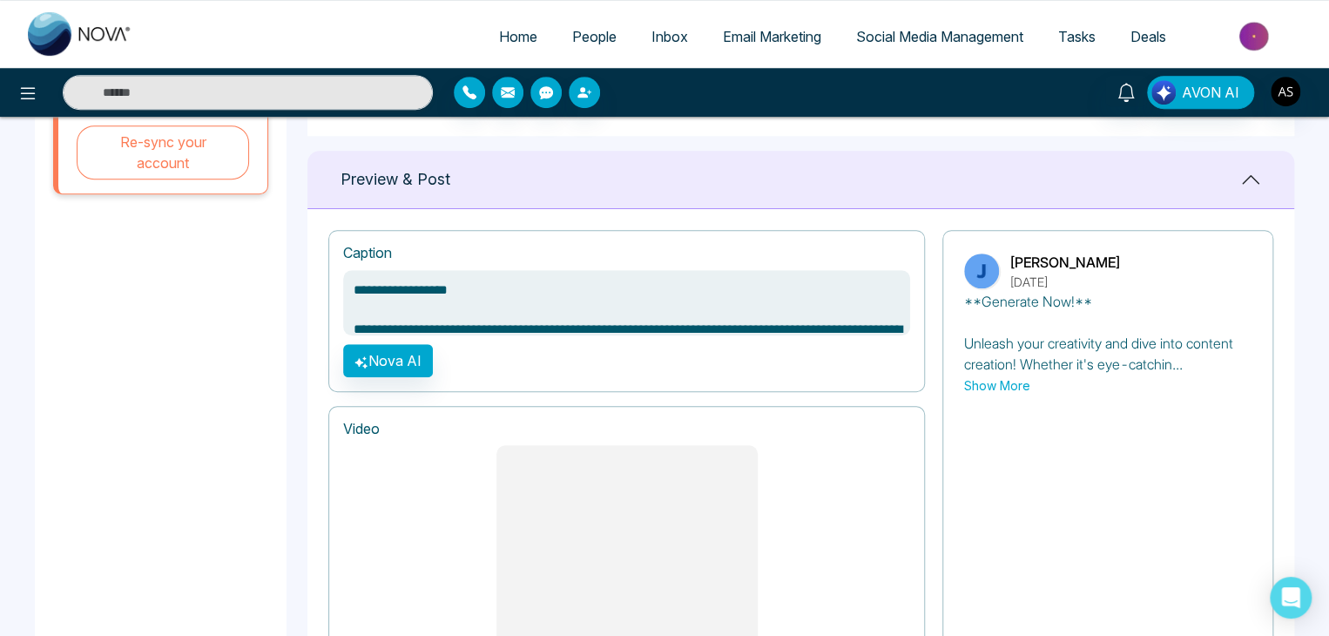
scroll to position [73, 0]
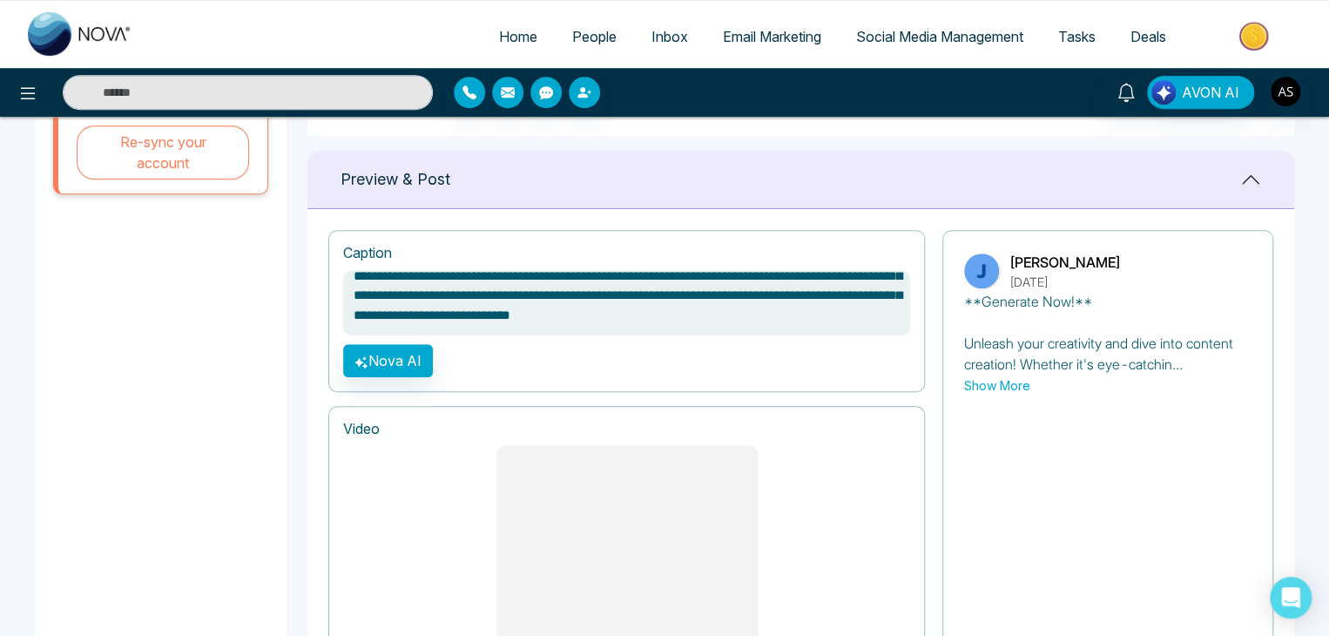
drag, startPoint x: 752, startPoint y: 312, endPoint x: 349, endPoint y: 300, distance: 403.3
click at [349, 300] on textarea "**********" at bounding box center [626, 302] width 567 height 65
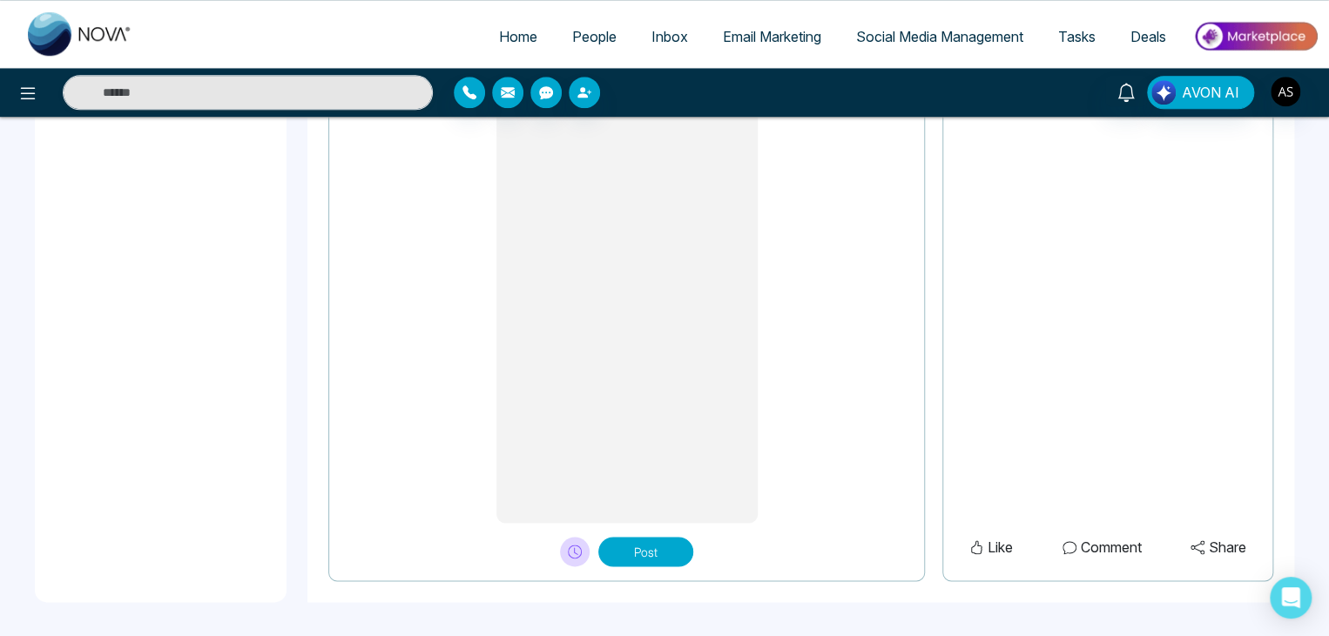
scroll to position [806, 0]
type textarea "**********"
click at [665, 552] on button "Post" at bounding box center [645, 552] width 95 height 30
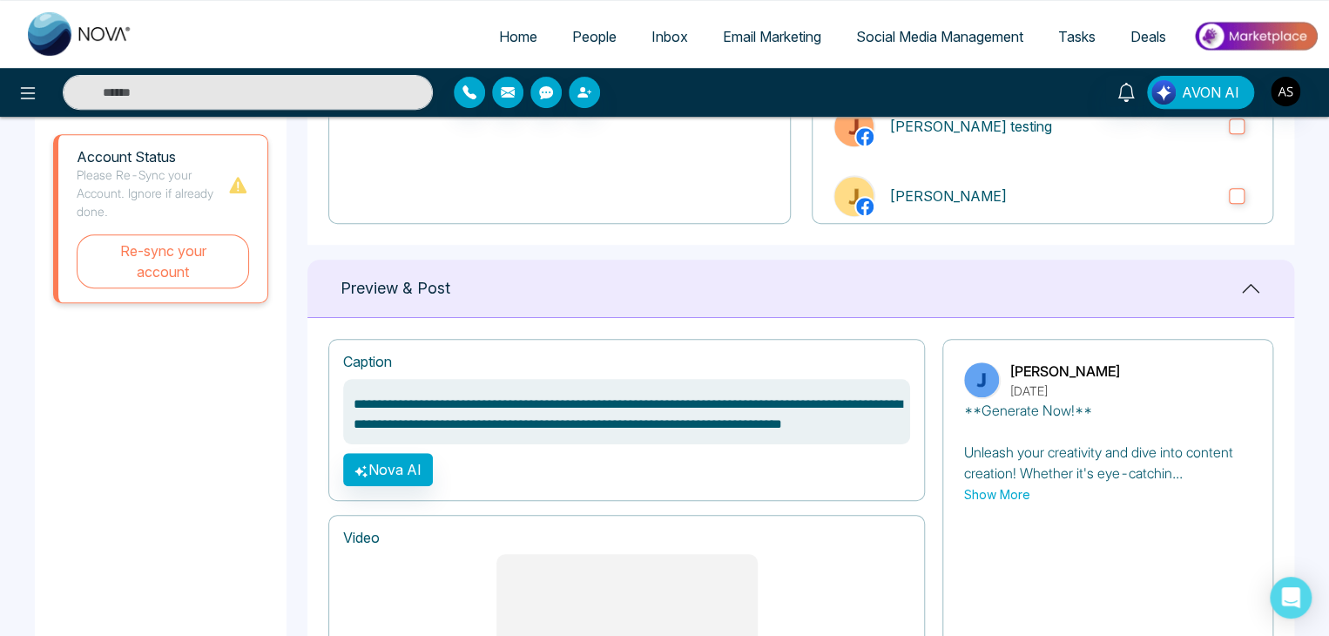
scroll to position [0, 0]
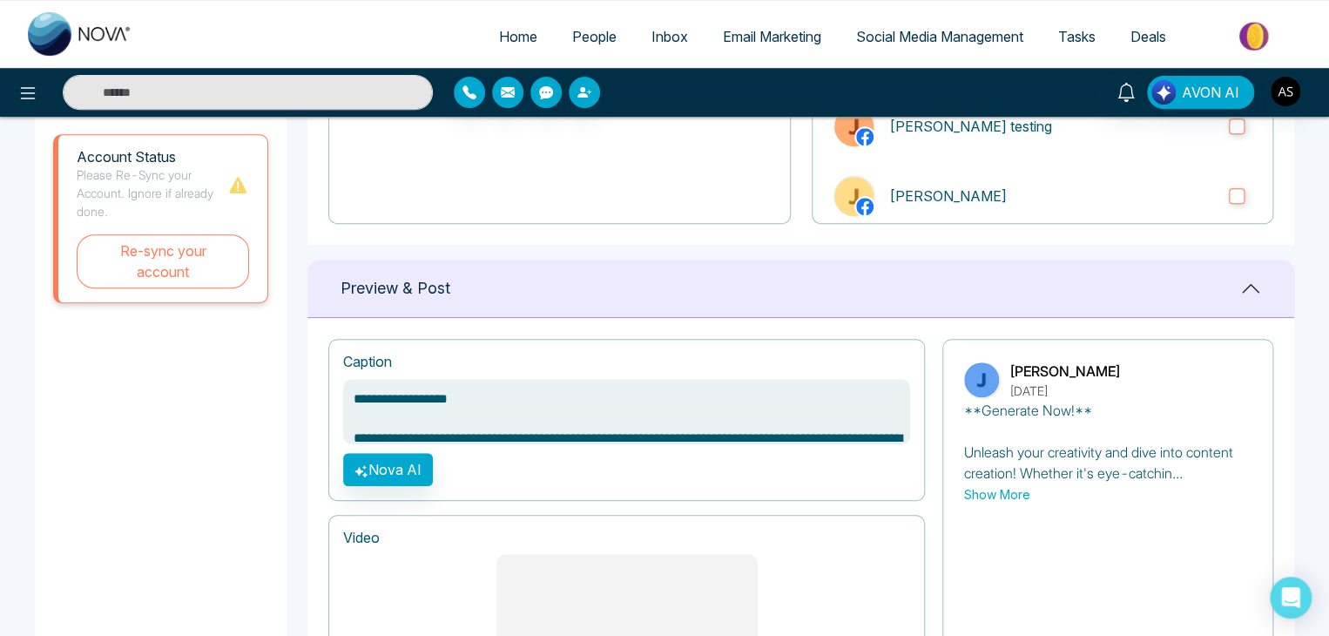
drag, startPoint x: 871, startPoint y: 426, endPoint x: 318, endPoint y: 378, distance: 555.0
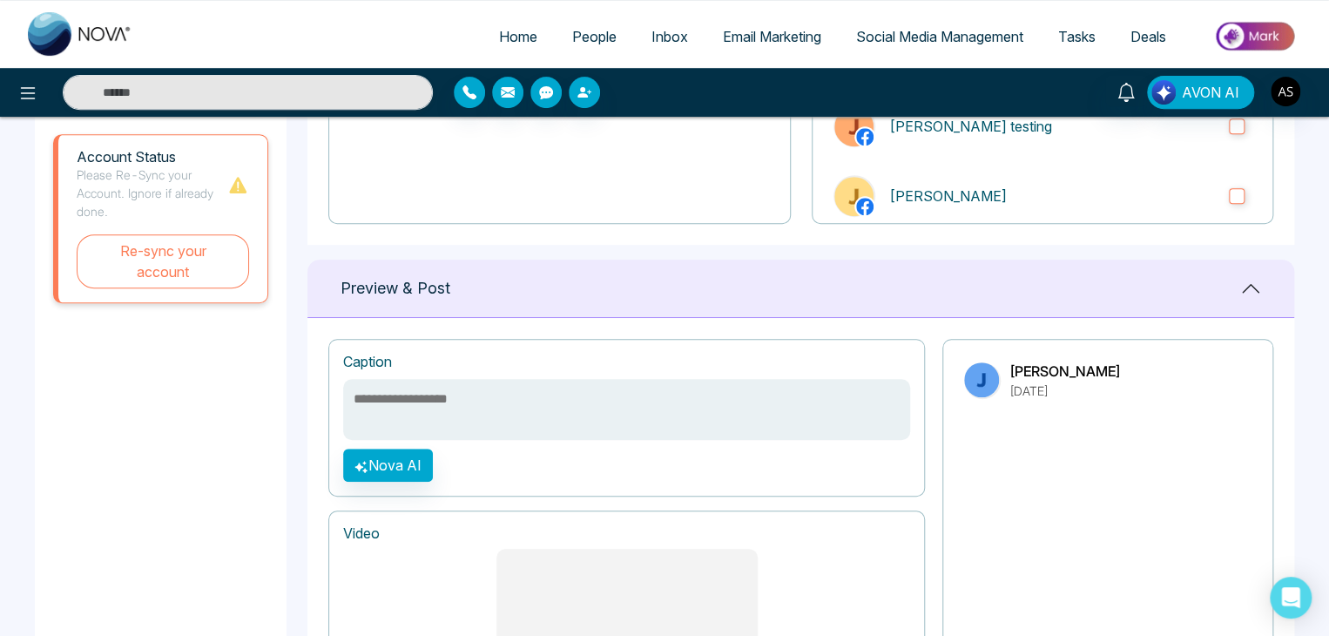
click at [359, 401] on textarea at bounding box center [626, 409] width 567 height 61
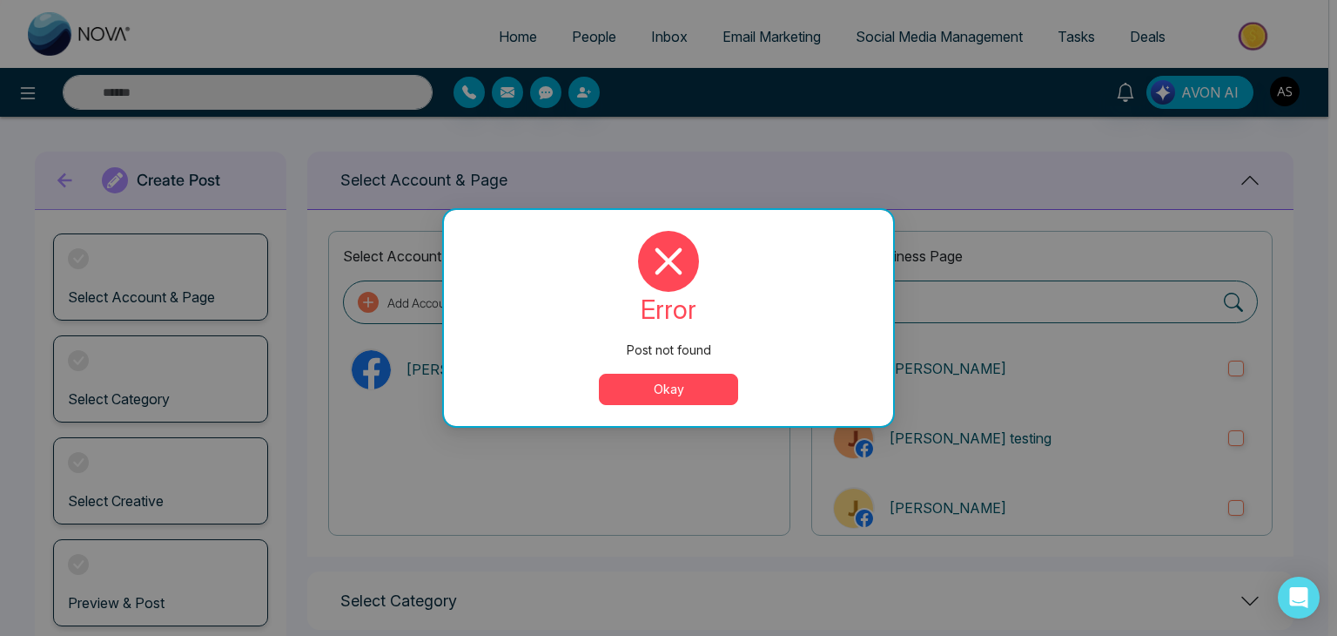
click at [731, 392] on button "Okay" at bounding box center [668, 389] width 139 height 31
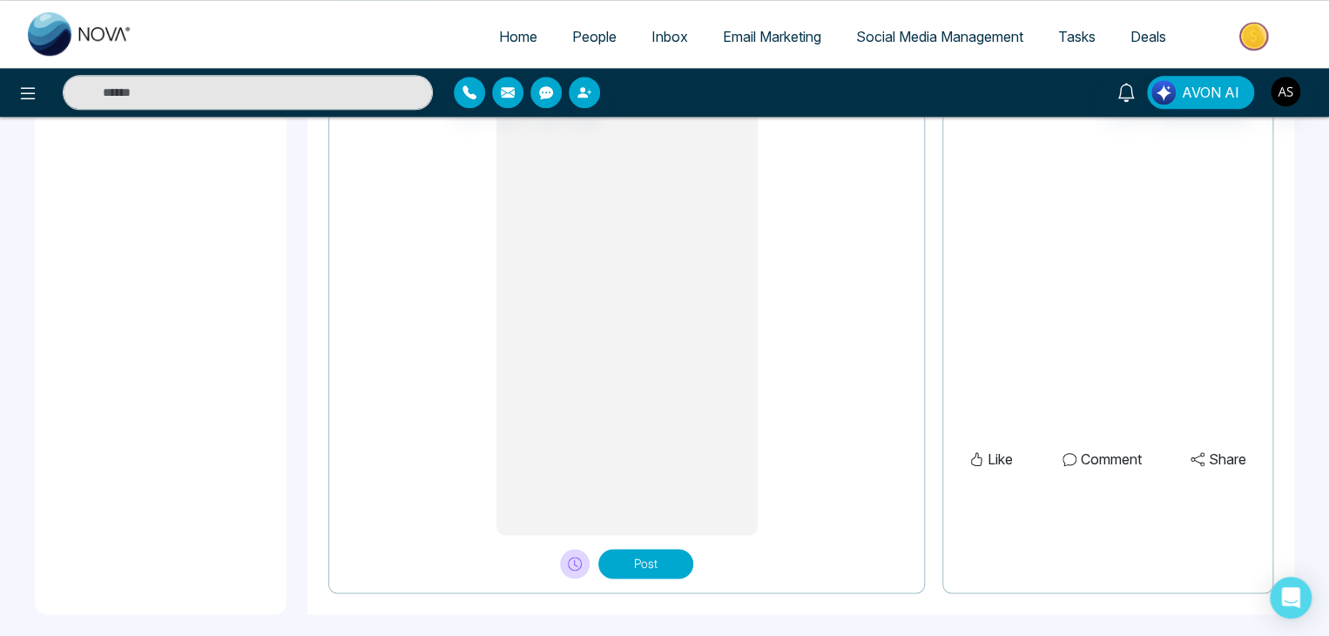
scroll to position [793, 0]
click at [657, 557] on button "Post" at bounding box center [645, 561] width 95 height 30
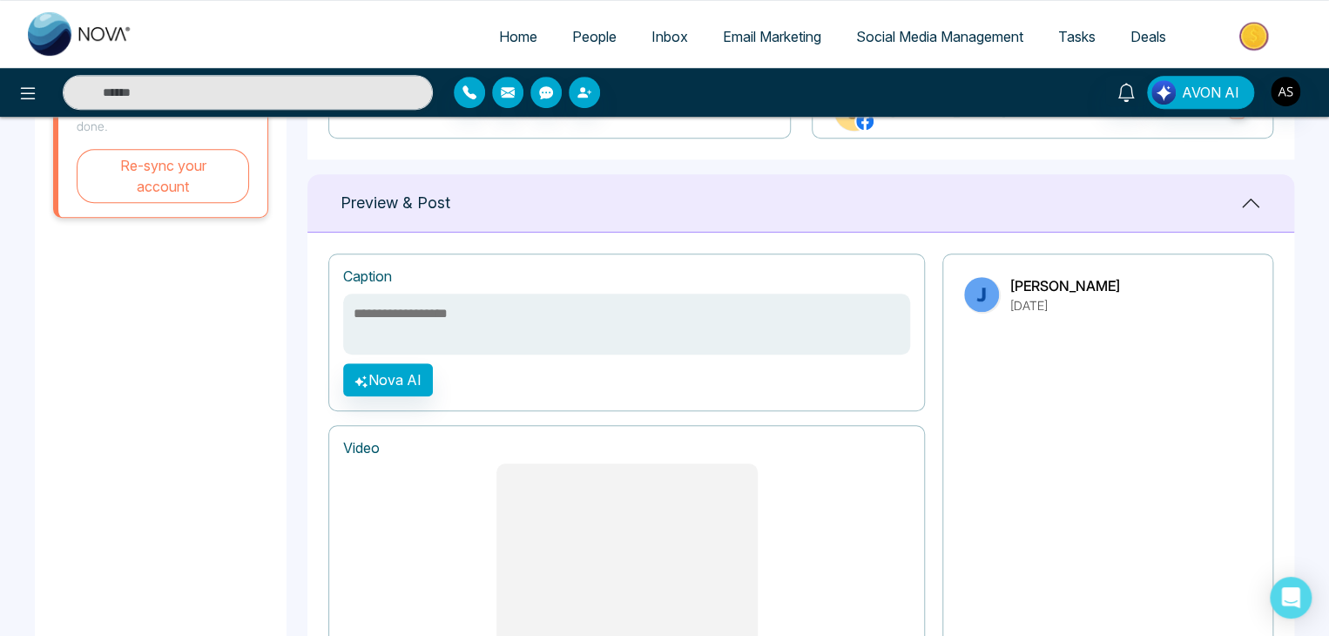
scroll to position [390, 0]
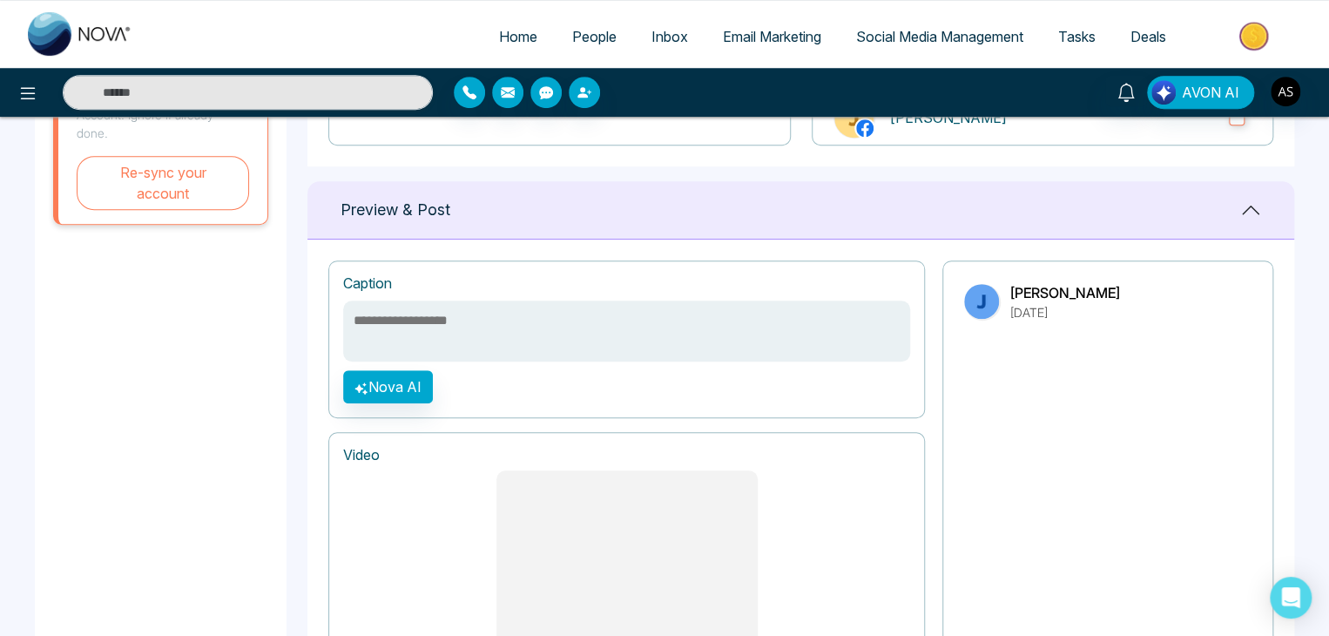
click at [760, 325] on textarea at bounding box center [626, 330] width 567 height 61
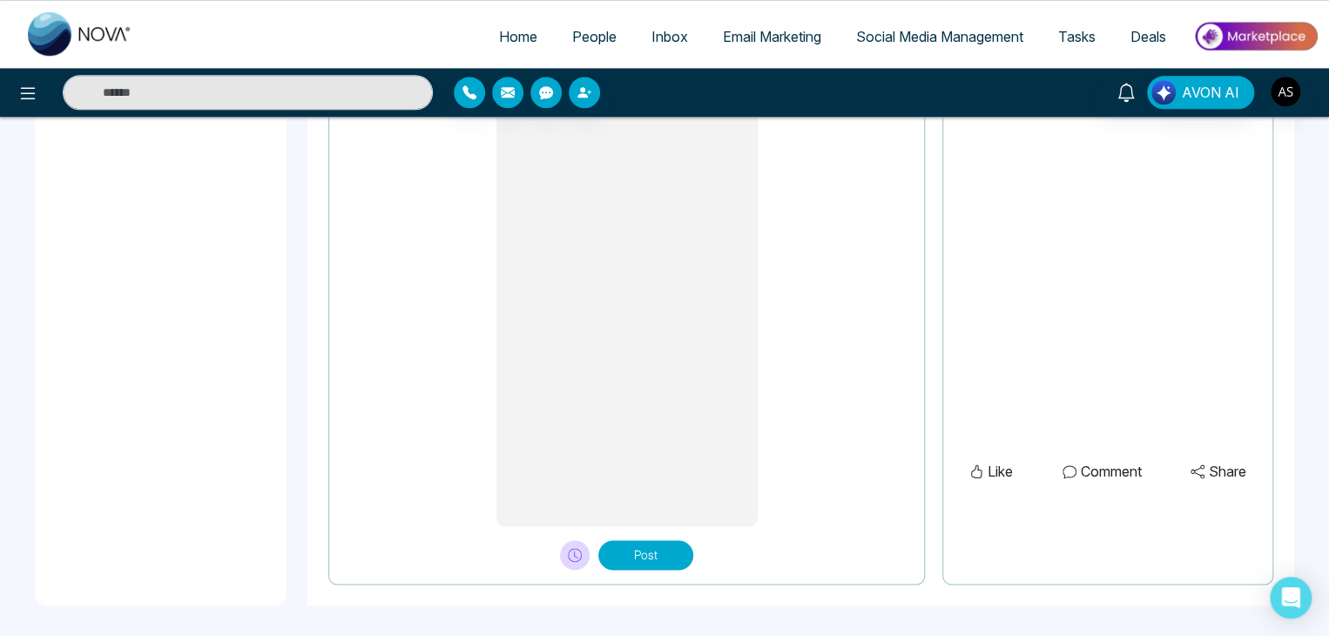
scroll to position [802, 0]
type textarea "**********"
click at [635, 541] on button "Post" at bounding box center [645, 552] width 95 height 30
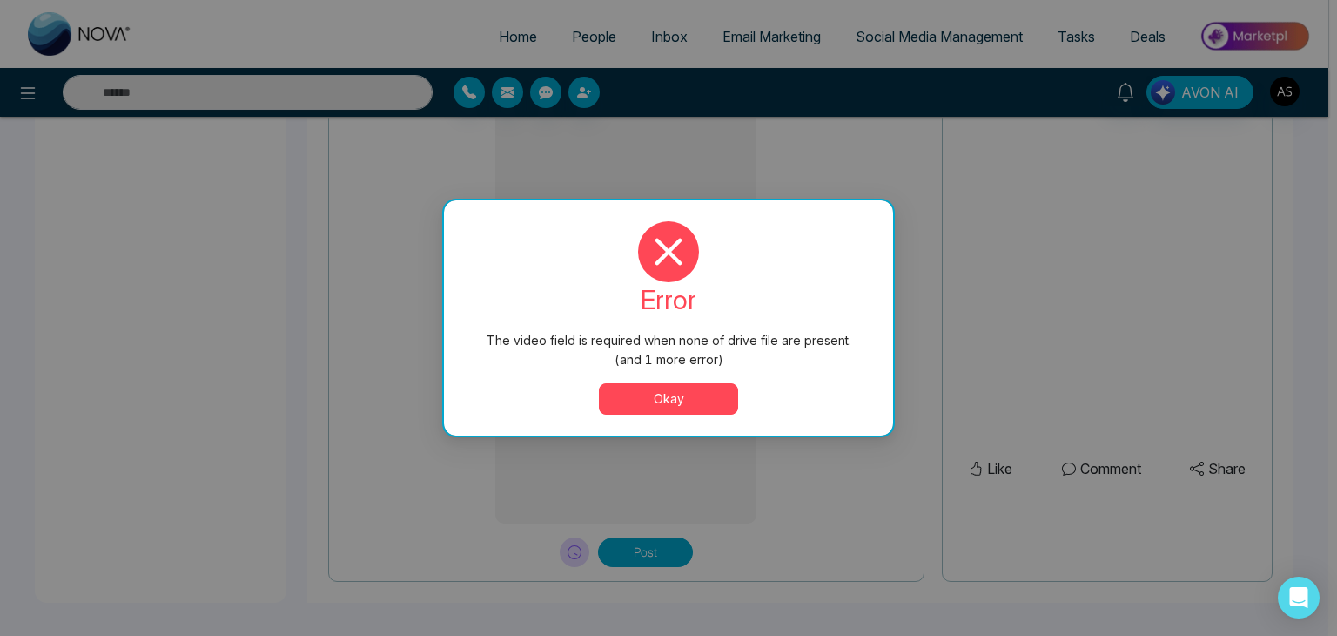
click at [693, 389] on button "Okay" at bounding box center [668, 398] width 139 height 31
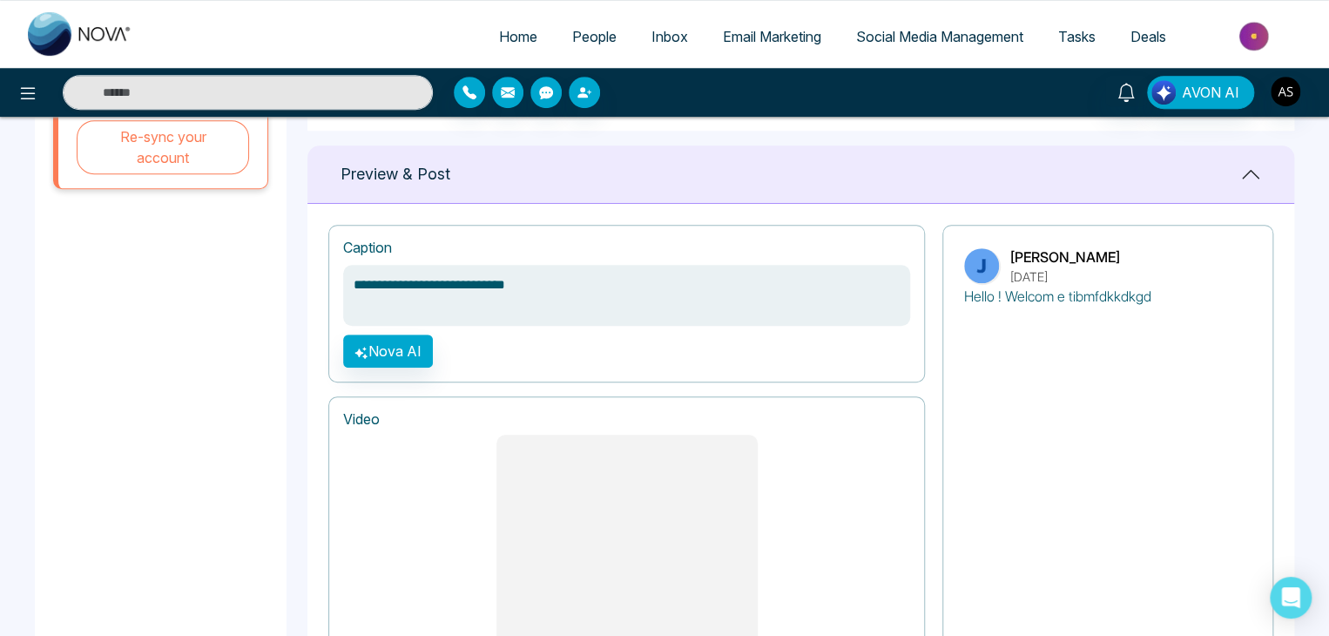
scroll to position [407, 0]
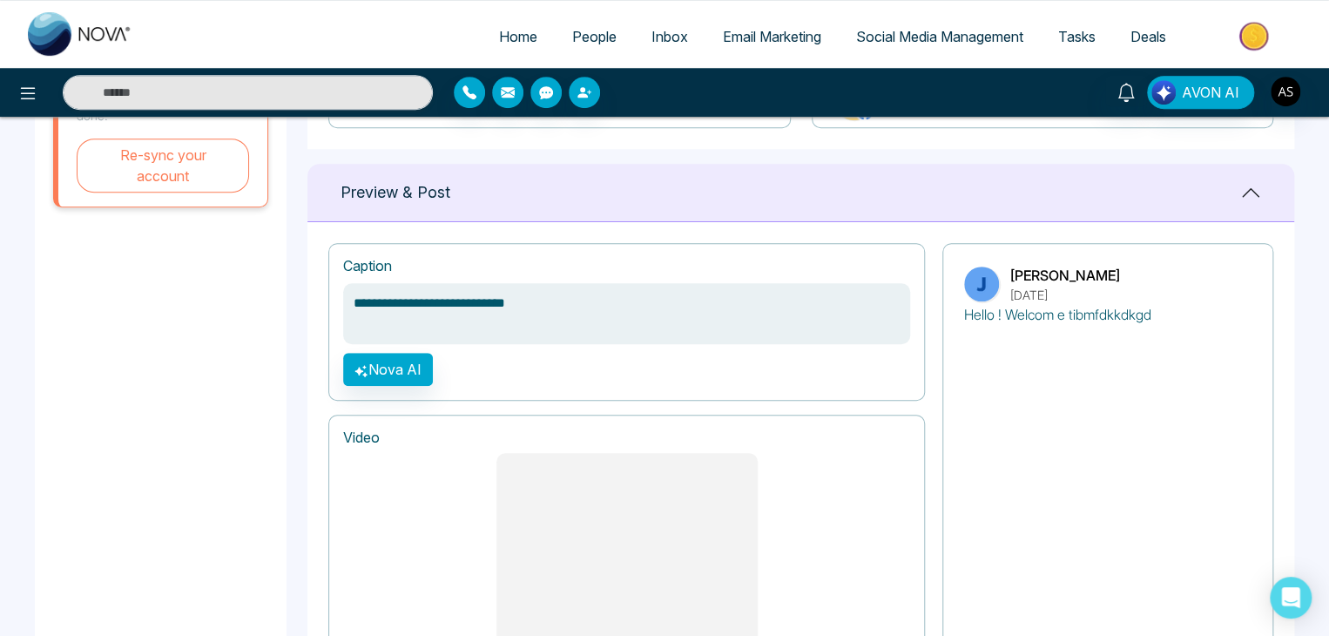
click at [637, 289] on textarea "**********" at bounding box center [626, 313] width 567 height 61
click at [690, 245] on div "**********" at bounding box center [626, 322] width 596 height 158
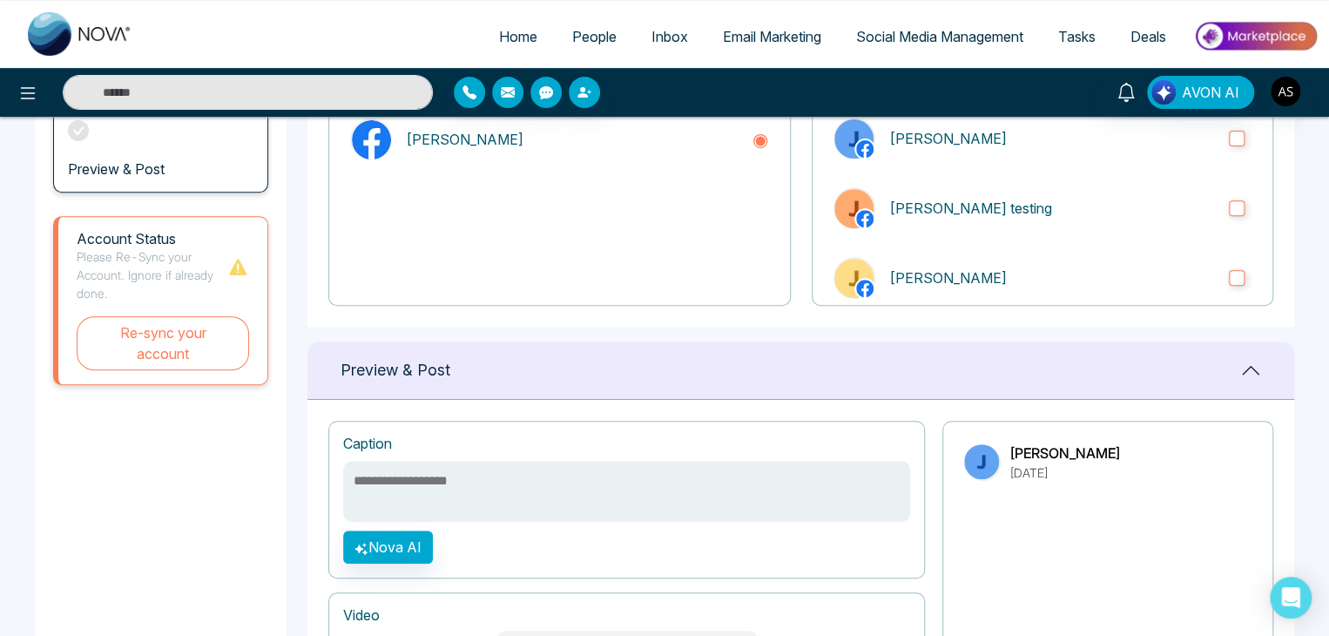
scroll to position [228, 0]
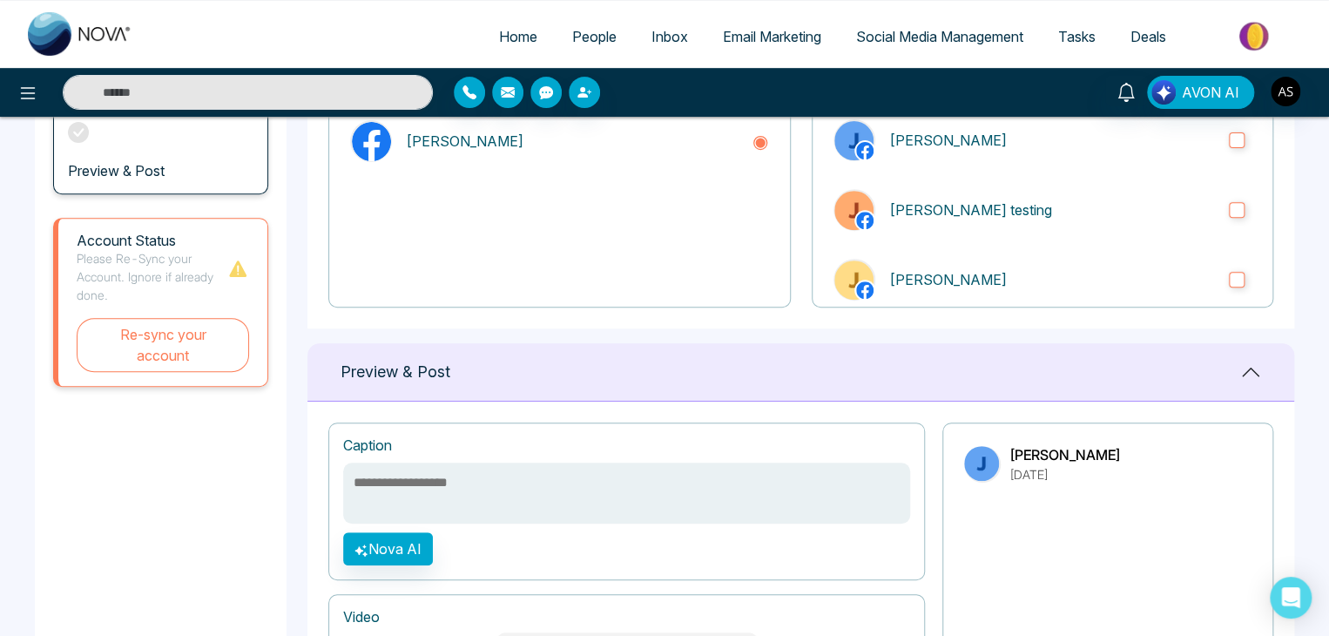
click at [690, 245] on div at bounding box center [559, 238] width 432 height 110
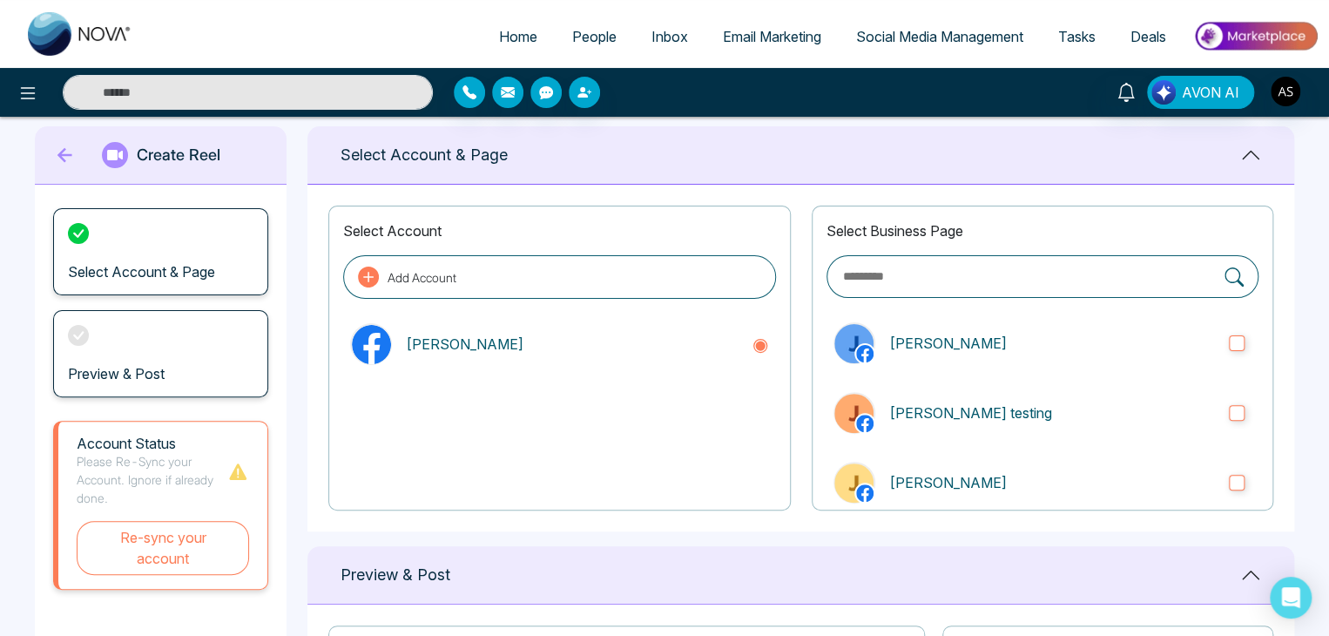
scroll to position [0, 0]
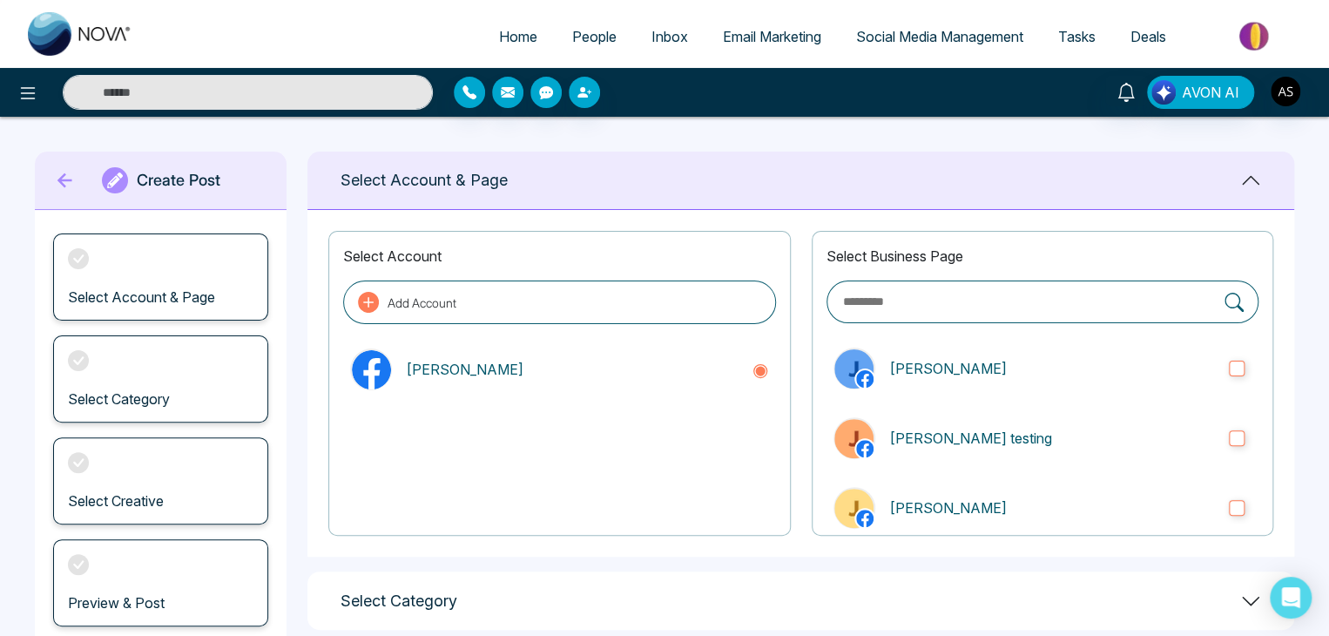
click at [955, 33] on span "Social Media Management" at bounding box center [939, 36] width 167 height 17
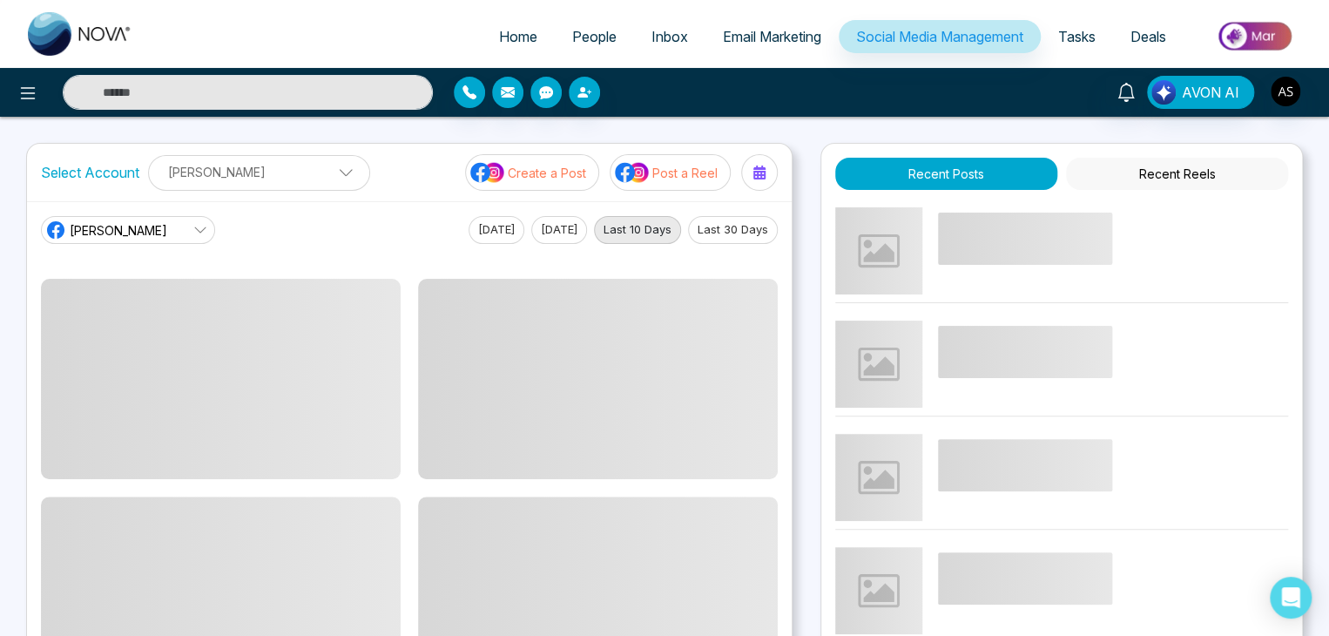
click at [567, 158] on button "Create a Post" at bounding box center [532, 172] width 134 height 37
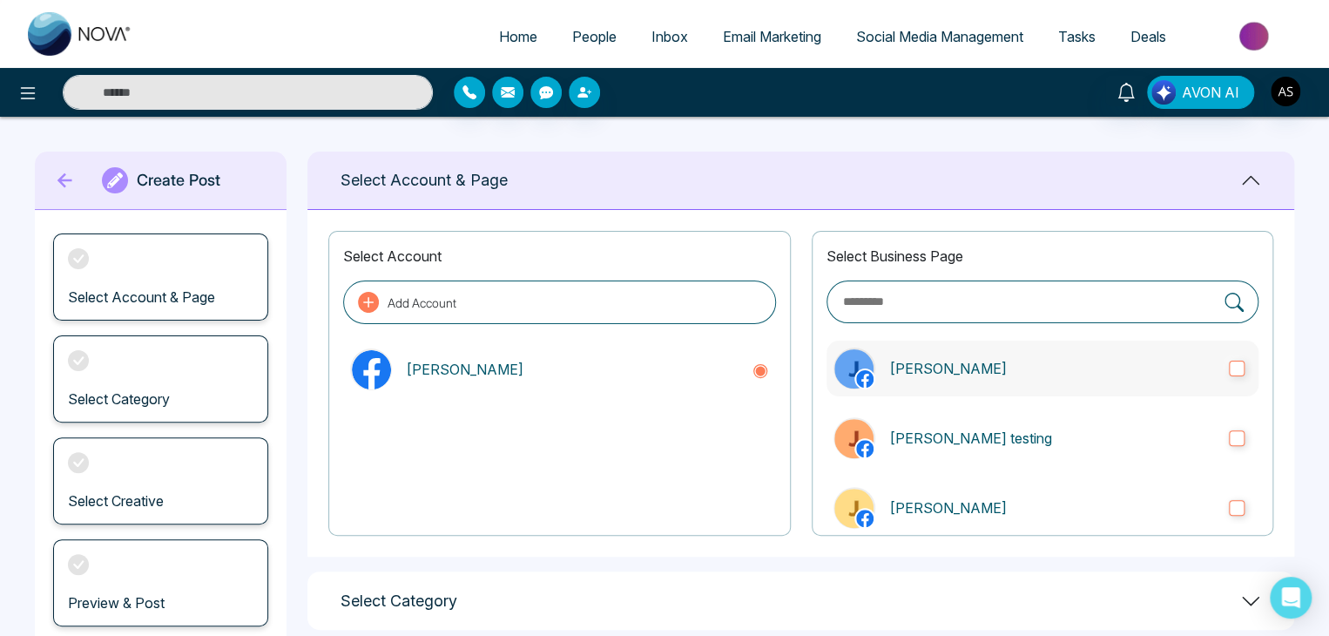
click at [906, 356] on label "John real" at bounding box center [1042, 368] width 432 height 56
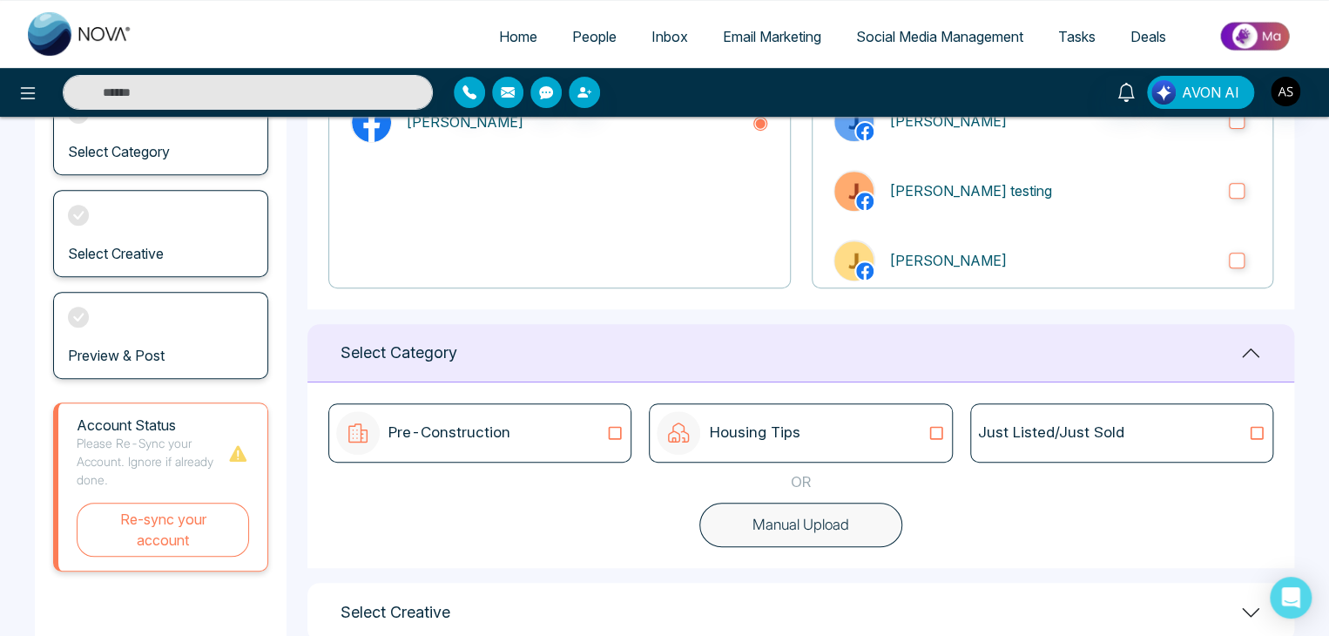
scroll to position [247, 0]
click at [581, 422] on div "Pre-Construction" at bounding box center [479, 433] width 287 height 44
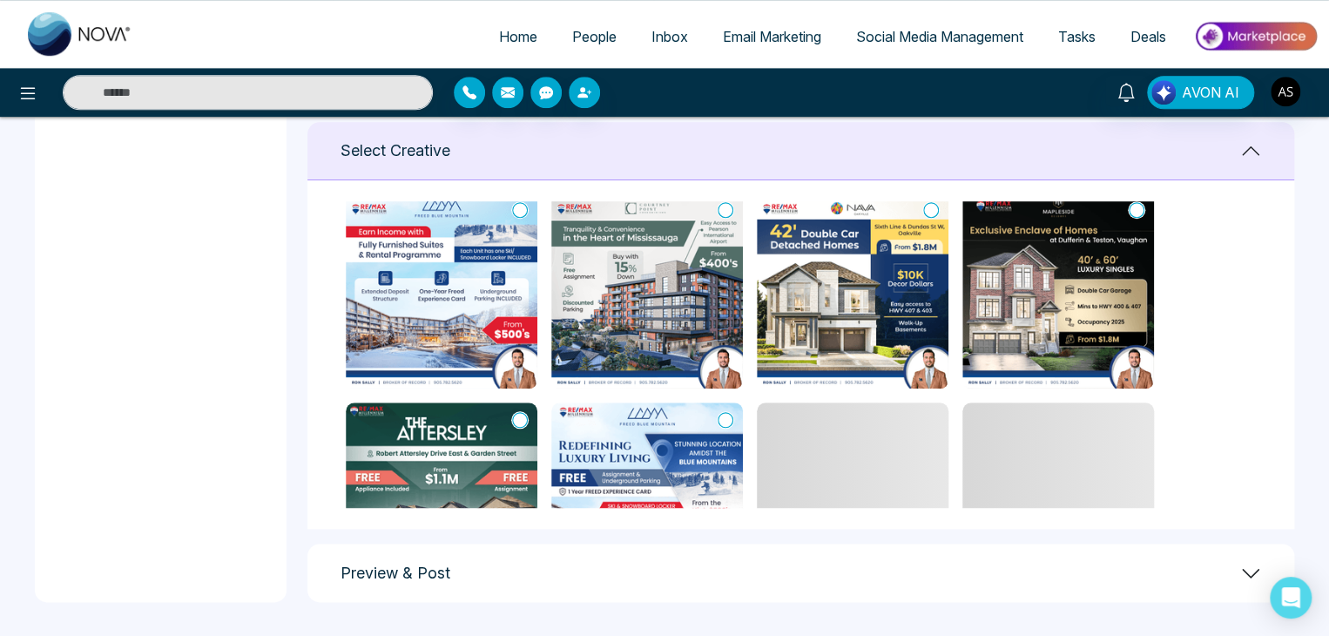
scroll to position [1287, 0]
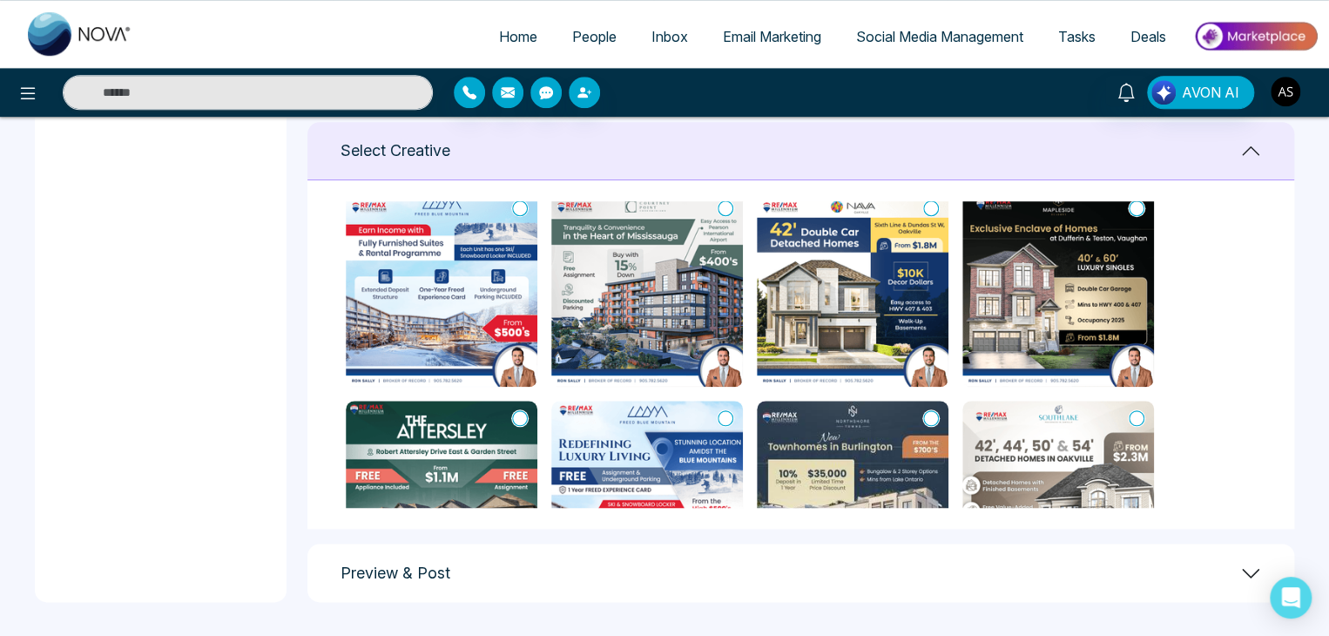
click at [1290, 98] on img "button" at bounding box center [1285, 92] width 30 height 30
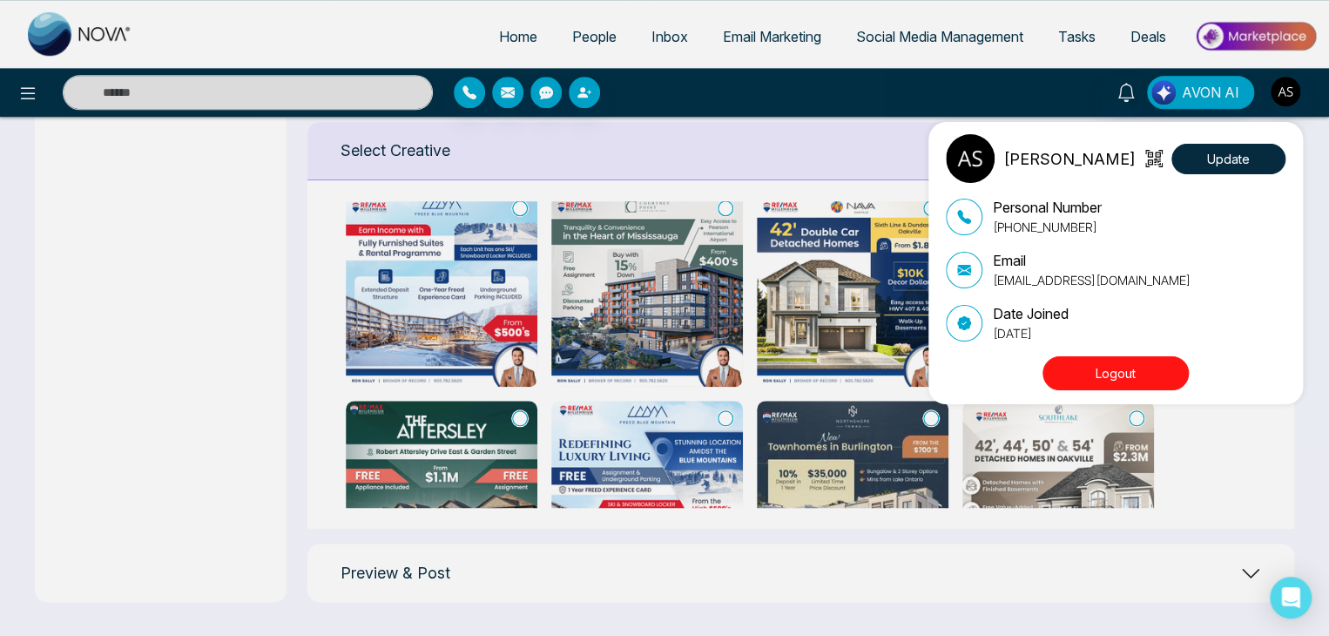
click at [926, 106] on div "Alin Shah Update Personal Number +14376616013 Email alin@mmnovatech.com Date Jo…" at bounding box center [664, 318] width 1329 height 636
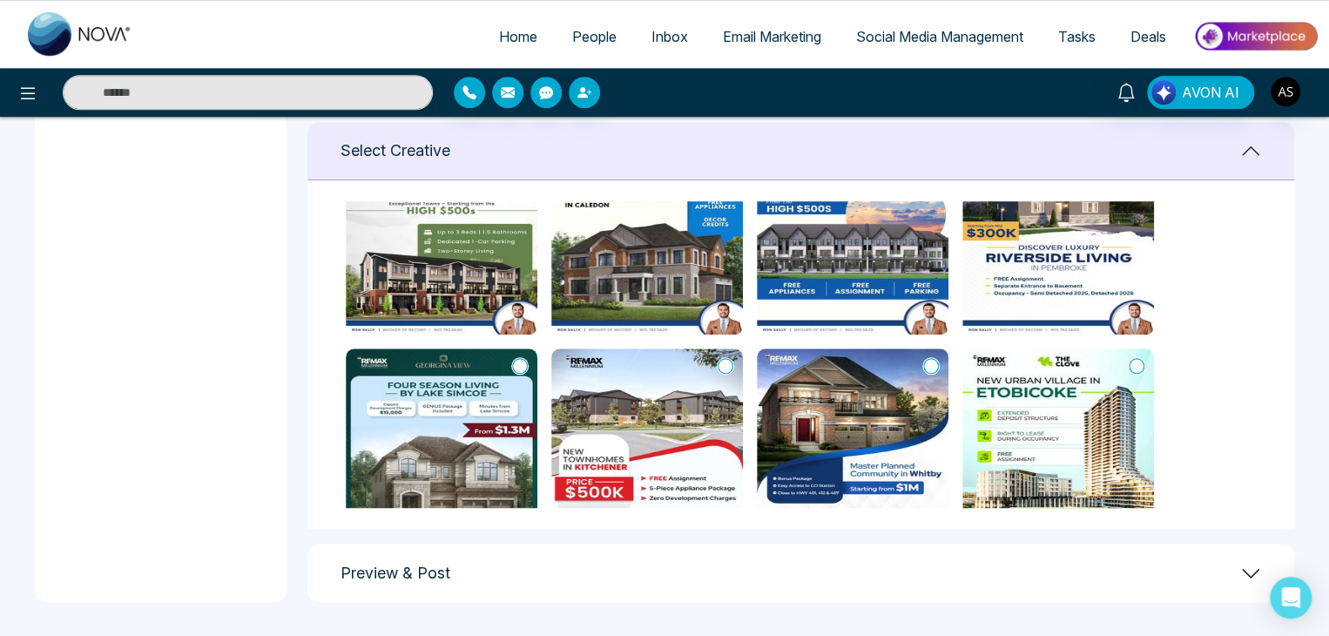
scroll to position [0, 0]
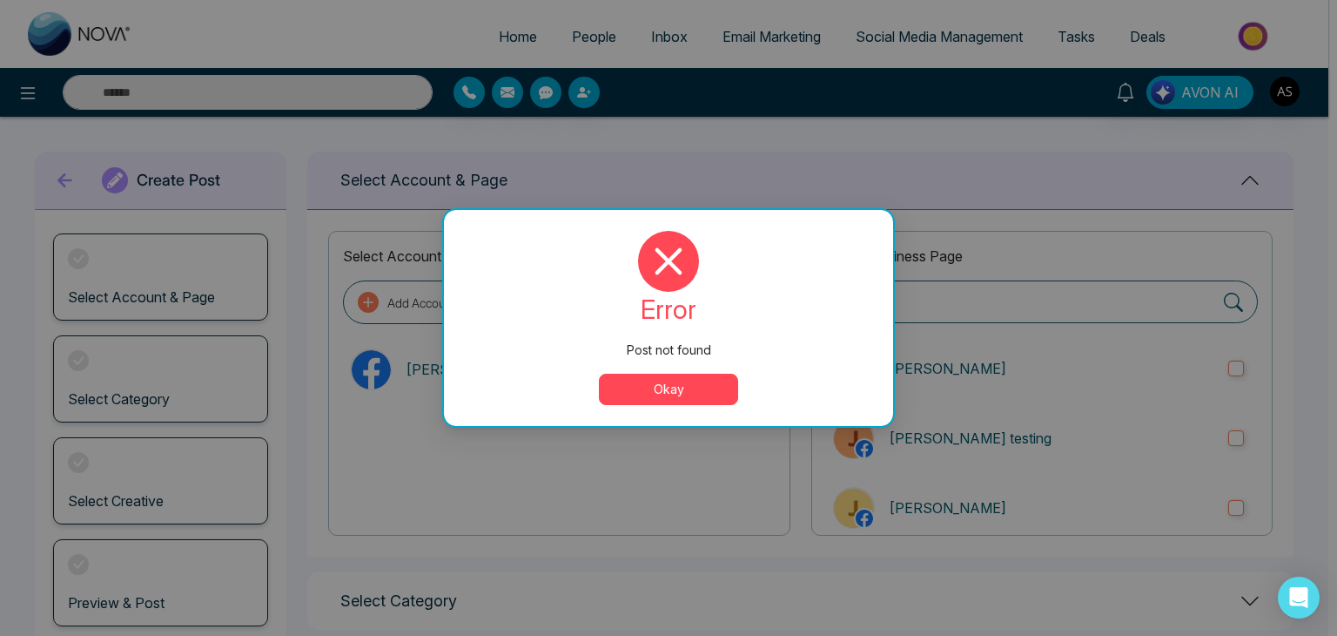
click at [697, 394] on button "Okay" at bounding box center [668, 389] width 139 height 31
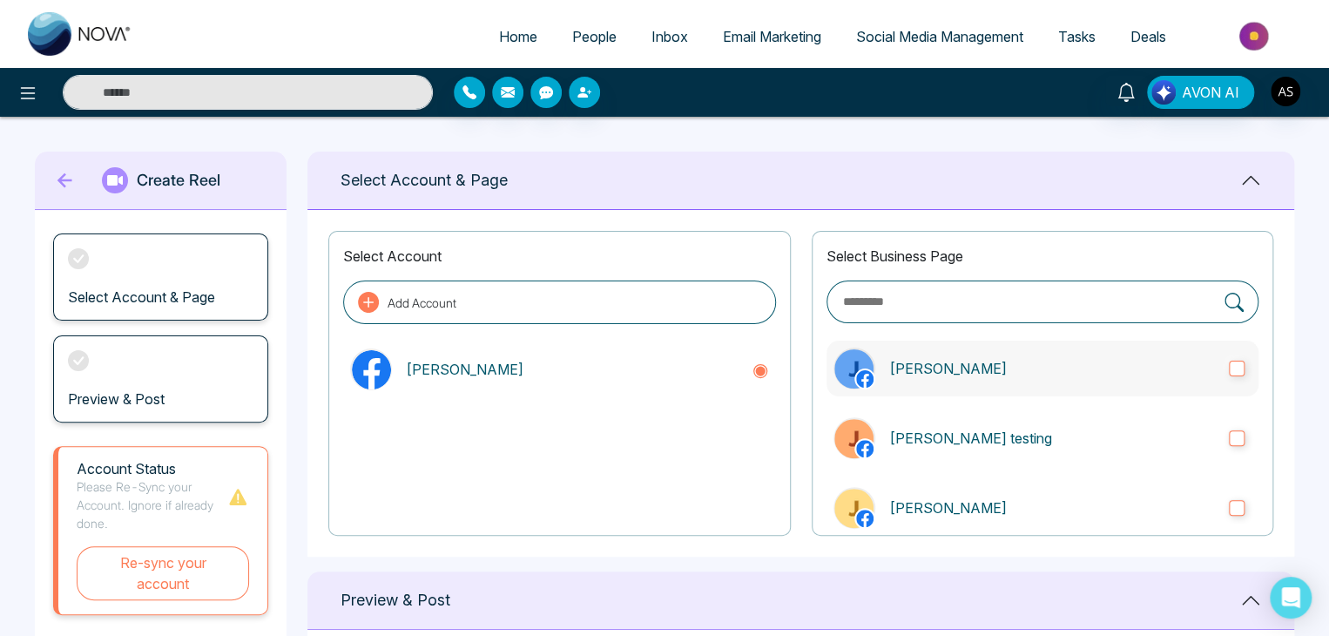
click at [1040, 364] on p "[PERSON_NAME]" at bounding box center [1052, 368] width 326 height 21
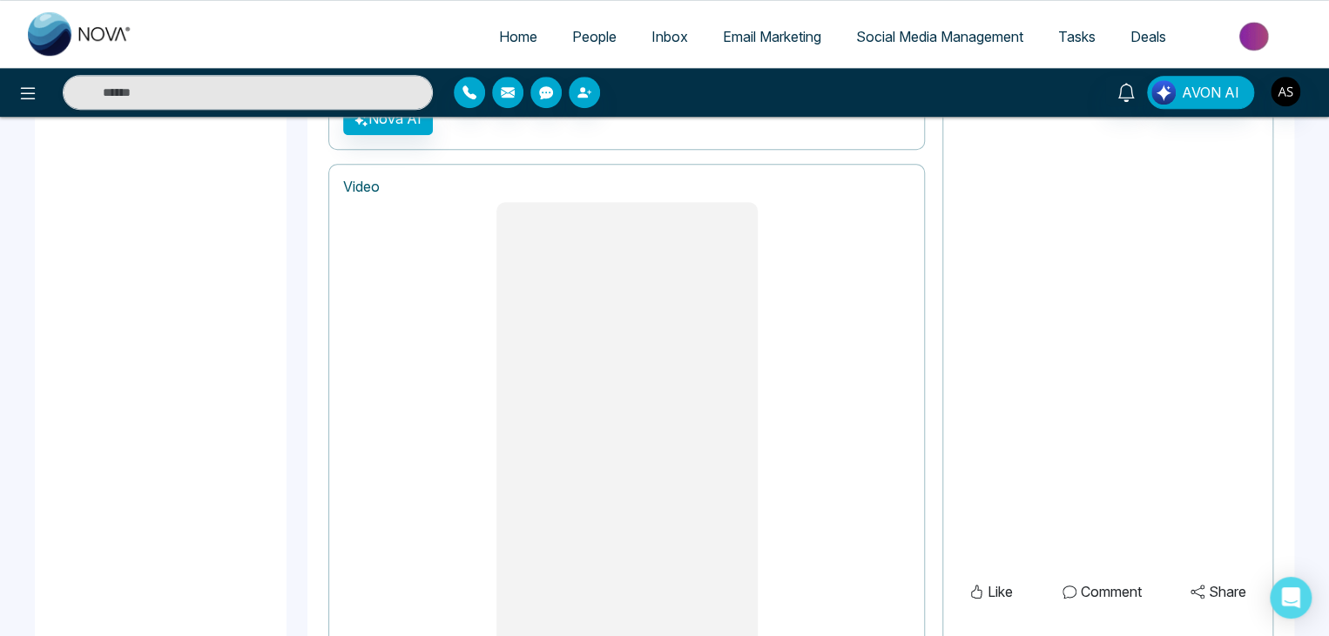
scroll to position [802, 0]
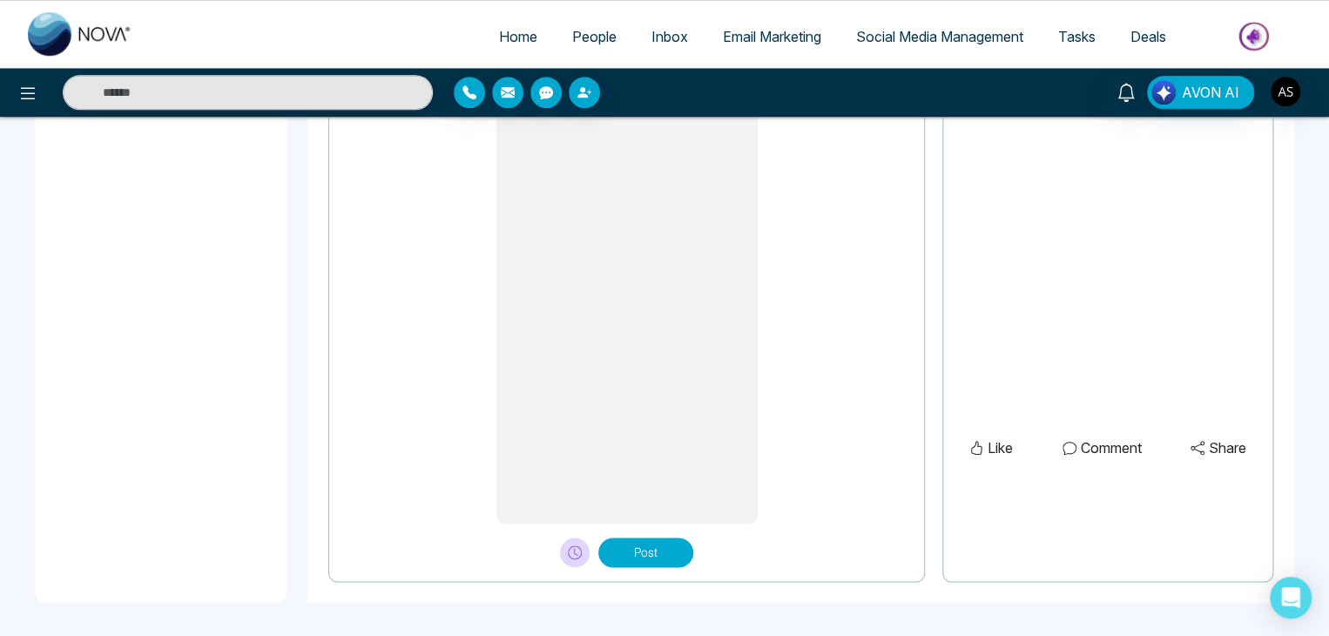
click at [660, 555] on button "Post" at bounding box center [645, 552] width 95 height 30
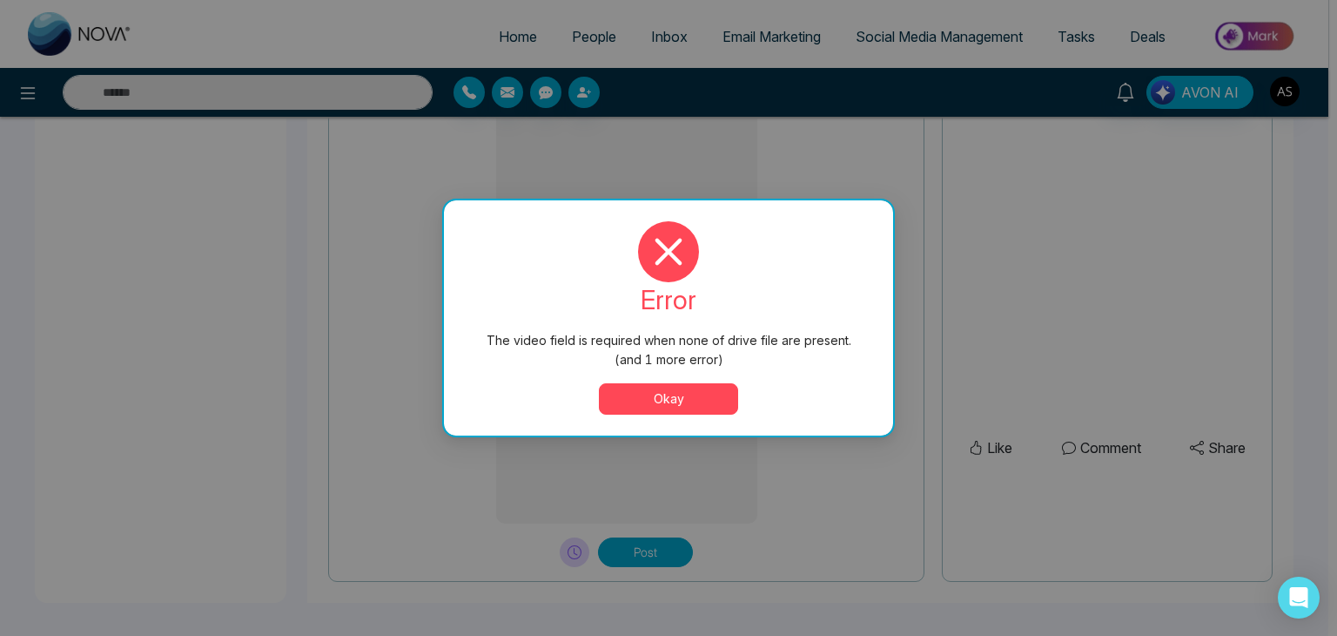
click at [670, 394] on button "Okay" at bounding box center [668, 398] width 139 height 31
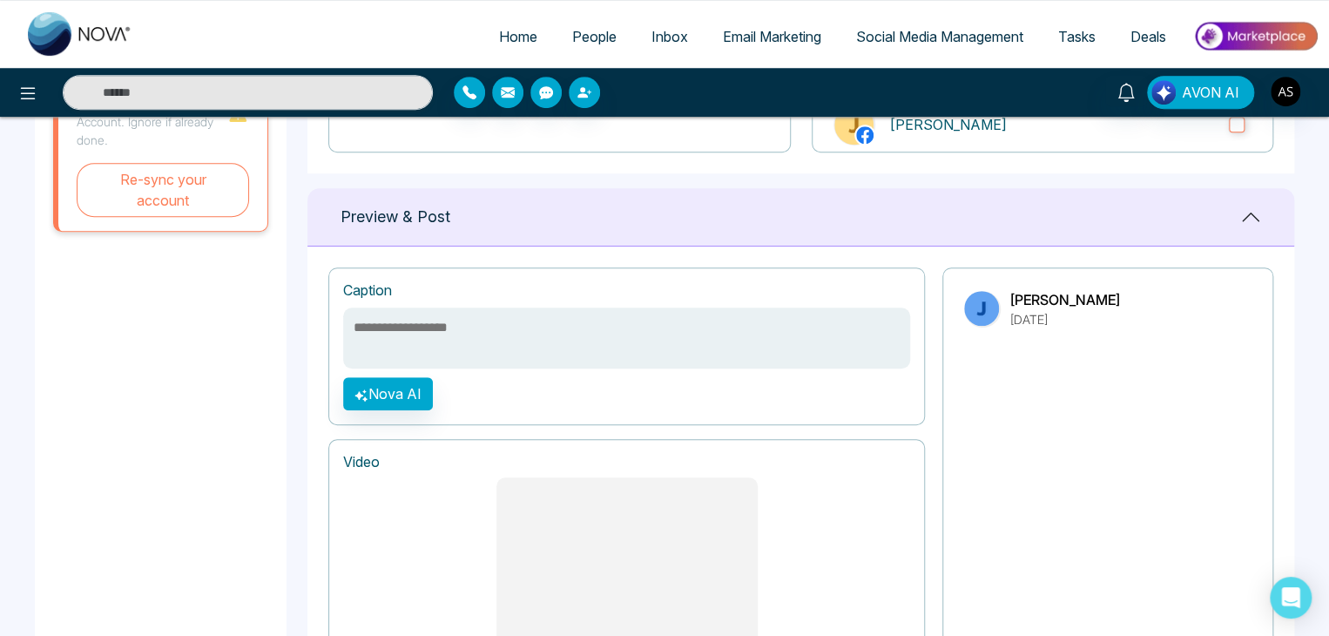
scroll to position [367, 0]
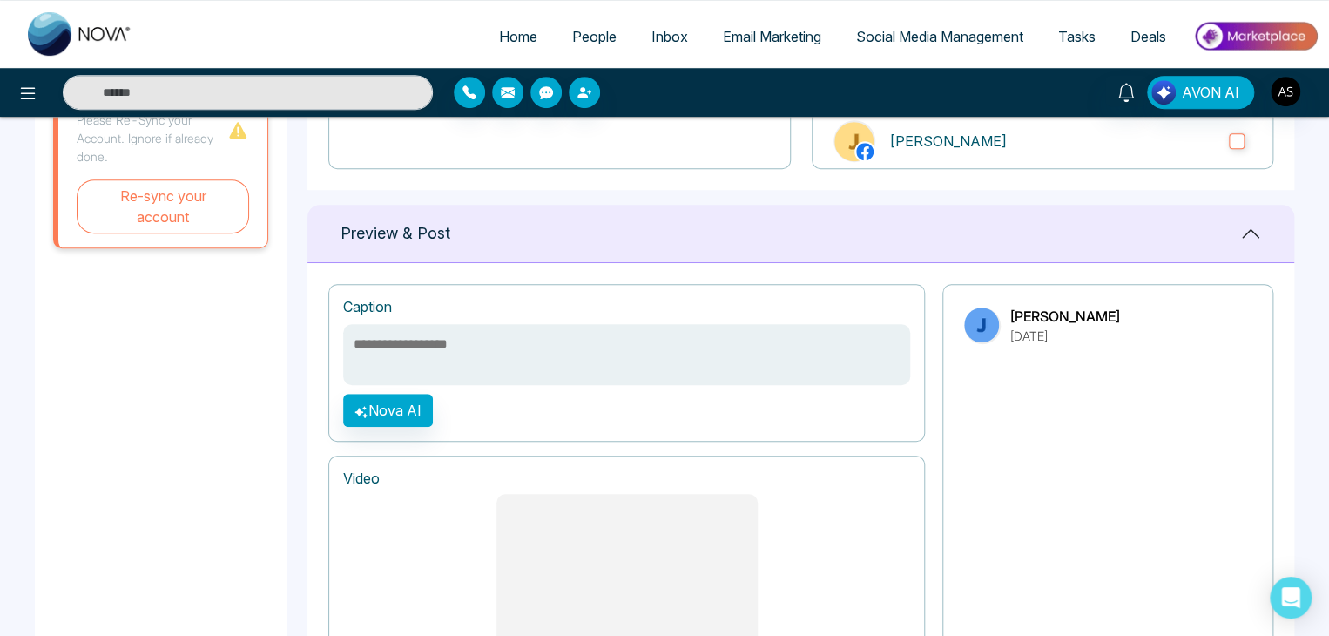
click at [663, 375] on textarea at bounding box center [626, 354] width 567 height 61
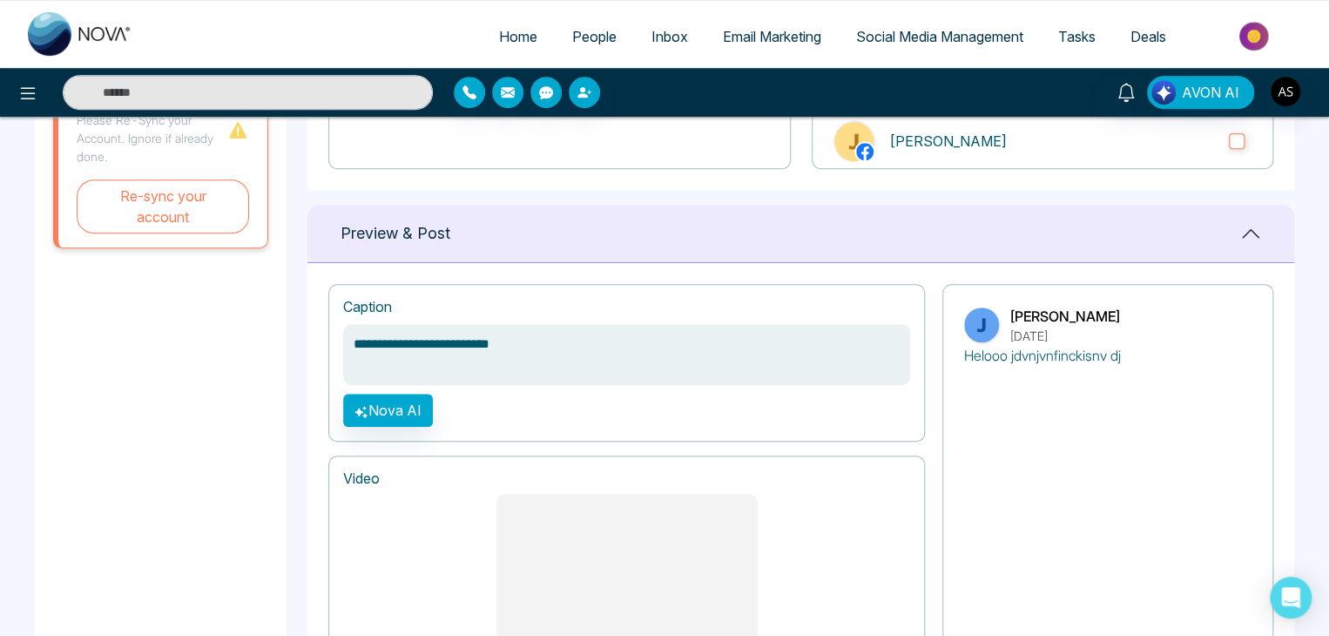
type textarea "**********"
click at [825, 470] on h1 "Video" at bounding box center [626, 478] width 567 height 17
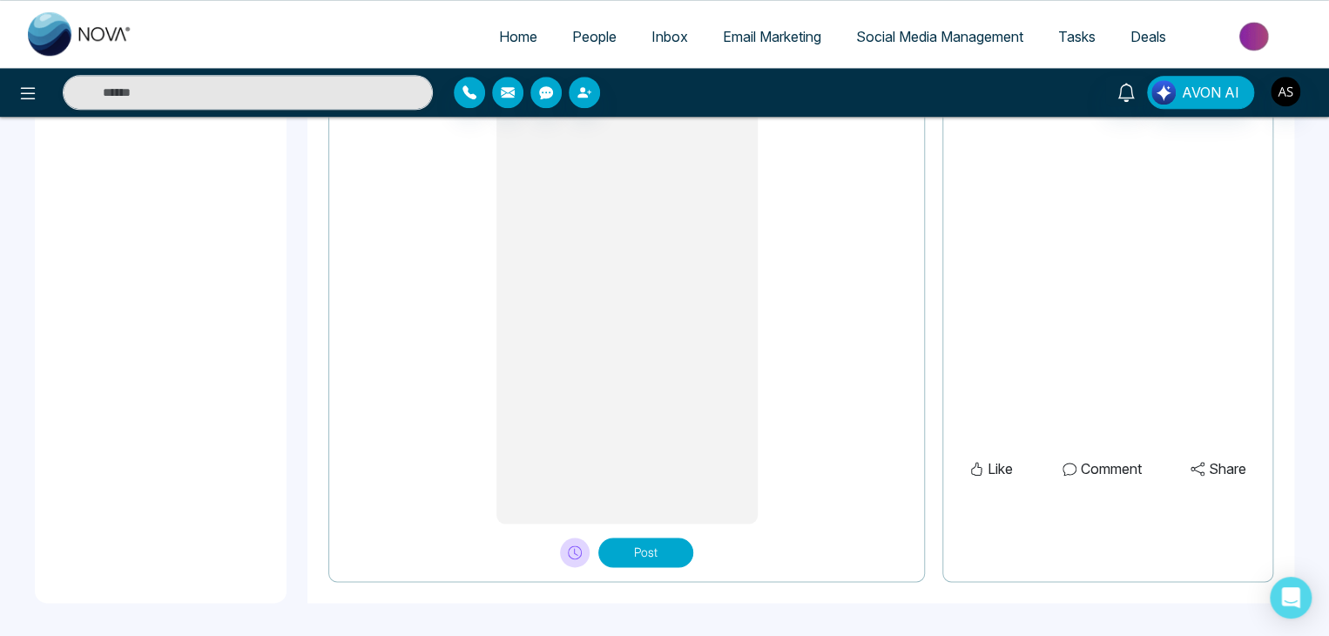
click at [670, 555] on button "Post" at bounding box center [645, 552] width 95 height 30
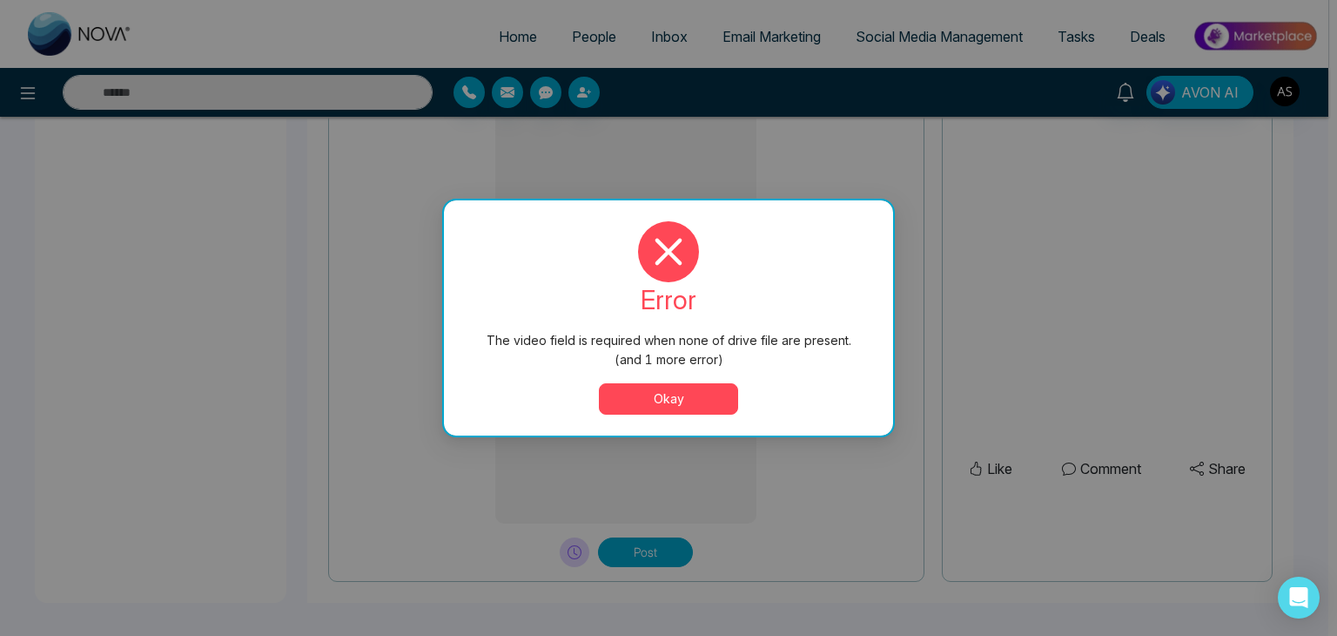
click at [688, 398] on button "Okay" at bounding box center [668, 398] width 139 height 31
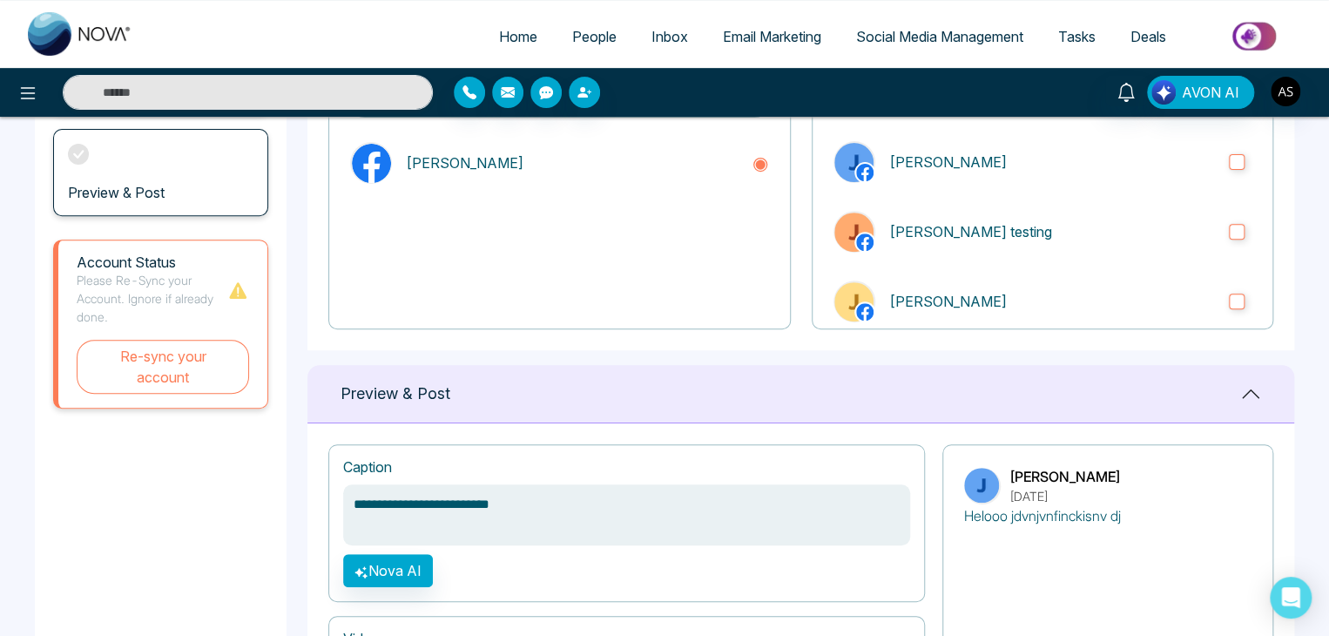
scroll to position [0, 0]
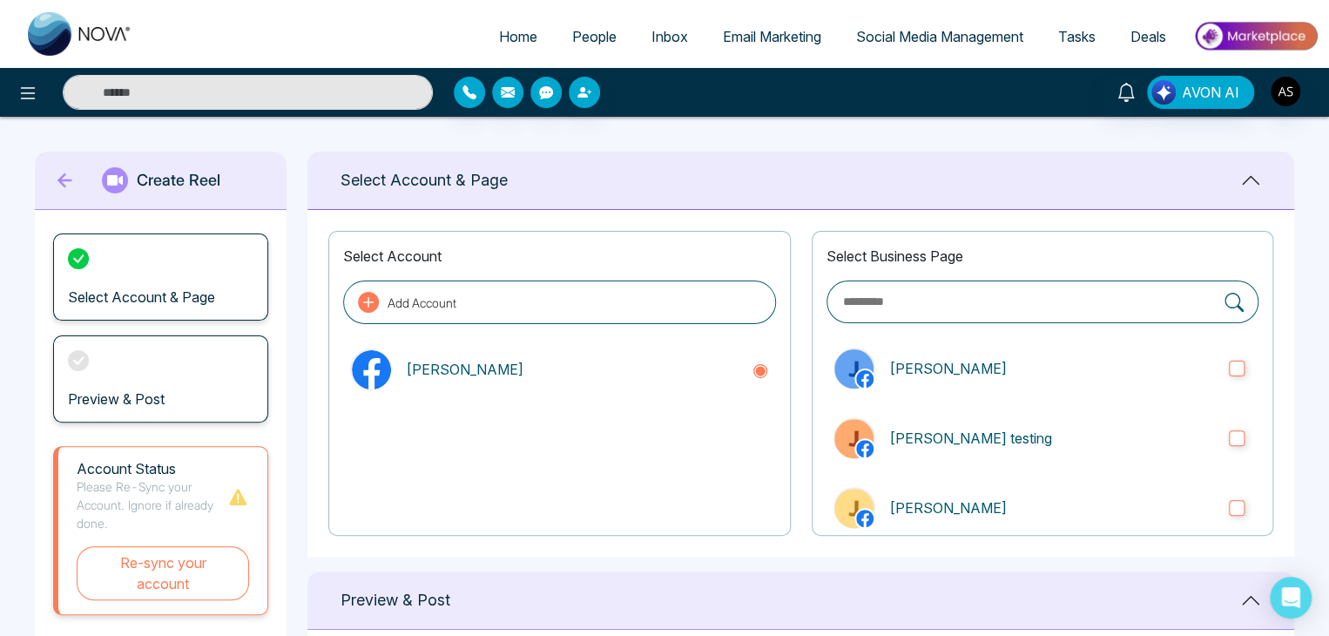
click at [499, 33] on span "Home" at bounding box center [518, 36] width 38 height 17
select select "*"
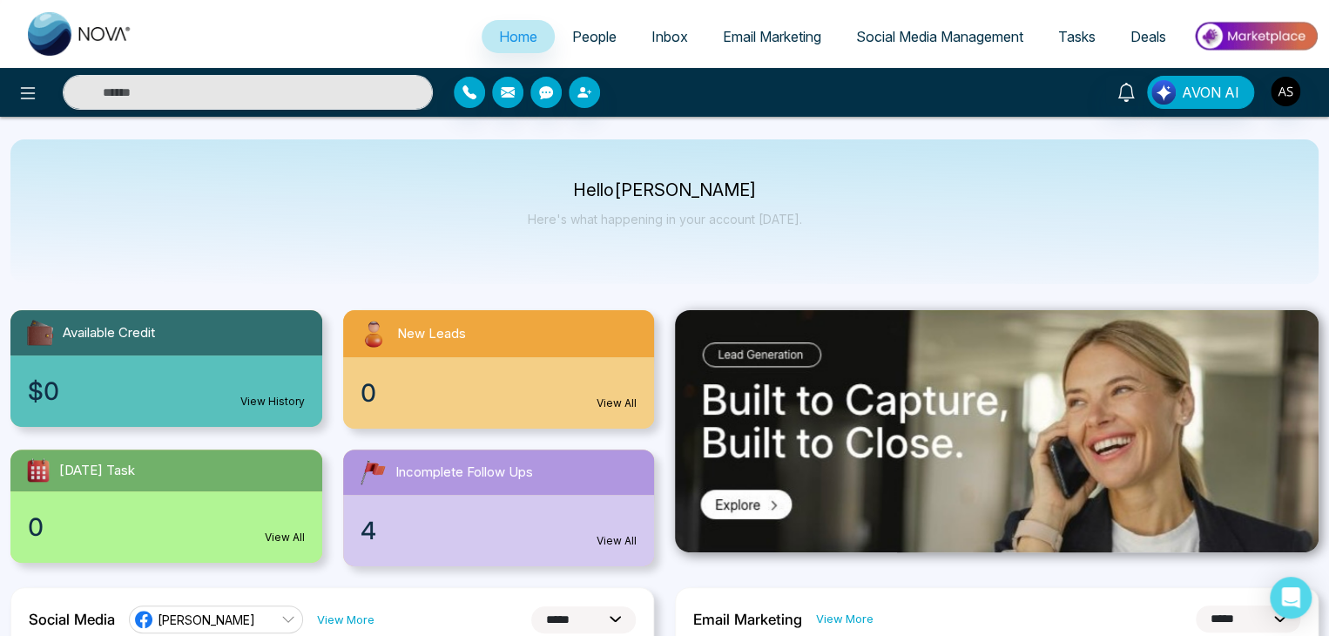
click at [949, 37] on span "Social Media Management" at bounding box center [939, 36] width 167 height 17
